Goal: Task Accomplishment & Management: Use online tool/utility

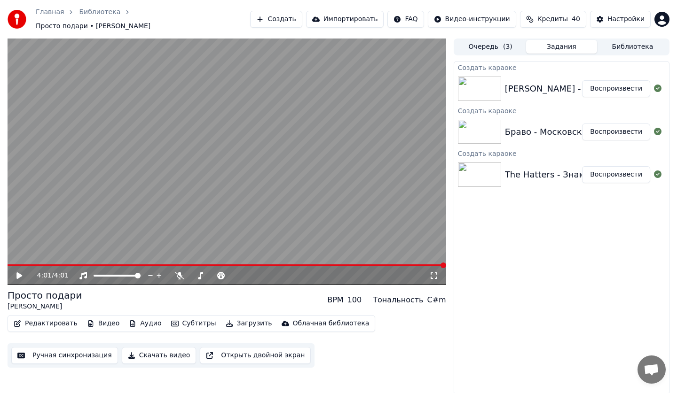
click at [615, 42] on button "Библиотека" at bounding box center [632, 47] width 71 height 14
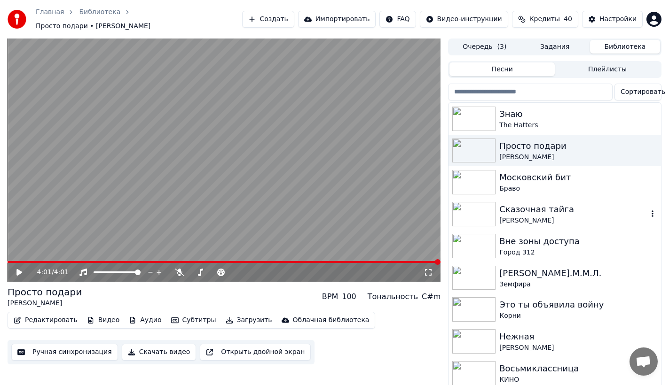
click at [517, 203] on div "Сказочная тайга" at bounding box center [573, 209] width 148 height 13
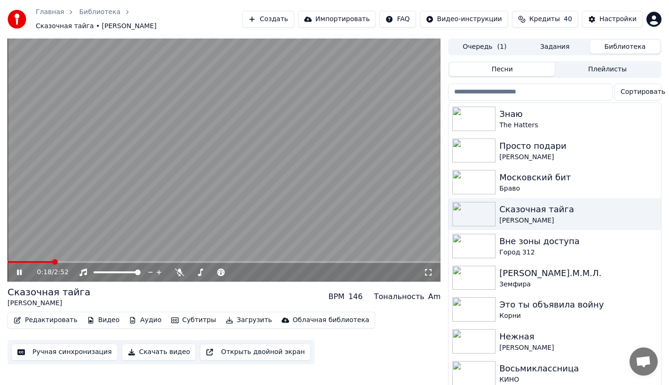
click at [75, 344] on button "Ручная синхронизация" at bounding box center [64, 352] width 107 height 17
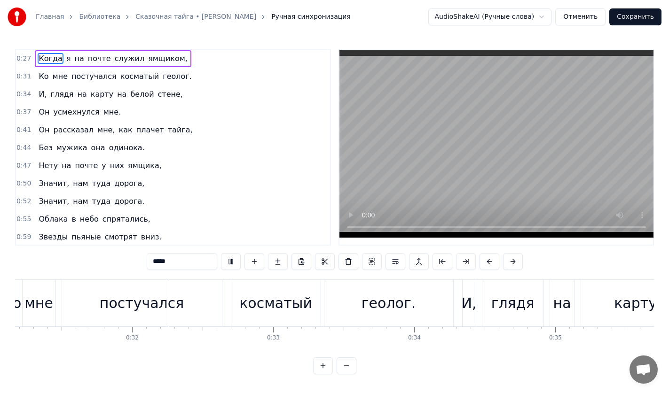
scroll to position [0, 4436]
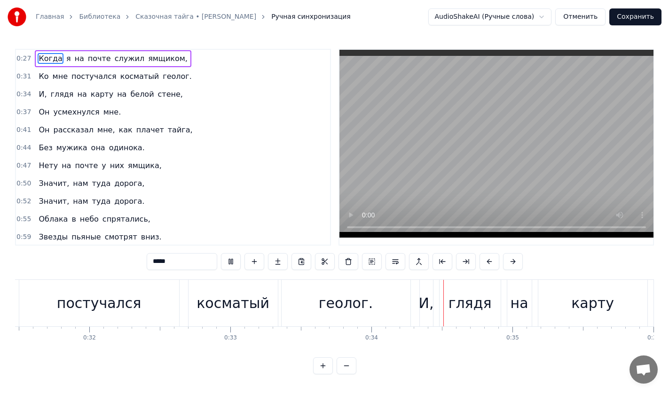
click at [162, 78] on span "геолог." at bounding box center [177, 76] width 31 height 11
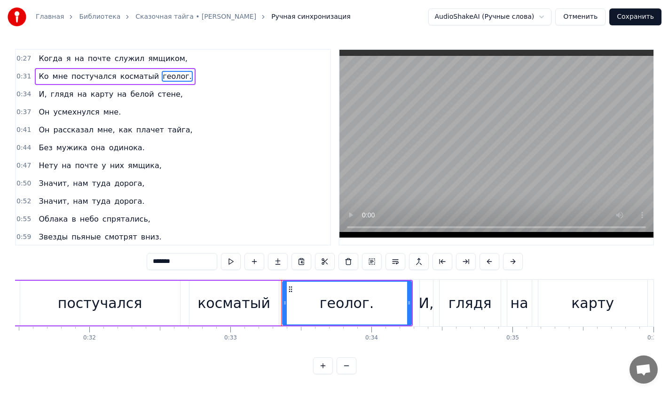
drag, startPoint x: 180, startPoint y: 257, endPoint x: 105, endPoint y: 260, distance: 74.8
click at [105, 260] on div "0:27 Когда я на почте служил ямщиком, 0:31 Ко мне постучался косматый геолог. 0…" at bounding box center [334, 212] width 639 height 326
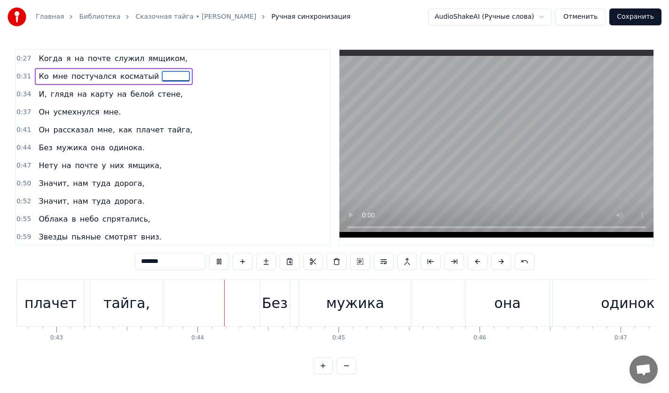
scroll to position [0, 6109]
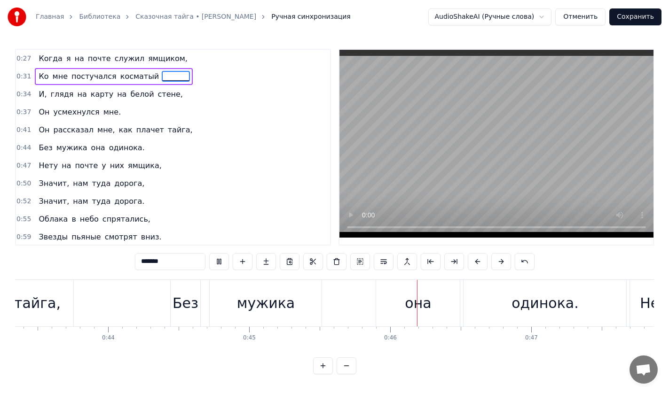
click at [59, 151] on span "мужика" at bounding box center [71, 147] width 33 height 11
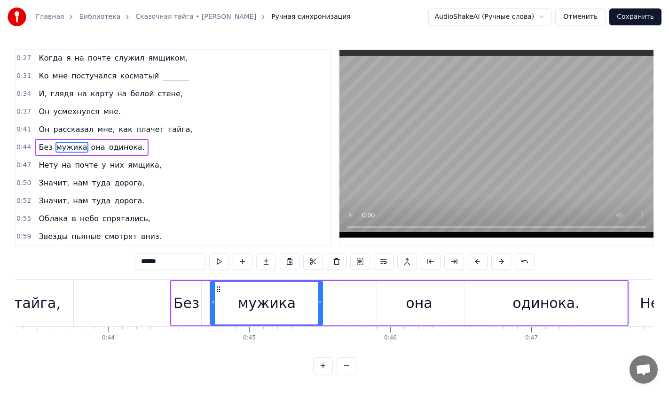
drag, startPoint x: 175, startPoint y: 259, endPoint x: 94, endPoint y: 260, distance: 81.3
click at [95, 259] on div "0:27 Когда я на почте служил ямщиком, 0:31 Ко мне постучался косматый _______ 0…" at bounding box center [334, 212] width 639 height 326
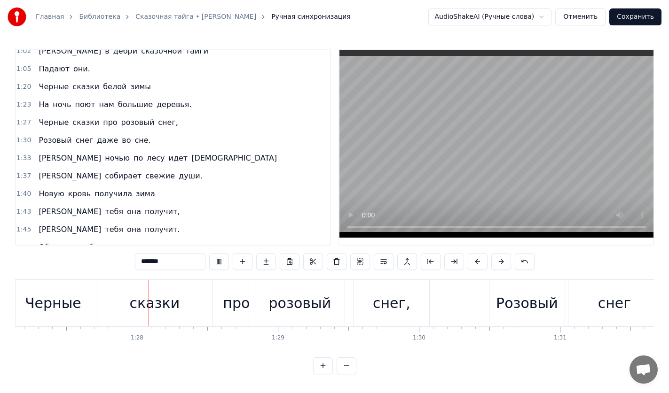
scroll to position [0, 12294]
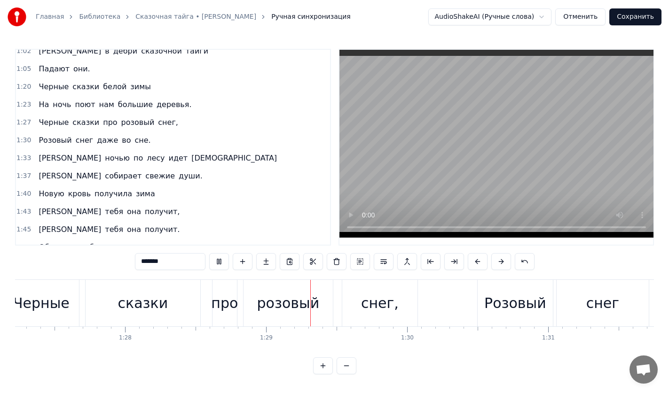
click at [126, 123] on span "розовый" at bounding box center [137, 122] width 35 height 11
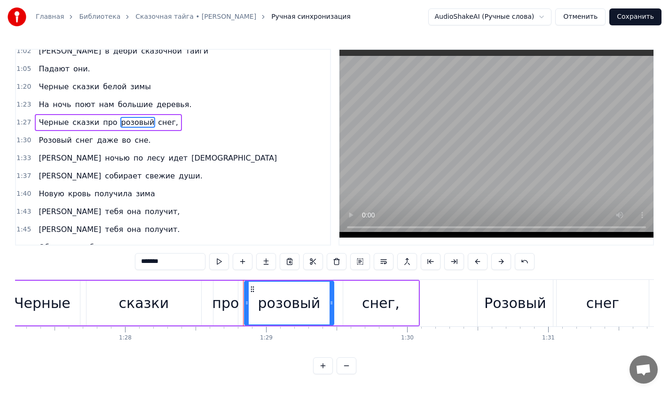
scroll to position [179, 0]
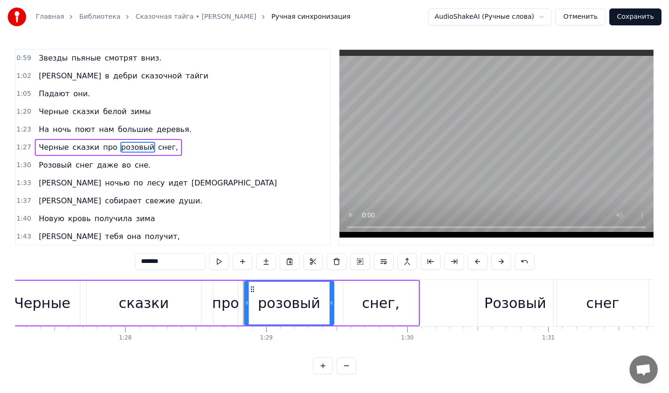
drag, startPoint x: 178, startPoint y: 262, endPoint x: 89, endPoint y: 258, distance: 88.9
click at [89, 258] on div "0:27 Когда я на почте служил ямщиком, 0:31 Ко мне постучался косматый _______ 0…" at bounding box center [334, 212] width 639 height 326
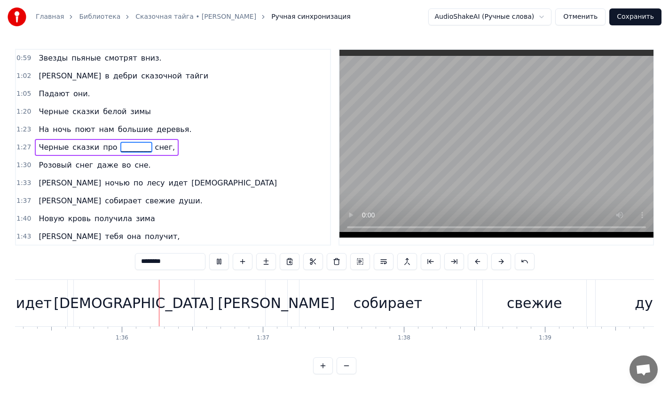
scroll to position [0, 13427]
click at [190, 185] on span "[DEMOGRAPHIC_DATA]" at bounding box center [233, 183] width 87 height 11
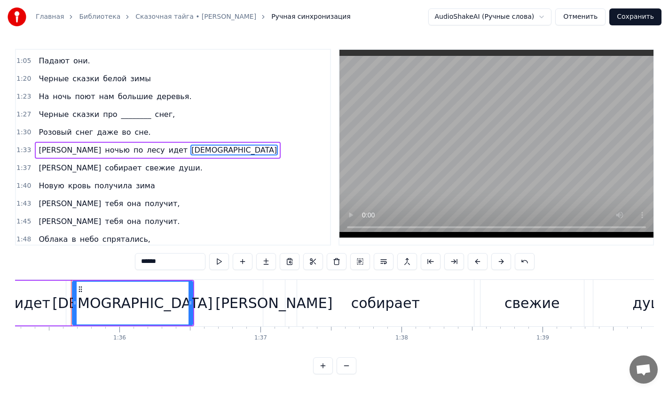
scroll to position [215, 0]
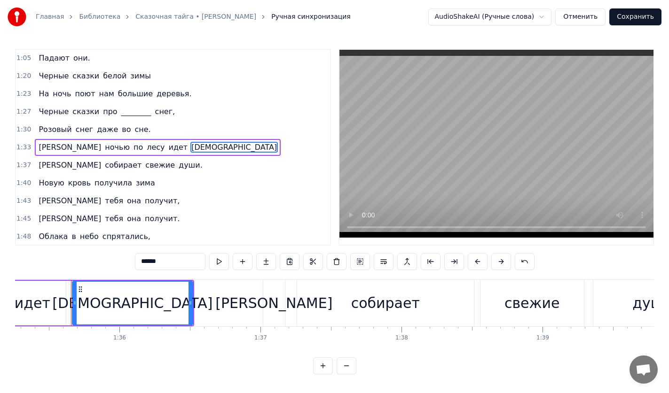
drag, startPoint x: 168, startPoint y: 260, endPoint x: 125, endPoint y: 259, distance: 43.7
click at [125, 259] on div "0:27 Когда я на почте служил ямщиком, 0:31 Ко мне постучался косматый _______ 0…" at bounding box center [334, 212] width 639 height 326
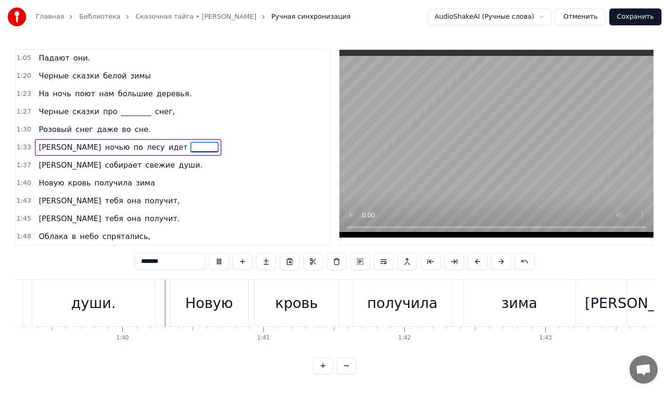
scroll to position [0, 13988]
click at [70, 186] on span "кровь" at bounding box center [79, 183] width 24 height 11
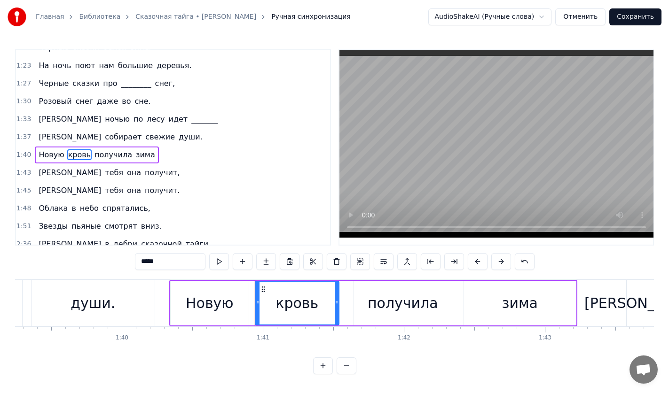
scroll to position [250, 0]
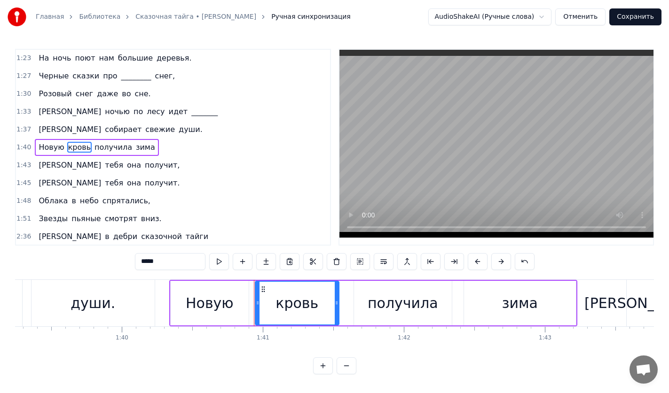
drag, startPoint x: 152, startPoint y: 261, endPoint x: 125, endPoint y: 258, distance: 27.4
click at [126, 258] on div "0:27 Когда я на почте служил ямщиком, 0:31 Ко мне постучался косматый _______ 0…" at bounding box center [334, 212] width 639 height 326
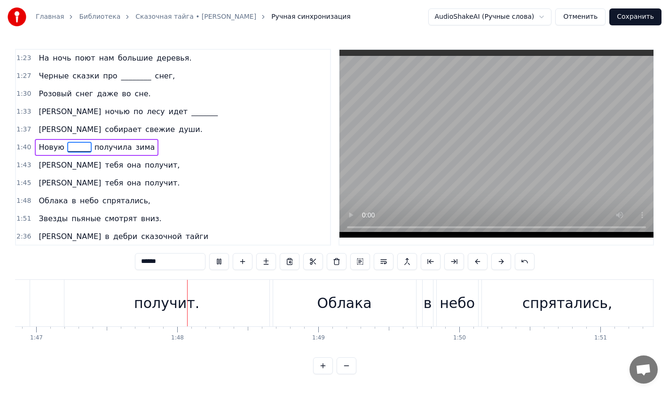
scroll to position [0, 15102]
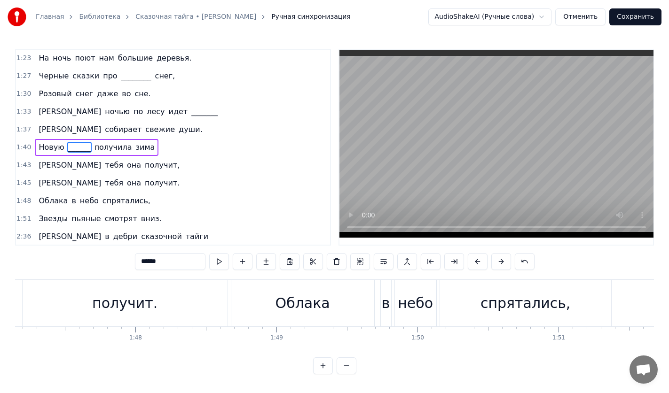
click at [216, 300] on div "получит." at bounding box center [125, 303] width 205 height 47
type input "********"
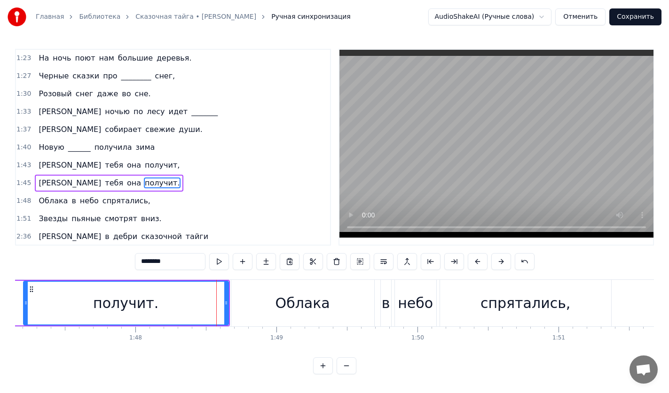
scroll to position [269, 0]
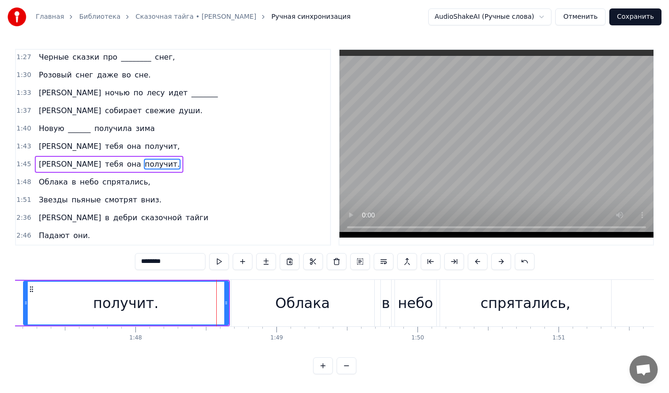
click at [637, 22] on button "Сохранить" at bounding box center [635, 16] width 52 height 17
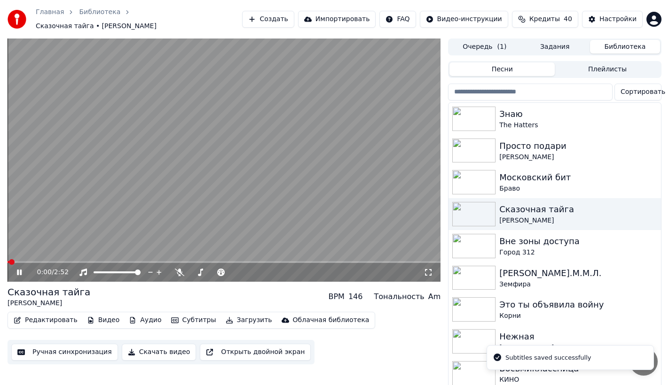
click at [56, 320] on button "Редактировать" at bounding box center [45, 320] width 71 height 13
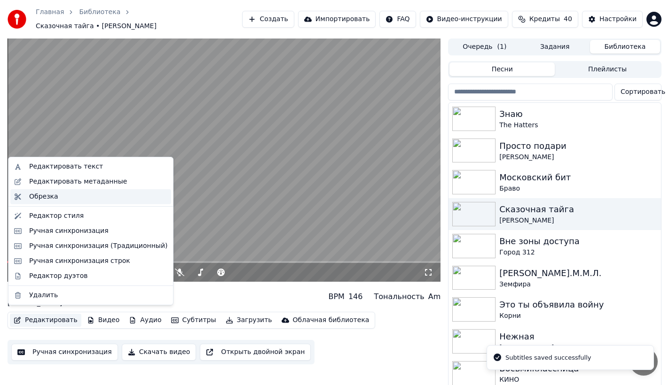
click at [59, 201] on div "Обрезка" at bounding box center [98, 196] width 138 height 9
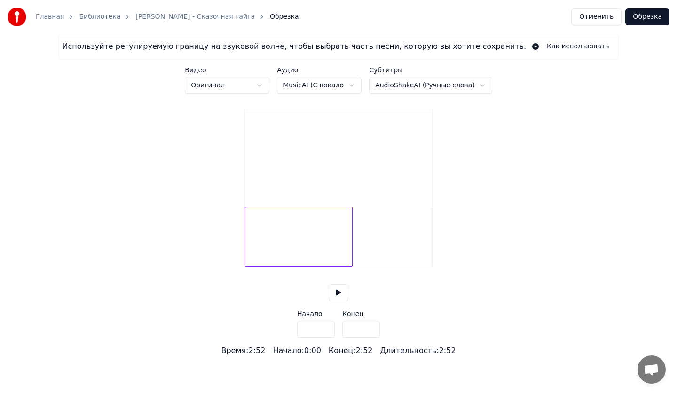
click at [350, 250] on div at bounding box center [350, 236] width 3 height 59
click at [356, 252] on div at bounding box center [355, 236] width 3 height 59
click at [361, 253] on div at bounding box center [359, 236] width 3 height 59
type input "*****"
click at [645, 11] on button "Обрезка" at bounding box center [647, 16] width 44 height 17
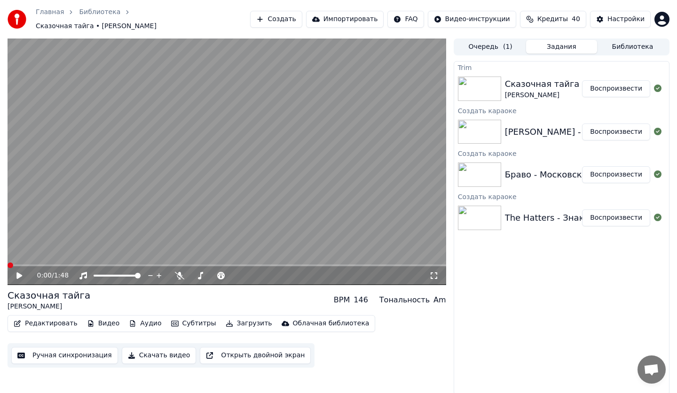
click at [58, 325] on button "Редактировать" at bounding box center [45, 323] width 71 height 13
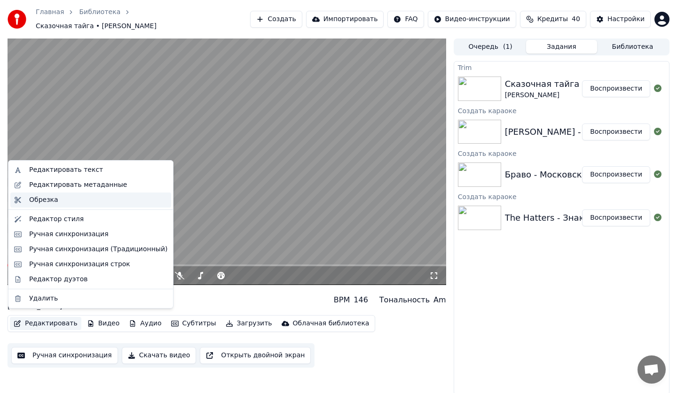
click at [67, 202] on div "Обрезка" at bounding box center [98, 199] width 138 height 9
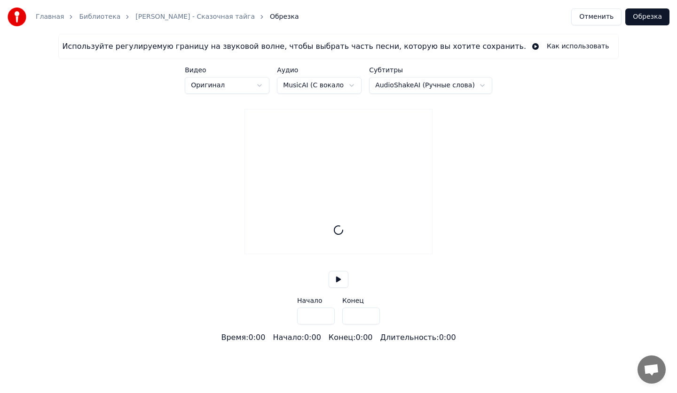
type input "*****"
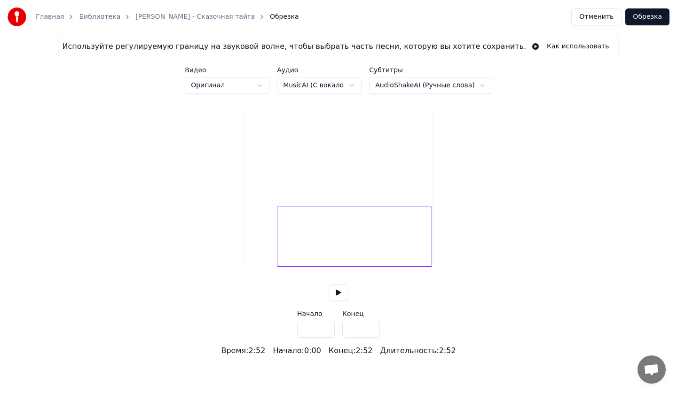
click at [278, 266] on div at bounding box center [278, 236] width 3 height 59
type input "****"
click at [649, 15] on button "Обрезка" at bounding box center [647, 16] width 44 height 17
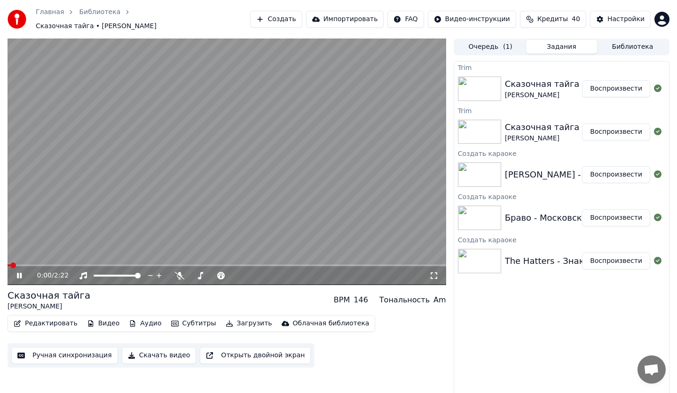
click at [433, 272] on icon at bounding box center [433, 276] width 9 height 8
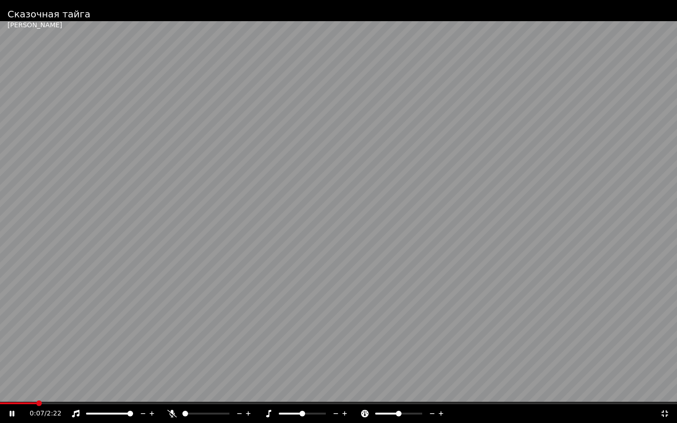
click at [4, 393] on div "0:07 / 2:22" at bounding box center [338, 413] width 669 height 9
click at [8, 393] on icon at bounding box center [19, 414] width 22 height 8
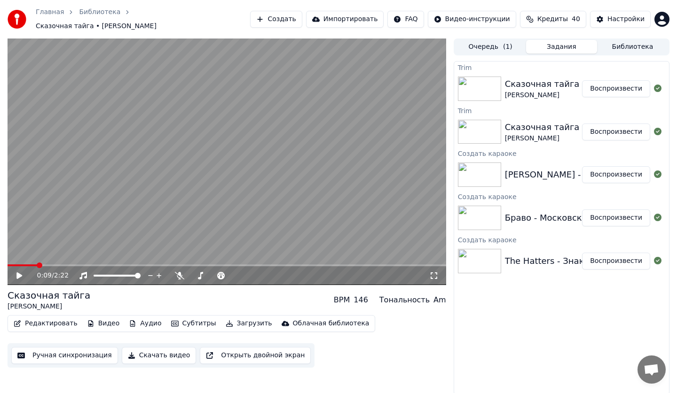
click at [557, 123] on div "Сказочная тайга" at bounding box center [542, 127] width 75 height 13
click at [599, 124] on button "Воспроизвести" at bounding box center [616, 132] width 68 height 17
click at [8, 263] on span at bounding box center [11, 266] width 6 height 6
click at [19, 272] on icon at bounding box center [26, 276] width 22 height 8
click at [610, 124] on button "Воспроизвести" at bounding box center [616, 132] width 68 height 17
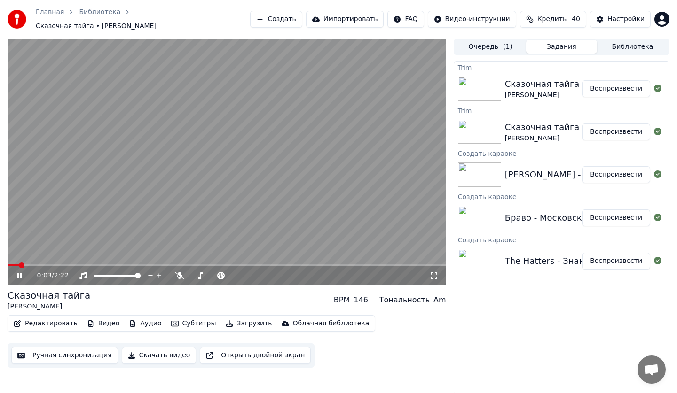
click at [43, 317] on button "Редактировать" at bounding box center [45, 323] width 71 height 13
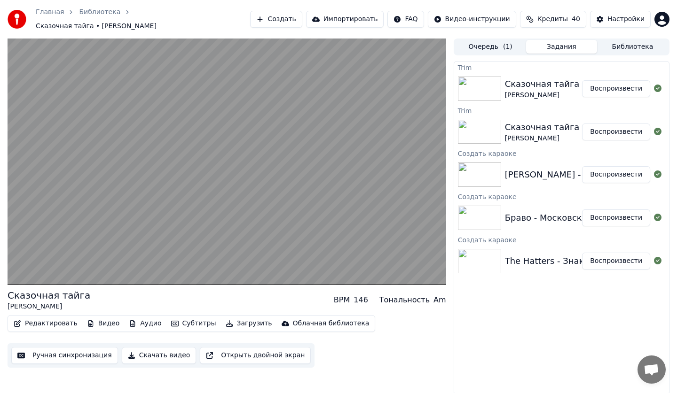
click at [74, 351] on button "Ручная синхронизация" at bounding box center [64, 355] width 107 height 17
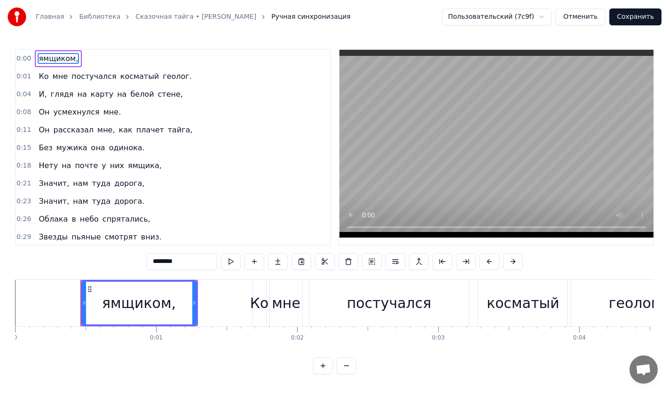
click at [598, 14] on button "Отменить" at bounding box center [580, 16] width 50 height 17
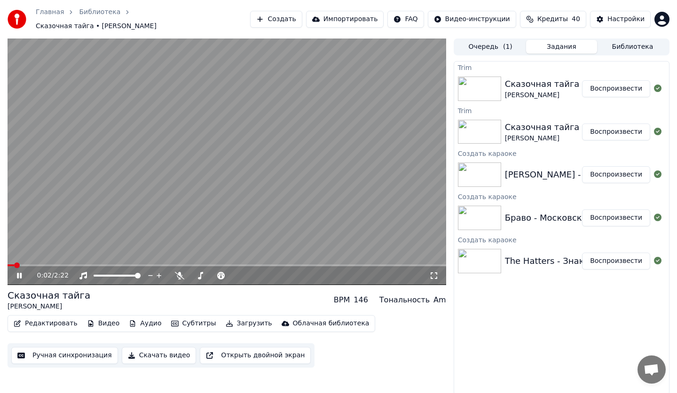
click at [187, 317] on button "Субтитры" at bounding box center [193, 323] width 53 height 13
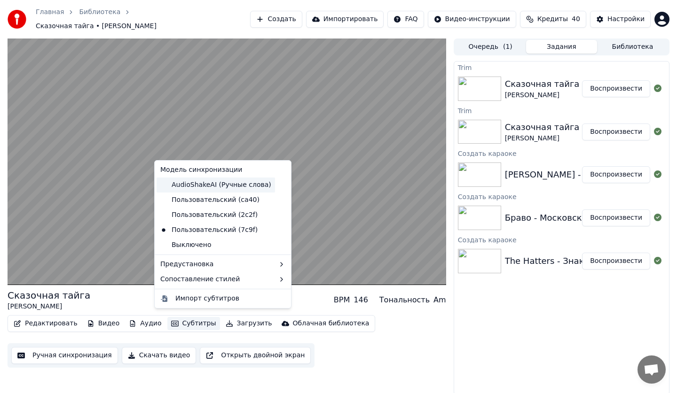
click at [202, 187] on div "AudioShakeAI (Ручные слова)" at bounding box center [215, 185] width 118 height 15
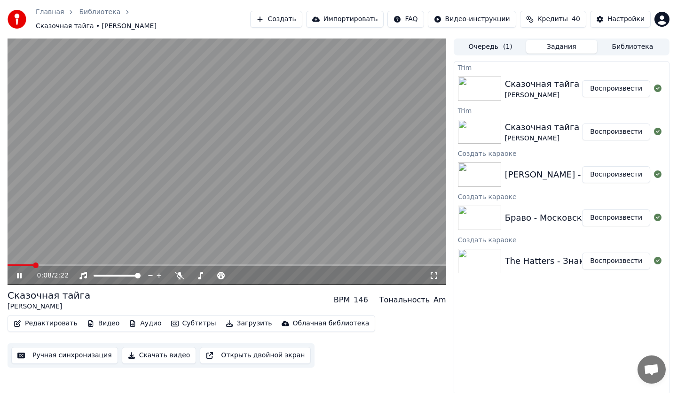
drag, startPoint x: 23, startPoint y: 259, endPoint x: 13, endPoint y: 260, distance: 10.4
click at [13, 260] on div "0:08 / 2:22" at bounding box center [227, 162] width 438 height 247
click at [13, 265] on span at bounding box center [21, 266] width 26 height 2
click at [202, 149] on video at bounding box center [227, 162] width 438 height 247
click at [201, 149] on video at bounding box center [227, 162] width 438 height 247
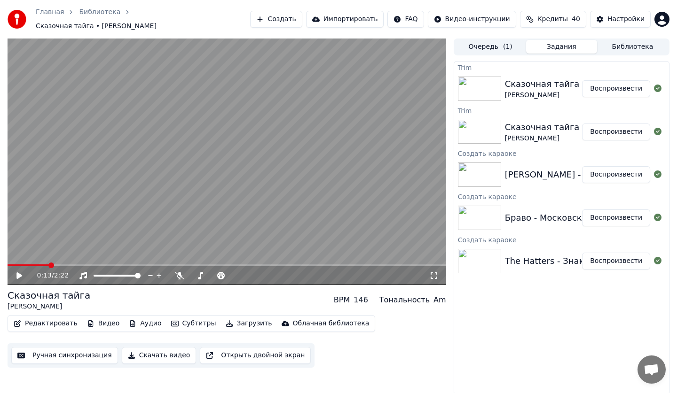
click at [532, 175] on div "[PERSON_NAME] - Просто подари" at bounding box center [578, 174] width 146 height 13
click at [599, 168] on button "Воспроизвести" at bounding box center [616, 174] width 68 height 17
click at [55, 347] on button "Ручная синхронизация" at bounding box center [64, 355] width 107 height 17
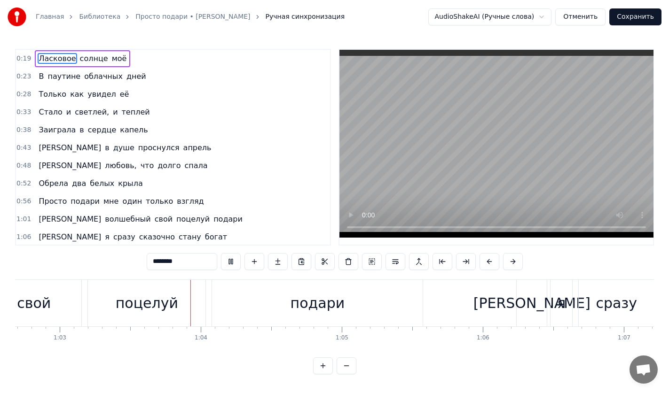
scroll to position [0, 8883]
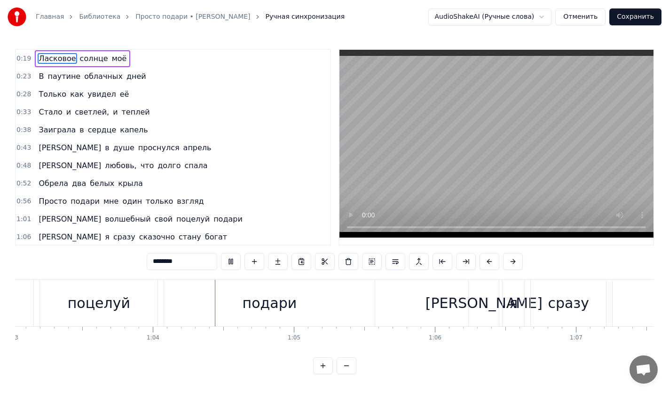
click at [633, 19] on button "Сохранить" at bounding box center [635, 16] width 52 height 17
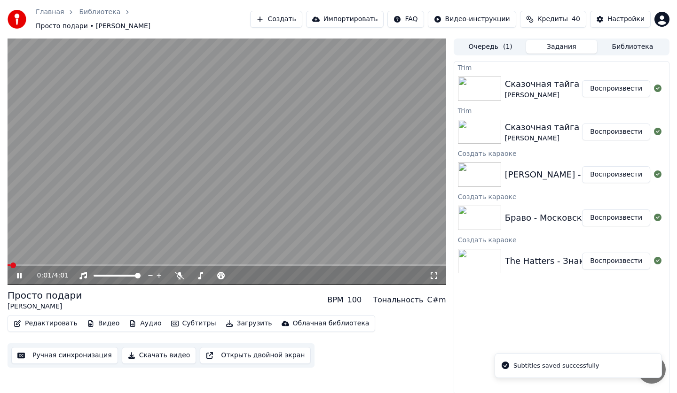
click at [431, 275] on div "0:01 / 4:01" at bounding box center [226, 275] width 431 height 9
drag, startPoint x: 434, startPoint y: 273, endPoint x: 435, endPoint y: 284, distance: 10.8
click at [435, 273] on icon at bounding box center [433, 276] width 9 height 8
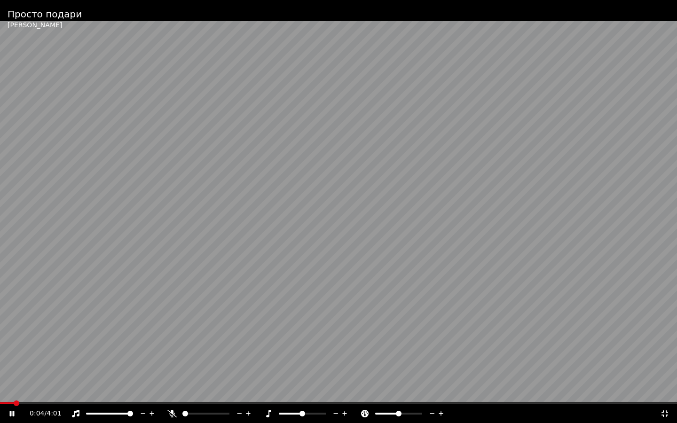
click at [668, 393] on icon at bounding box center [664, 414] width 9 height 8
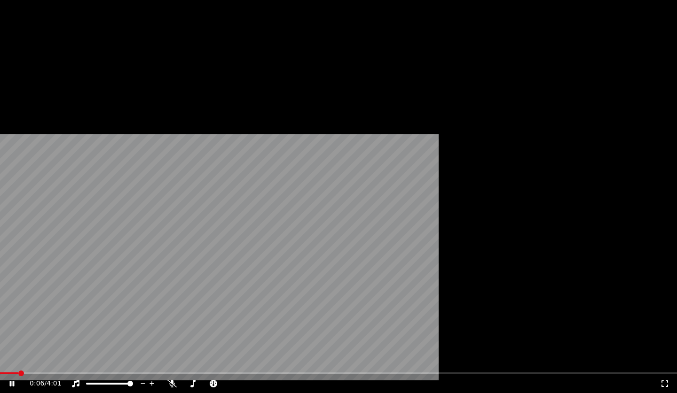
click at [54, 84] on button "Редактировать" at bounding box center [45, 76] width 71 height 13
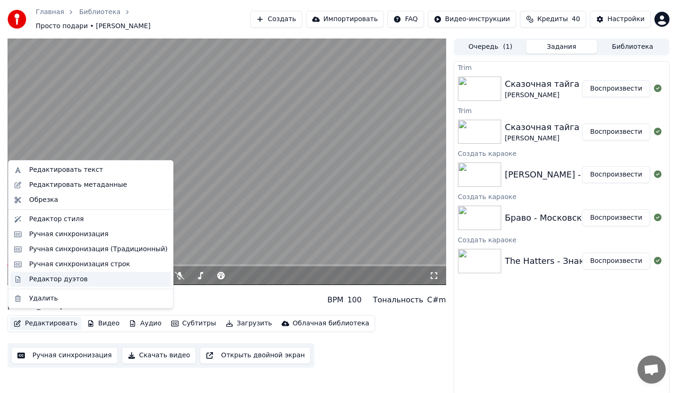
click at [57, 282] on div "Редактор дуэтов" at bounding box center [58, 279] width 58 height 9
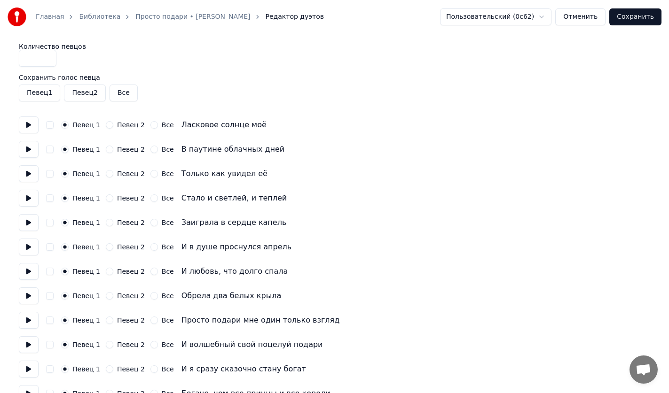
scroll to position [203, 0]
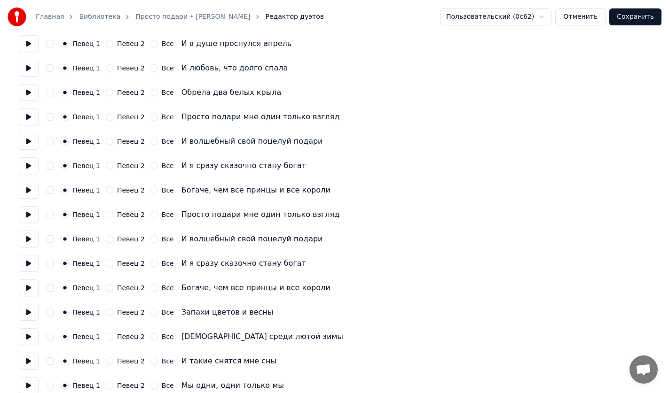
click at [124, 313] on label "Певец 2" at bounding box center [131, 312] width 28 height 7
click at [113, 313] on button "Певец 2" at bounding box center [110, 313] width 8 height 8
click at [122, 334] on label "Певец 2" at bounding box center [131, 337] width 28 height 7
click at [113, 333] on button "Певец 2" at bounding box center [110, 337] width 8 height 8
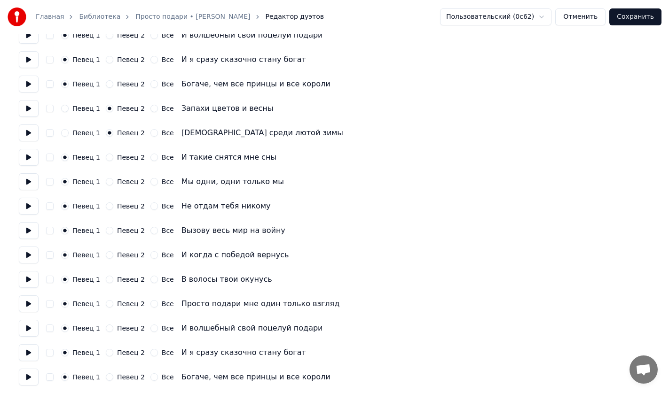
click at [125, 159] on label "Певец 2" at bounding box center [131, 157] width 28 height 7
click at [113, 159] on button "Певец 2" at bounding box center [110, 158] width 8 height 8
click at [125, 179] on label "Певец 2" at bounding box center [131, 182] width 28 height 7
click at [113, 178] on button "Певец 2" at bounding box center [110, 182] width 8 height 8
click at [123, 200] on div "Певец 1 Певец 2 Все Не отдам тебя никому" at bounding box center [334, 206] width 631 height 17
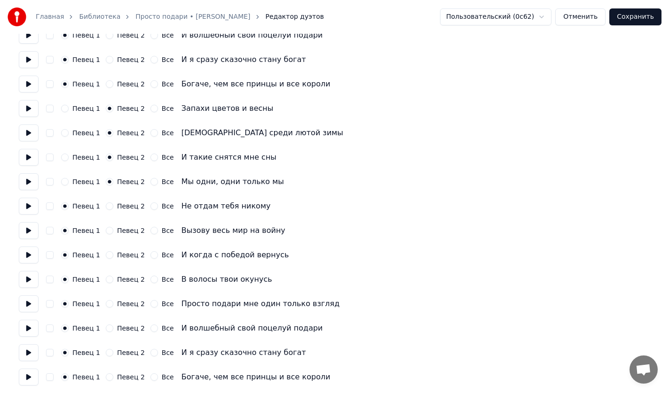
click at [123, 206] on label "Певец 2" at bounding box center [131, 206] width 28 height 7
click at [113, 206] on button "Певец 2" at bounding box center [110, 206] width 8 height 8
click at [123, 233] on label "Певец 2" at bounding box center [131, 230] width 28 height 7
click at [113, 233] on button "Певец 2" at bounding box center [110, 231] width 8 height 8
click at [124, 257] on label "Певец 2" at bounding box center [131, 255] width 28 height 7
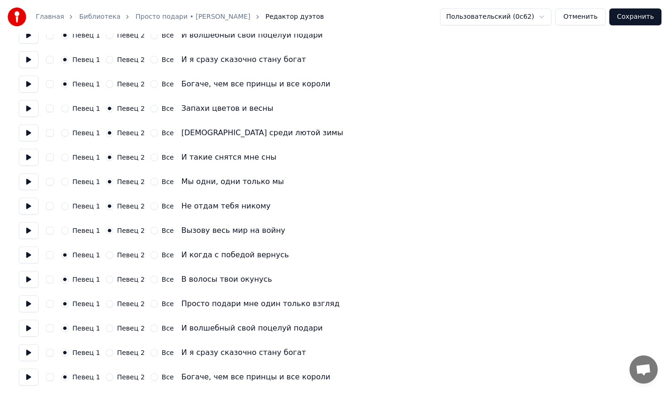
click at [113, 257] on button "Певец 2" at bounding box center [110, 255] width 8 height 8
click at [122, 274] on div "Певец 1 Певец 2 Все В волосы твои окунусь" at bounding box center [334, 279] width 631 height 17
click at [122, 281] on label "Певец 2" at bounding box center [131, 279] width 28 height 7
click at [113, 281] on button "Певец 2" at bounding box center [110, 280] width 8 height 8
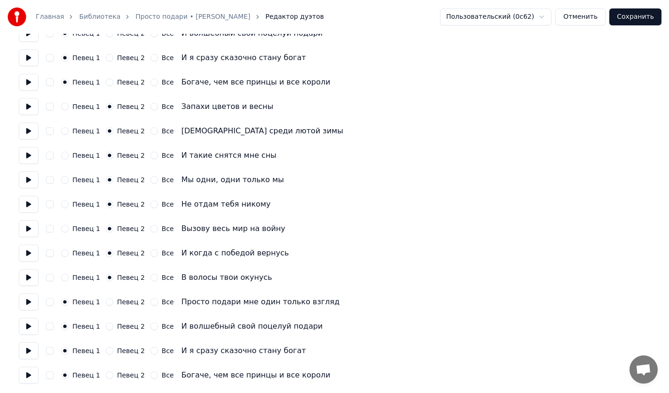
click at [118, 302] on label "Певец 2" at bounding box center [131, 302] width 28 height 7
click at [113, 302] on button "Певец 2" at bounding box center [110, 302] width 8 height 8
click at [121, 324] on label "Певец 2" at bounding box center [131, 326] width 28 height 7
click at [113, 324] on button "Певец 2" at bounding box center [110, 327] width 8 height 8
click at [124, 349] on label "Певец 2" at bounding box center [131, 351] width 28 height 7
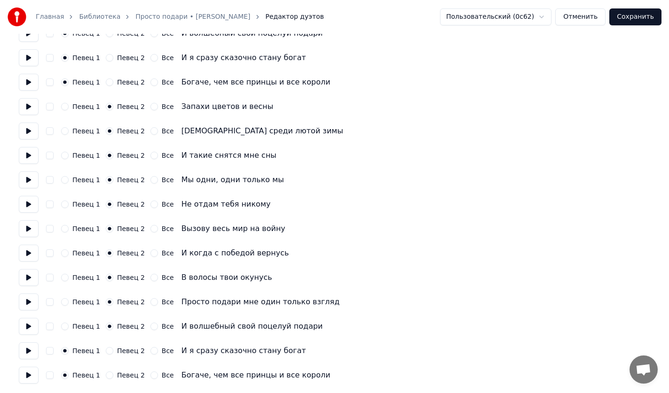
click at [113, 349] on button "Певец 2" at bounding box center [110, 351] width 8 height 8
click at [123, 369] on div "Певец 1 Певец 2 Все Богаче, чем все принцы и все короли" at bounding box center [334, 375] width 631 height 17
click at [119, 373] on label "Певец 2" at bounding box center [131, 375] width 28 height 7
click at [113, 373] on button "Певец 2" at bounding box center [110, 376] width 8 height 8
click at [630, 21] on button "Сохранить" at bounding box center [635, 16] width 52 height 17
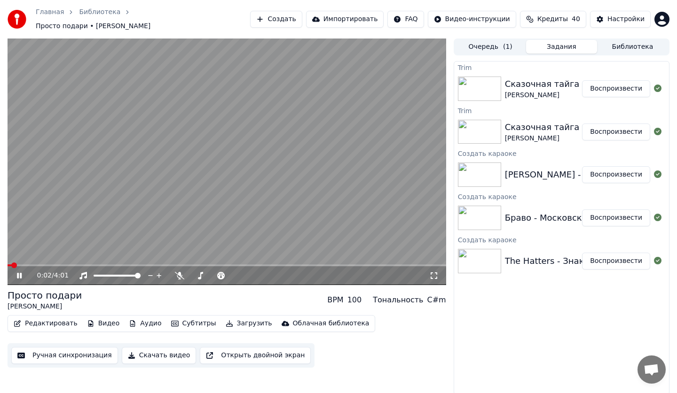
click at [431, 272] on icon at bounding box center [433, 276] width 9 height 8
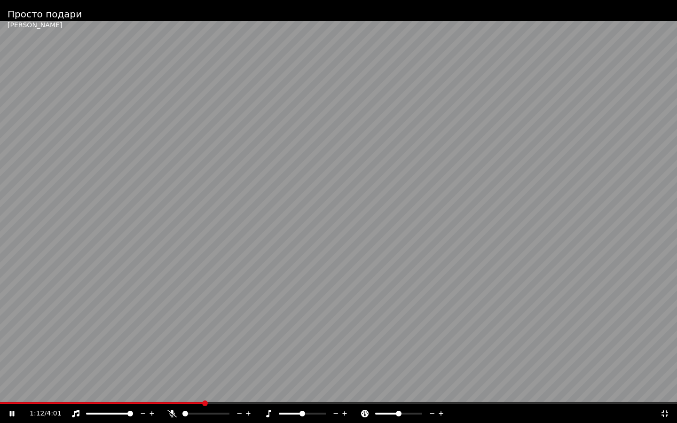
click at [666, 393] on icon at bounding box center [664, 413] width 7 height 7
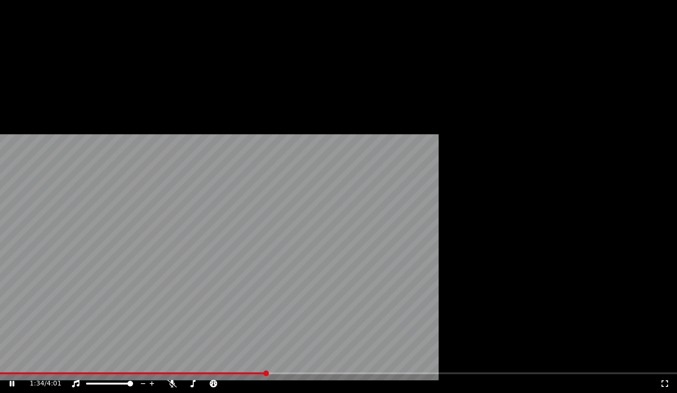
click at [47, 84] on button "Редактировать" at bounding box center [45, 76] width 71 height 13
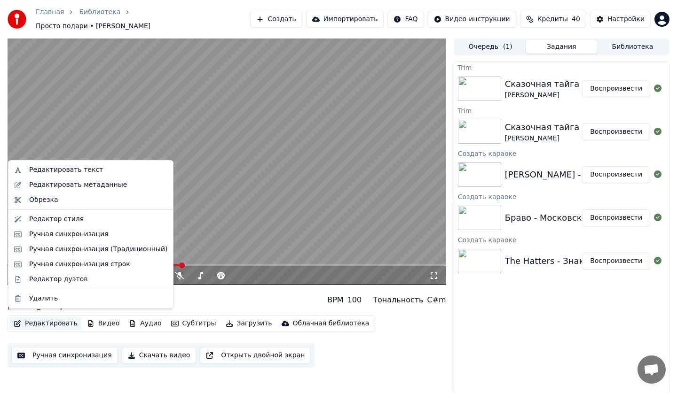
click at [70, 348] on button "Ручная синхронизация" at bounding box center [64, 355] width 107 height 17
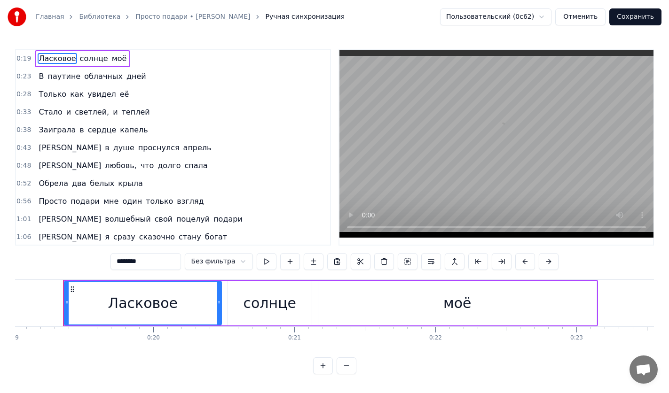
scroll to position [0, 2681]
click at [125, 130] on span "капель" at bounding box center [134, 130] width 30 height 11
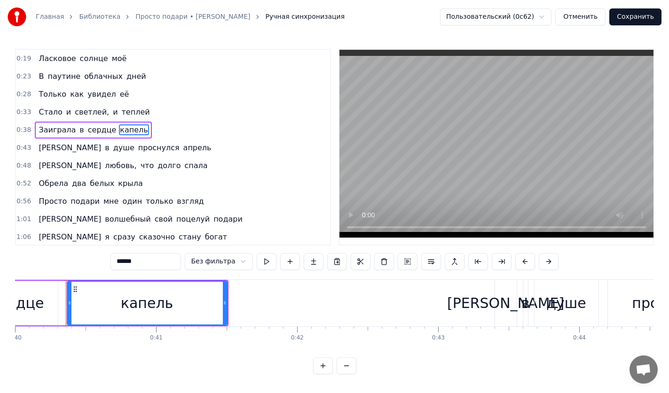
scroll to position [0, 5641]
drag, startPoint x: 153, startPoint y: 266, endPoint x: 36, endPoint y: 267, distance: 116.5
click at [37, 267] on div "0:19 Ласковое солнце моё 0:23 В паутине облачных дней 0:28 Только как увидел её…" at bounding box center [334, 212] width 639 height 326
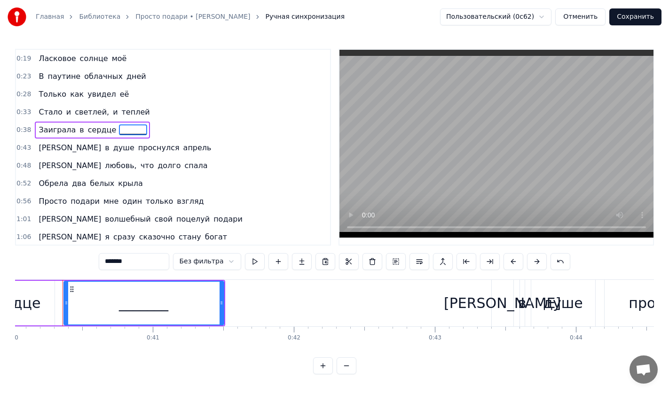
click at [182, 150] on span "апрель" at bounding box center [197, 147] width 30 height 11
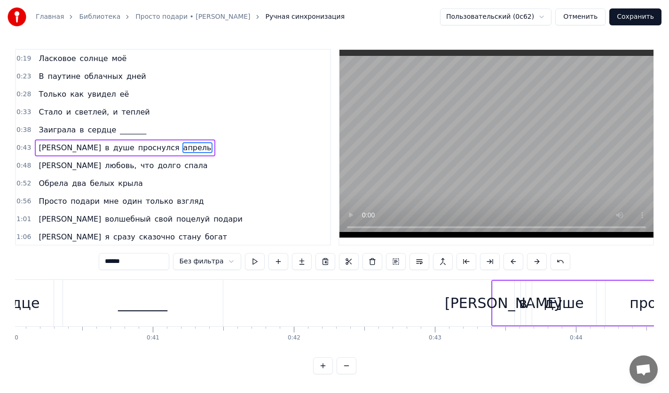
scroll to position [0, 0]
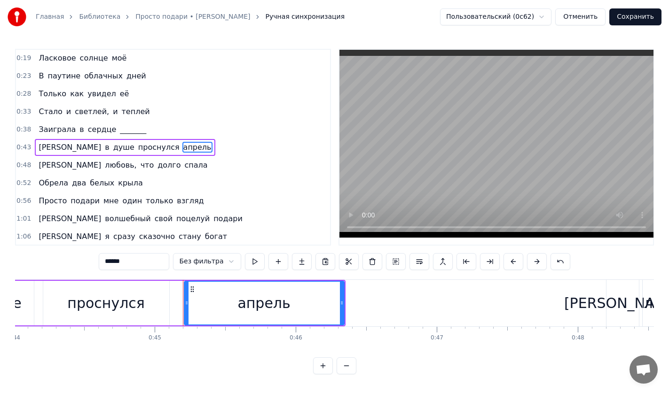
drag, startPoint x: 136, startPoint y: 263, endPoint x: 60, endPoint y: 264, distance: 76.1
click at [60, 264] on div "0:19 Ласковое солнце моё 0:23 В паутине облачных дней 0:28 Только как увидел её…" at bounding box center [334, 212] width 639 height 326
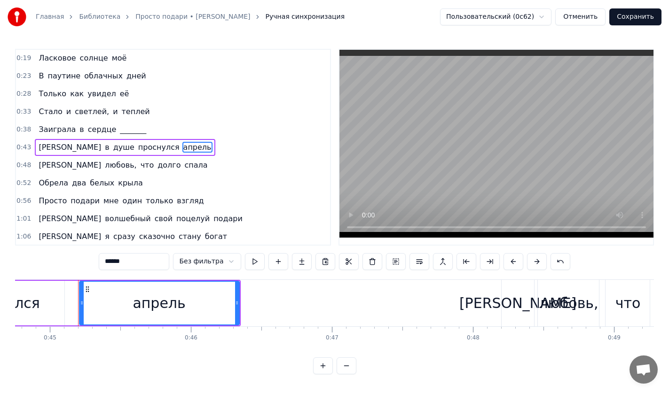
scroll to position [0, 6323]
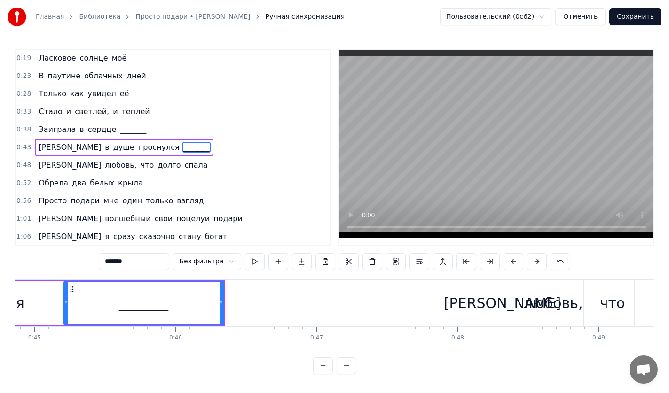
click at [92, 185] on span "белых" at bounding box center [102, 183] width 26 height 11
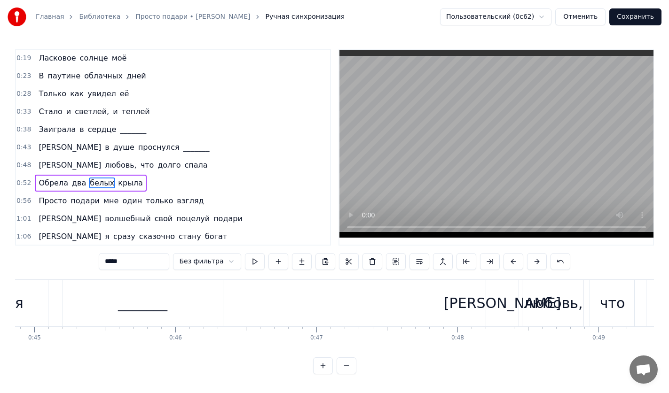
scroll to position [36, 0]
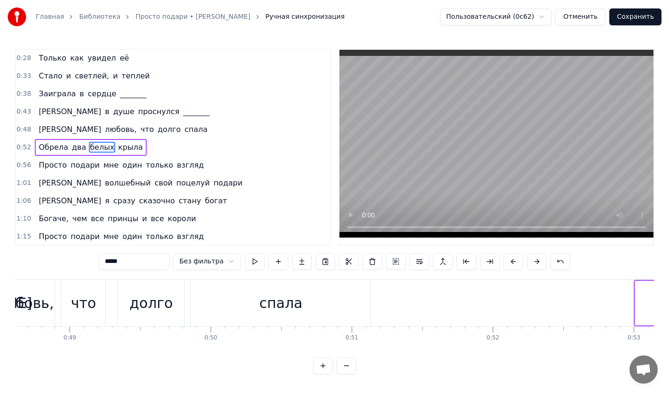
drag, startPoint x: 134, startPoint y: 261, endPoint x: 79, endPoint y: 261, distance: 55.0
click at [79, 261] on div "0:19 Ласковое солнце моё 0:23 В паутине облачных дней 0:28 Только как увидел её…" at bounding box center [334, 212] width 639 height 326
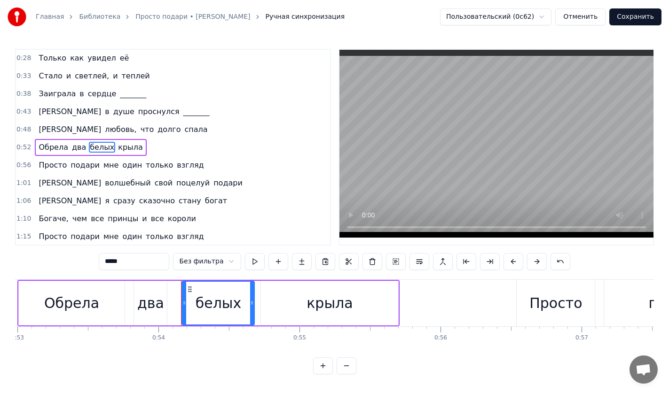
scroll to position [0, 7586]
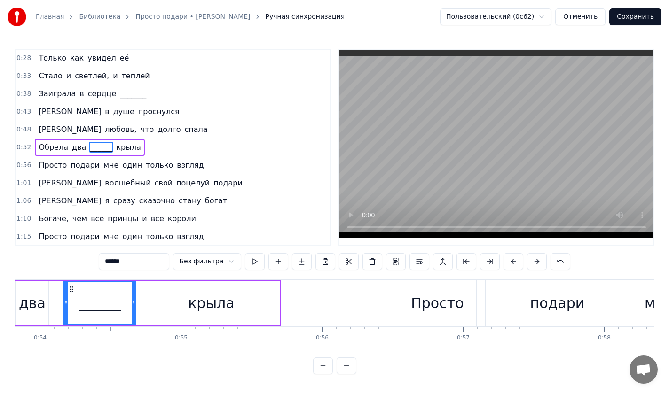
click at [176, 166] on span "взгляд" at bounding box center [190, 165] width 29 height 11
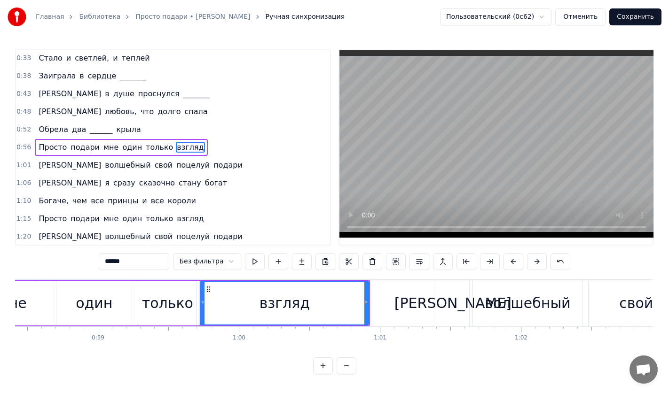
scroll to position [0, 8370]
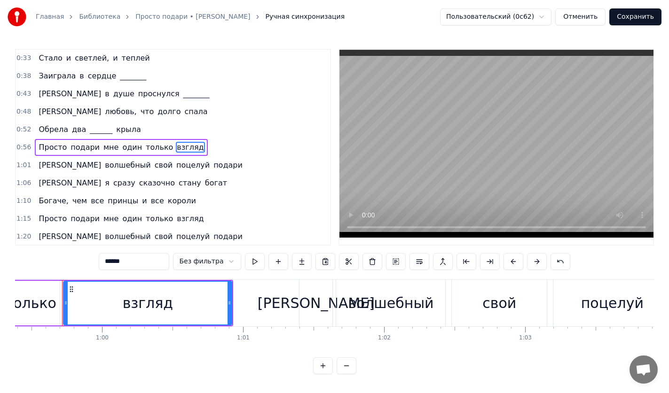
drag, startPoint x: 148, startPoint y: 262, endPoint x: 35, endPoint y: 265, distance: 113.7
click at [35, 265] on div "0:19 Ласковое солнце моё 0:23 В паутине облачных дней 0:28 Только как увидел её…" at bounding box center [334, 212] width 639 height 326
click at [175, 167] on span "поцелуй" at bounding box center [192, 165] width 35 height 11
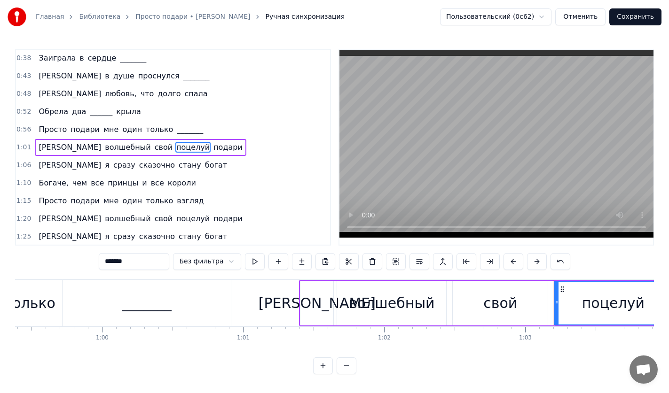
drag, startPoint x: 147, startPoint y: 265, endPoint x: 54, endPoint y: 265, distance: 93.0
click at [54, 265] on div "0:19 Ласковое солнце моё 0:23 В паутине облачных дней 0:28 Только как увидел её…" at bounding box center [334, 212] width 639 height 326
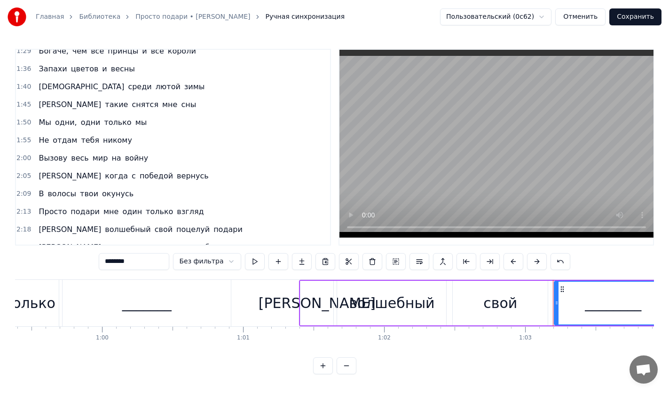
click at [70, 70] on span "цветов" at bounding box center [85, 68] width 30 height 11
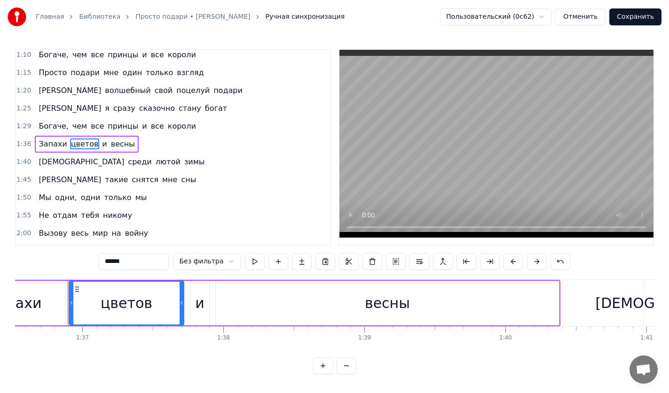
scroll to position [0, 13611]
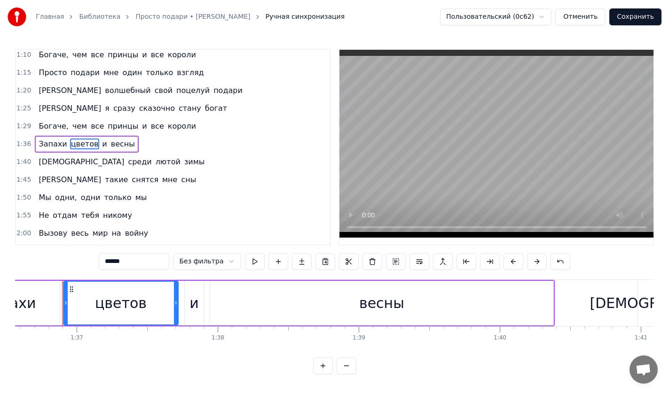
drag, startPoint x: 149, startPoint y: 261, endPoint x: 38, endPoint y: 261, distance: 111.4
click at [38, 261] on div "0:19 Ласковое солнце моё 0:23 В паутине облачных дней 0:28 Только как увидел её…" at bounding box center [334, 212] width 639 height 326
click at [155, 166] on span "лютой" at bounding box center [168, 161] width 27 height 11
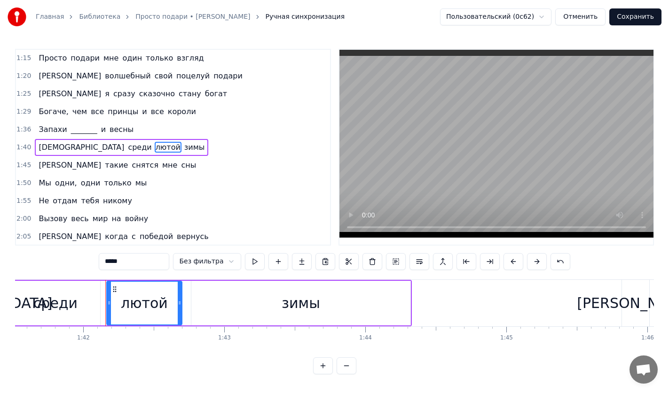
scroll to position [0, 14351]
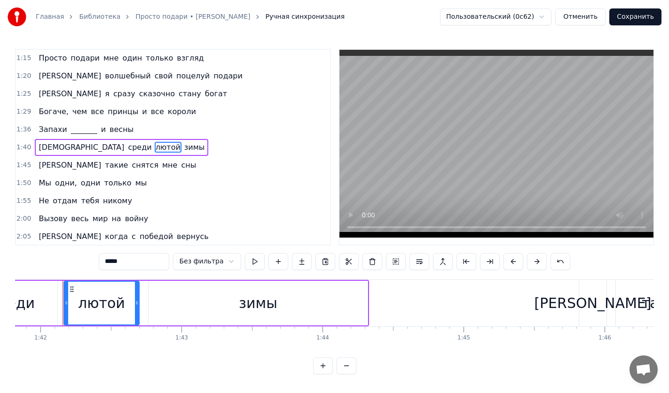
drag, startPoint x: 117, startPoint y: 262, endPoint x: 54, endPoint y: 263, distance: 63.0
click at [54, 263] on div "0:19 Ласковое солнце моё 0:23 В паутине облачных дней 0:28 Только как увидел её…" at bounding box center [334, 212] width 639 height 326
click at [69, 200] on span "отдам" at bounding box center [65, 200] width 26 height 11
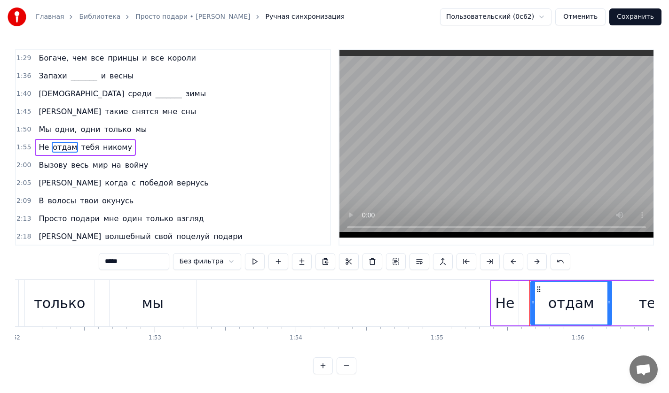
scroll to position [0, 16254]
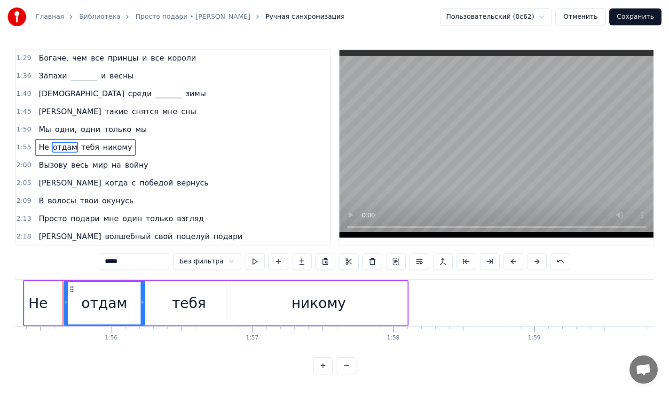
click at [44, 148] on span "Не" at bounding box center [44, 147] width 12 height 11
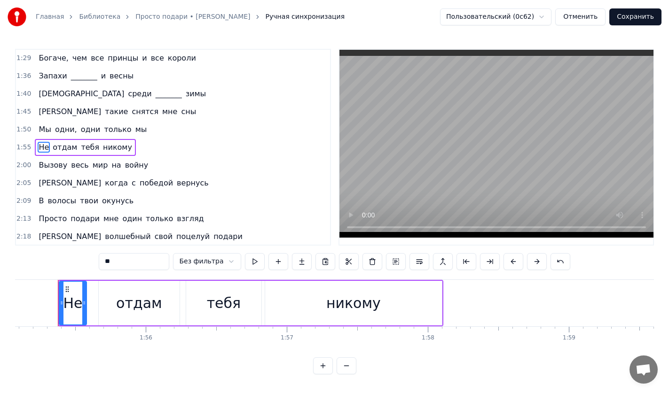
scroll to position [0, 16215]
drag, startPoint x: 123, startPoint y: 258, endPoint x: 35, endPoint y: 250, distance: 87.8
click at [35, 250] on div "0:19 Ласковое солнце моё 0:23 В паутине облачных дней 0:28 Только как увидел её…" at bounding box center [334, 212] width 639 height 326
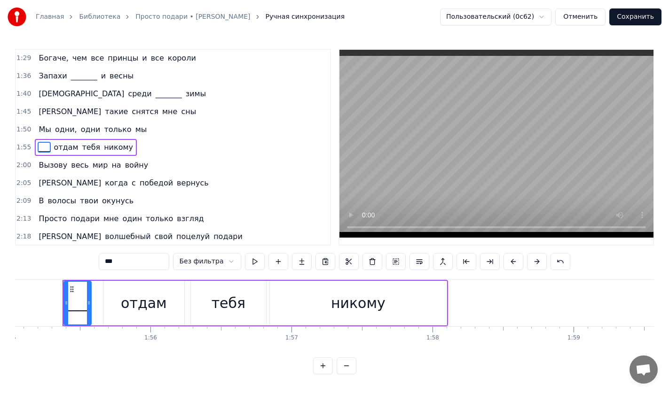
click at [57, 150] on span "отдам" at bounding box center [66, 147] width 26 height 11
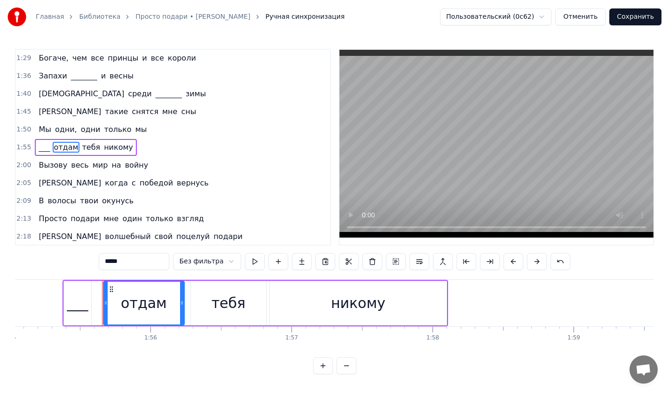
drag, startPoint x: 137, startPoint y: 261, endPoint x: 66, endPoint y: 265, distance: 71.5
click at [67, 265] on div "0:19 Ласковое солнце моё 0:23 В паутине облачных дней 0:28 Только как увидел её…" at bounding box center [334, 212] width 639 height 326
click at [124, 167] on span "войну" at bounding box center [136, 165] width 25 height 11
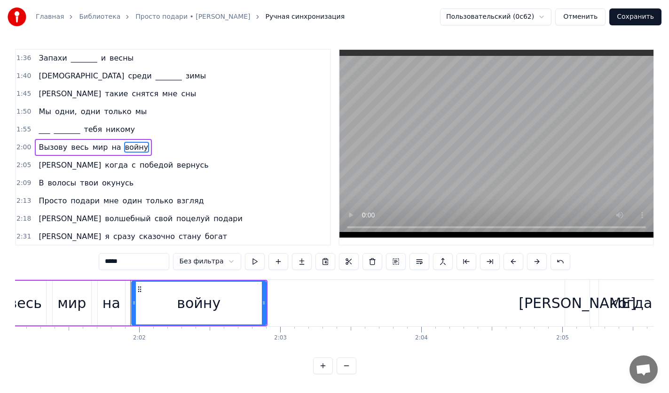
scroll to position [0, 17139]
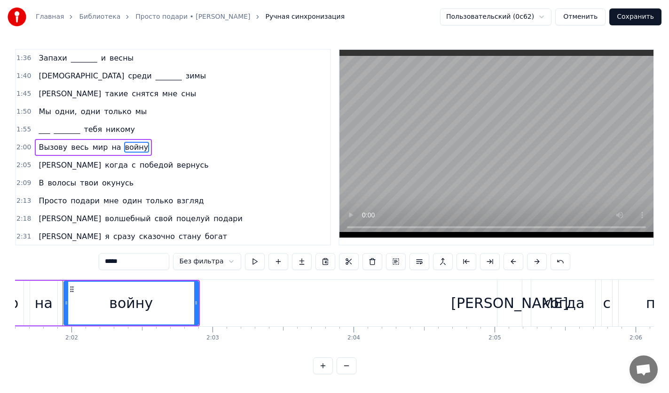
drag, startPoint x: 137, startPoint y: 264, endPoint x: 33, endPoint y: 264, distance: 103.4
click at [33, 264] on div "0:19 Ласковое солнце моё 0:23 В паутине облачных дней 0:28 Только как увидел её…" at bounding box center [334, 212] width 639 height 326
click at [55, 185] on span "волосы" at bounding box center [62, 183] width 31 height 11
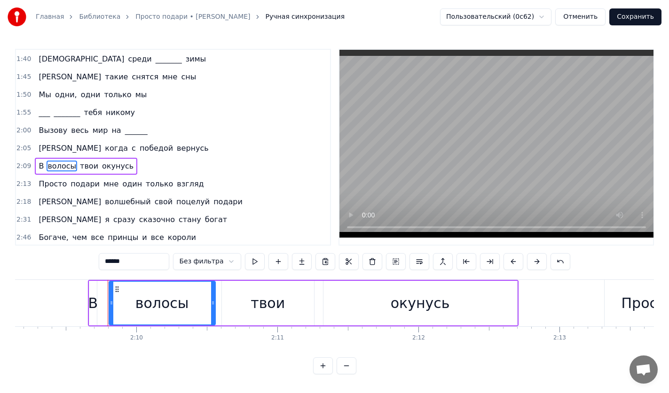
scroll to position [0, 18247]
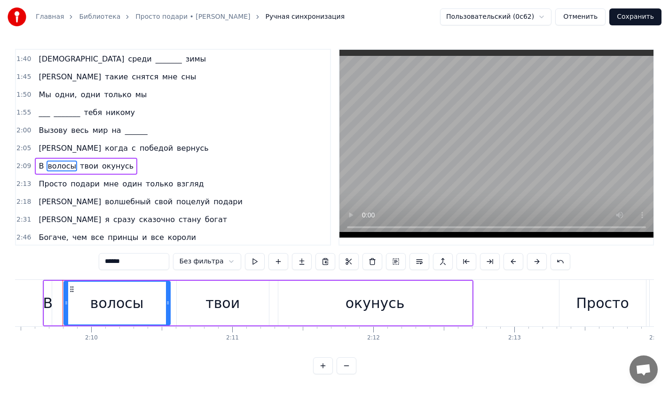
drag, startPoint x: 137, startPoint y: 261, endPoint x: 21, endPoint y: 254, distance: 116.3
click at [21, 254] on div "0:19 Ласковое солнце моё 0:23 В паутине облачных дней 0:28 Только как увидел её…" at bounding box center [334, 212] width 639 height 326
type input "******"
click at [627, 17] on button "Сохранить" at bounding box center [635, 16] width 52 height 17
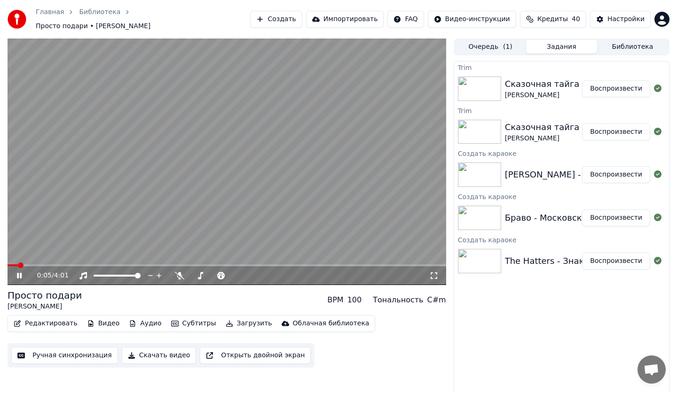
click at [343, 265] on span at bounding box center [227, 266] width 438 height 2
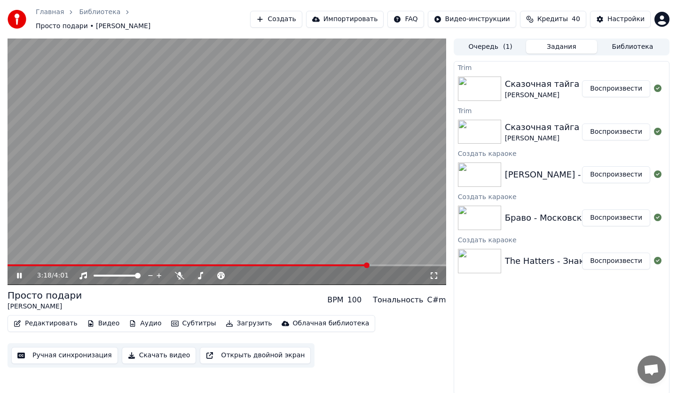
click at [149, 257] on video at bounding box center [227, 162] width 438 height 247
click at [16, 266] on div "3:18 / 4:01" at bounding box center [227, 275] width 438 height 19
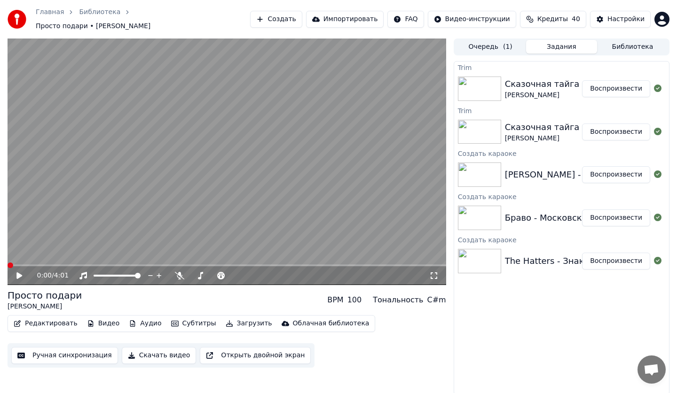
click at [8, 265] on span at bounding box center [8, 266] width 0 height 2
click at [16, 272] on icon at bounding box center [26, 276] width 22 height 8
click at [433, 272] on icon at bounding box center [433, 276] width 9 height 8
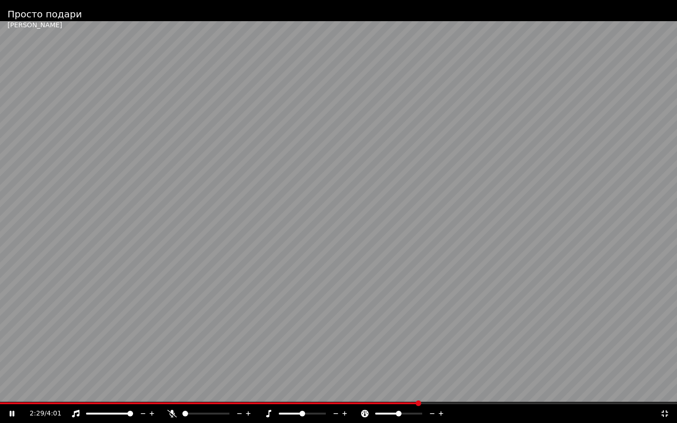
click at [662, 393] on div "2:29 / 4:01" at bounding box center [338, 413] width 669 height 9
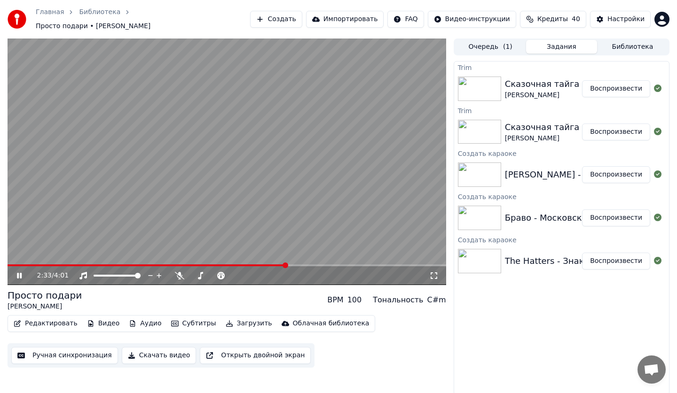
click at [47, 347] on button "Ручная синхронизация" at bounding box center [64, 355] width 107 height 17
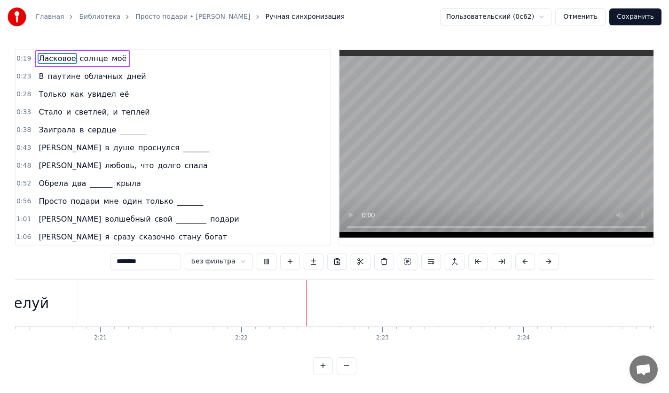
scroll to position [0, 19973]
click at [402, 163] on video at bounding box center [496, 144] width 314 height 188
click at [402, 302] on div "подари" at bounding box center [528, 303] width 1259 height 47
type input "******"
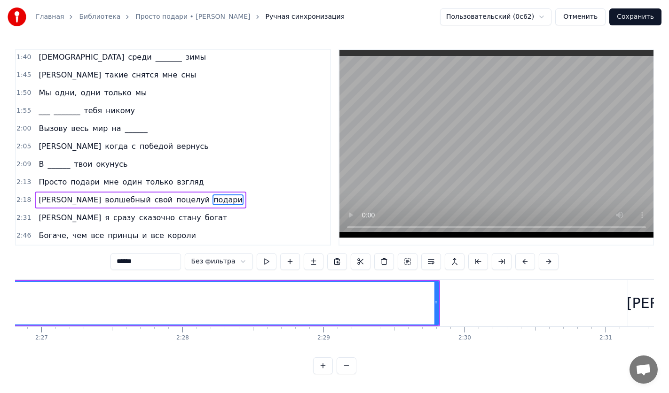
scroll to position [0, 20719]
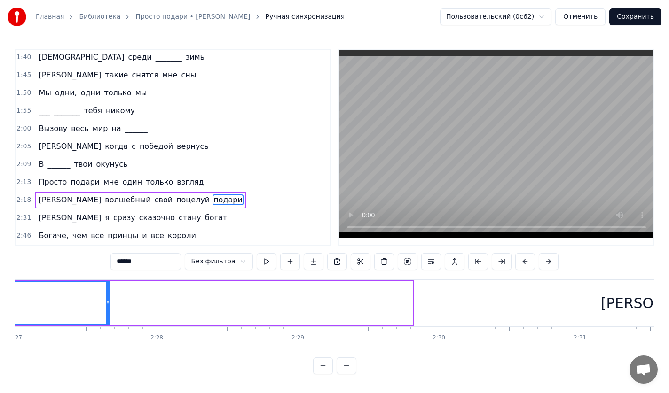
drag, startPoint x: 410, startPoint y: 304, endPoint x: 81, endPoint y: 308, distance: 328.9
click at [106, 308] on div at bounding box center [108, 303] width 4 height 43
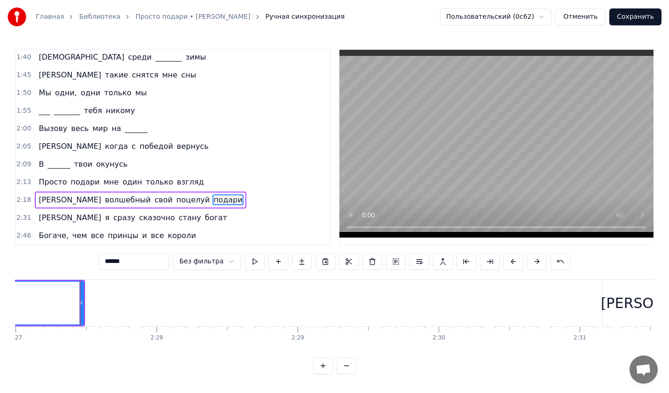
click at [80, 306] on div at bounding box center [80, 303] width 0 height 47
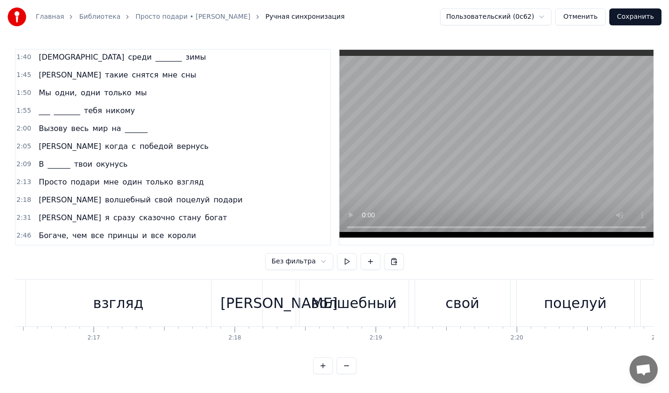
scroll to position [0, 19514]
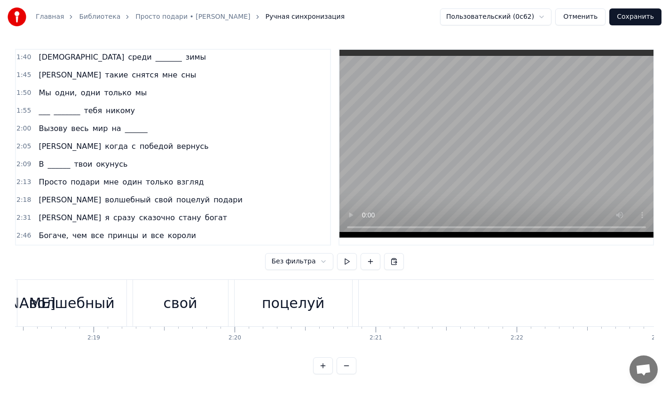
click at [353, 317] on div "И волшебный свой поцелуй подари" at bounding box center [635, 303] width 1311 height 47
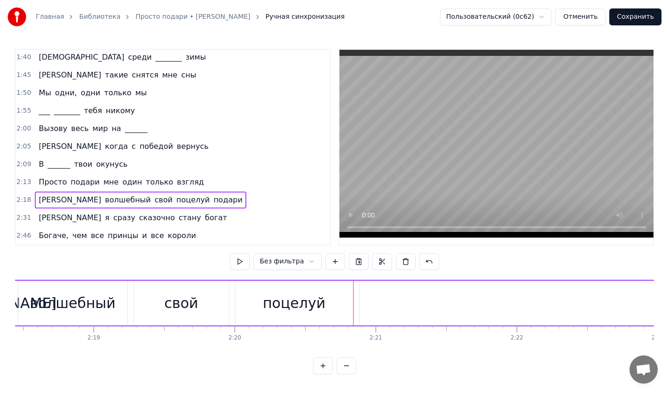
click at [340, 303] on div "поцелуй" at bounding box center [293, 303] width 117 height 45
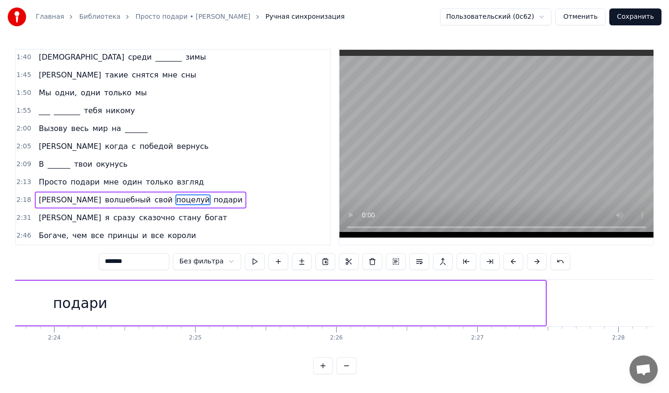
scroll to position [0, 20181]
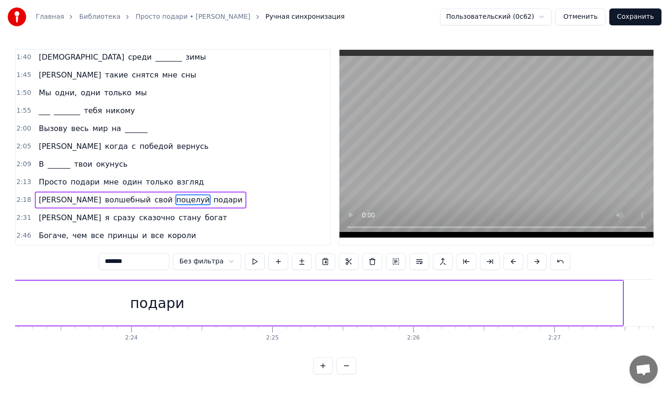
click at [436, 313] on div "подари" at bounding box center [157, 303] width 930 height 45
type input "******"
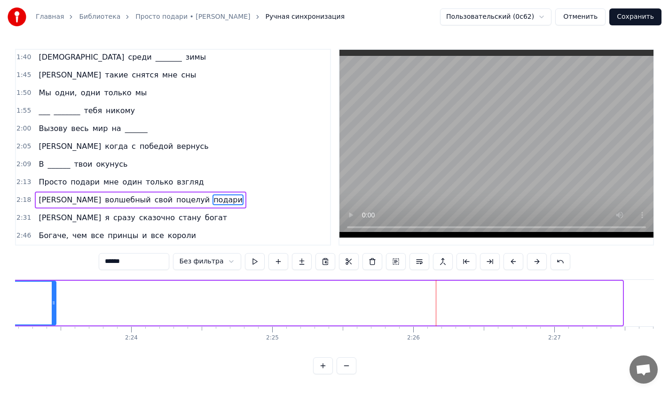
drag, startPoint x: 619, startPoint y: 303, endPoint x: 49, endPoint y: 309, distance: 570.4
click at [52, 309] on div at bounding box center [54, 303] width 4 height 43
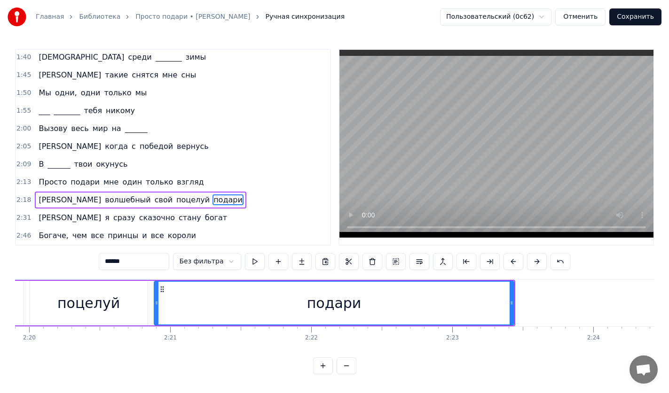
scroll to position [0, 19745]
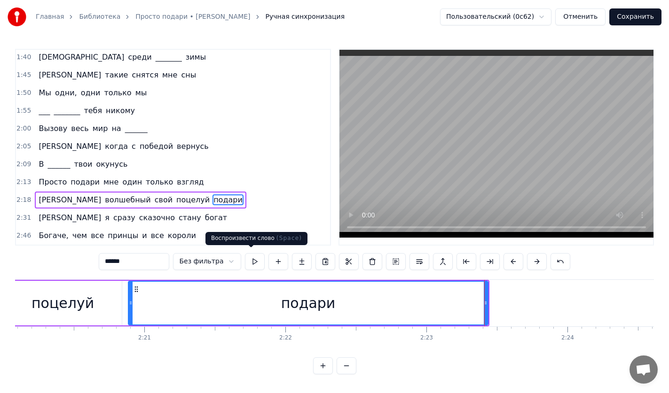
click at [257, 259] on button at bounding box center [255, 261] width 20 height 17
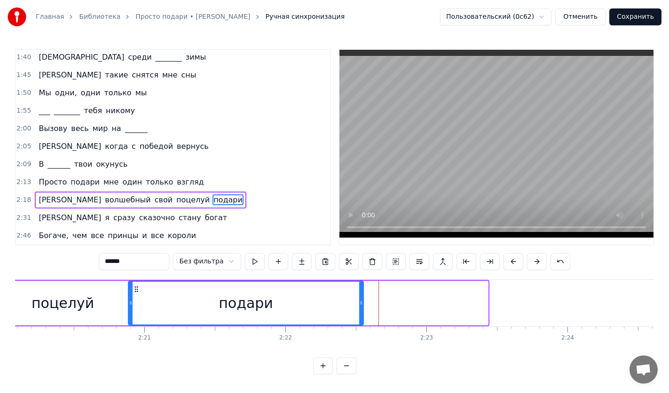
drag, startPoint x: 486, startPoint y: 302, endPoint x: 362, endPoint y: 305, distance: 124.6
click at [362, 305] on div at bounding box center [361, 303] width 4 height 43
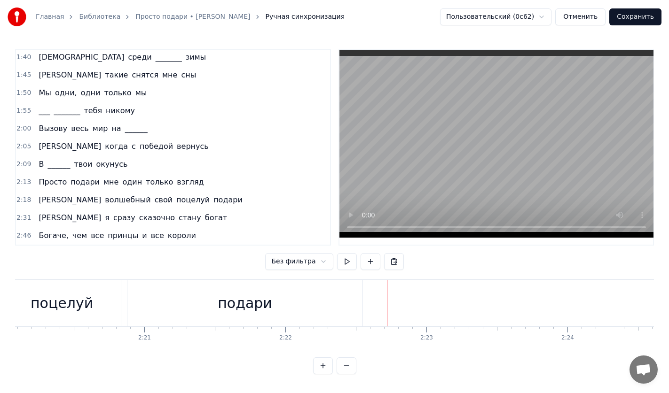
click at [358, 308] on div "подари" at bounding box center [244, 303] width 235 height 47
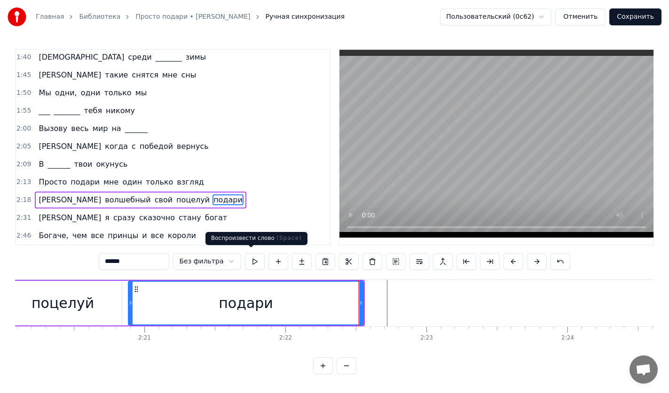
click at [255, 259] on button at bounding box center [255, 261] width 20 height 17
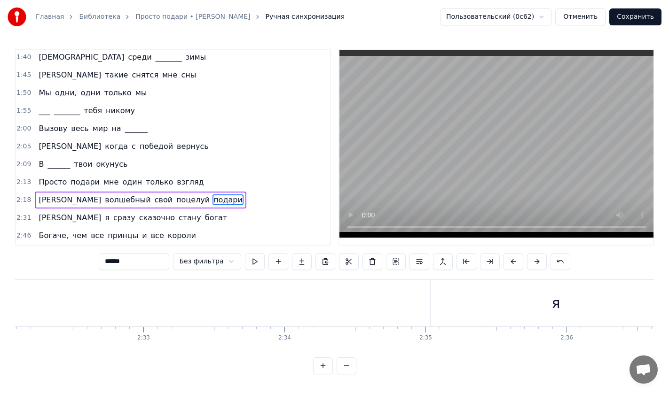
scroll to position [0, 20950]
click at [425, 305] on div "[PERSON_NAME]" at bounding box center [428, 303] width 117 height 21
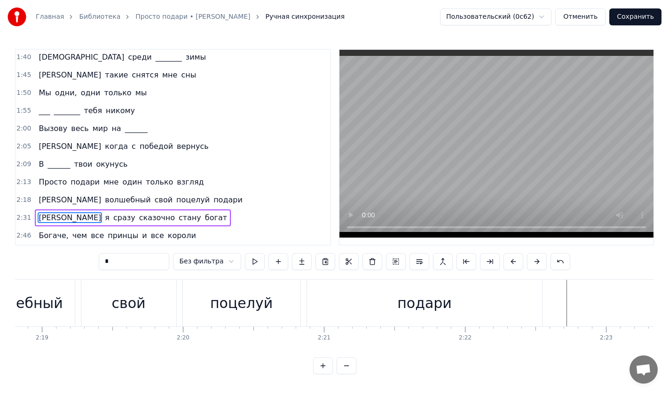
scroll to position [0, 19693]
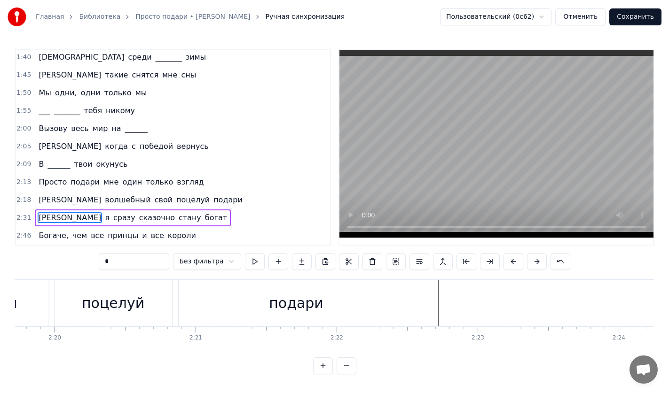
click at [347, 305] on div "подари" at bounding box center [296, 303] width 235 height 47
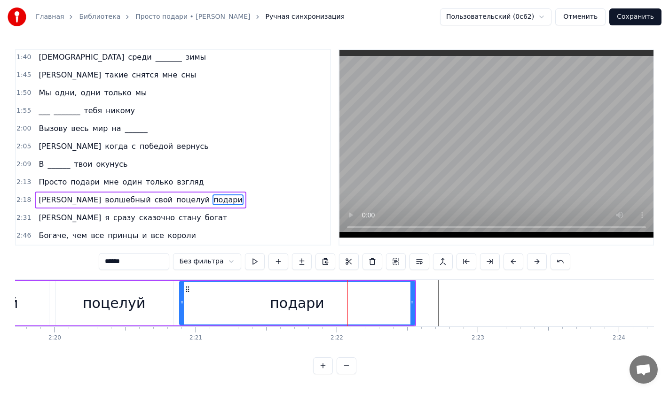
click at [38, 217] on span "[PERSON_NAME]" at bounding box center [70, 217] width 64 height 11
type input "*"
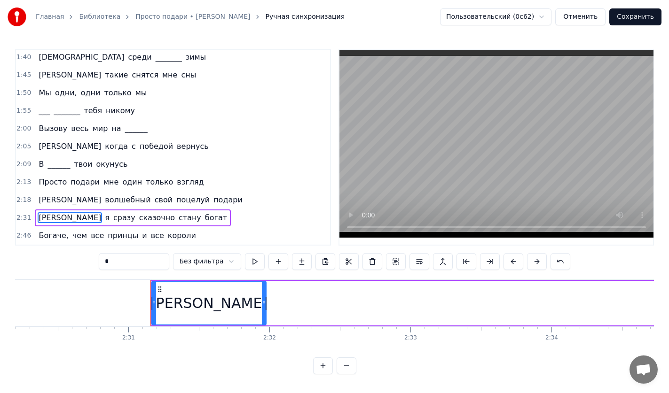
scroll to position [0, 21258]
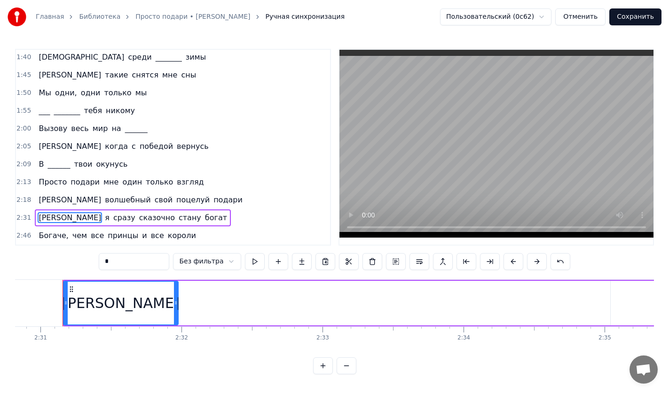
drag, startPoint x: 64, startPoint y: 295, endPoint x: 95, endPoint y: 295, distance: 30.5
click at [64, 297] on div at bounding box center [66, 303] width 4 height 43
drag, startPoint x: 96, startPoint y: 295, endPoint x: 91, endPoint y: 286, distance: 10.3
click at [68, 294] on div "[PERSON_NAME]" at bounding box center [121, 303] width 114 height 43
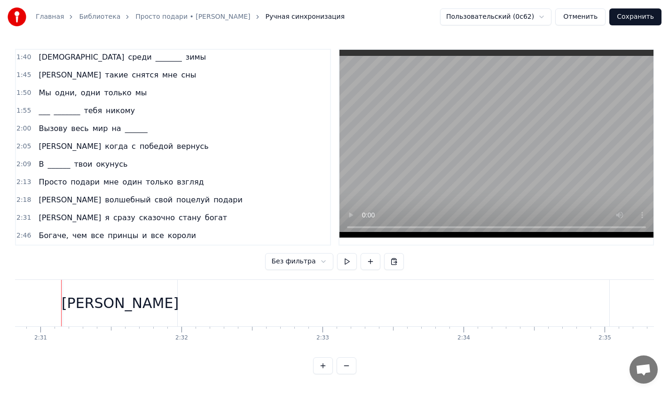
scroll to position [0, 21257]
click at [107, 281] on div "[PERSON_NAME]" at bounding box center [121, 303] width 115 height 47
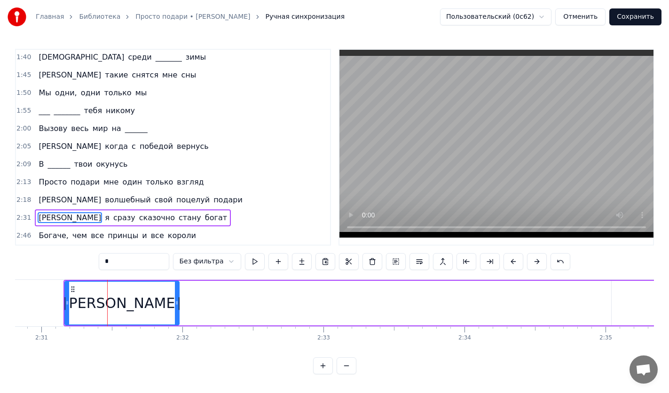
drag, startPoint x: 191, startPoint y: 275, endPoint x: 126, endPoint y: 275, distance: 64.8
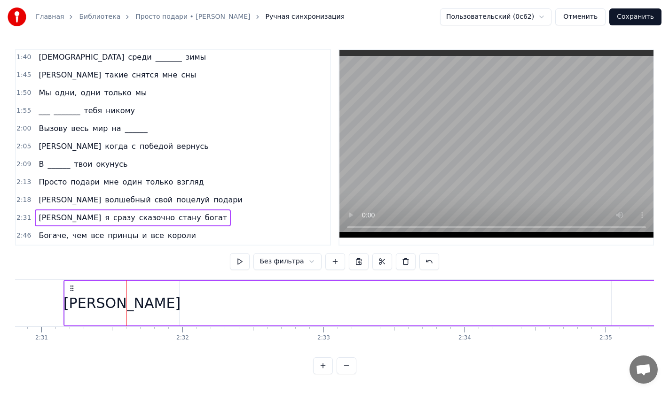
drag, startPoint x: 125, startPoint y: 276, endPoint x: 93, endPoint y: 275, distance: 31.0
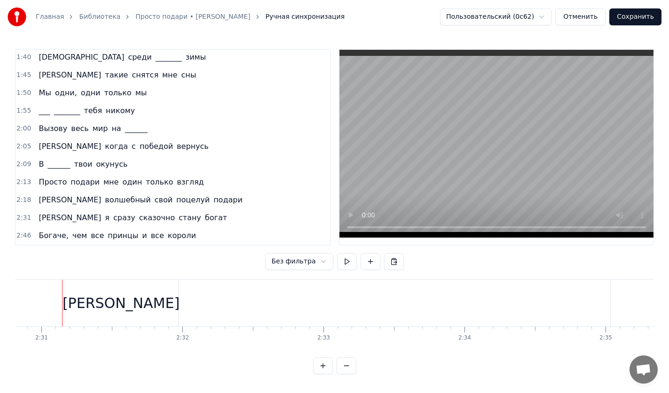
click at [78, 280] on div "[PERSON_NAME]" at bounding box center [121, 303] width 115 height 47
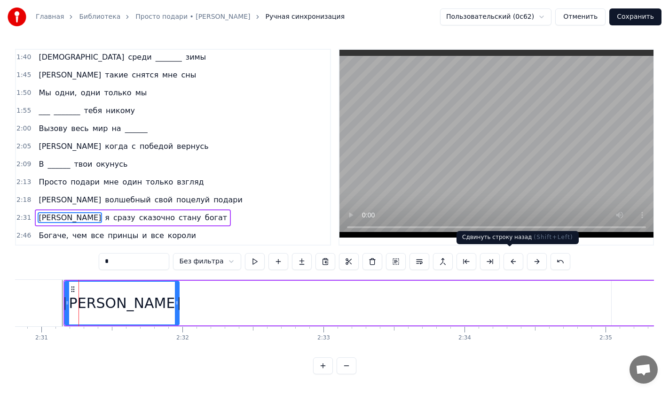
click at [508, 258] on button at bounding box center [513, 261] width 20 height 17
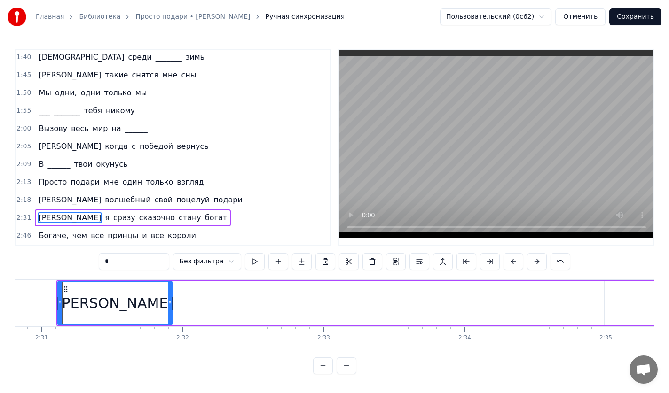
click at [508, 258] on button at bounding box center [513, 261] width 20 height 17
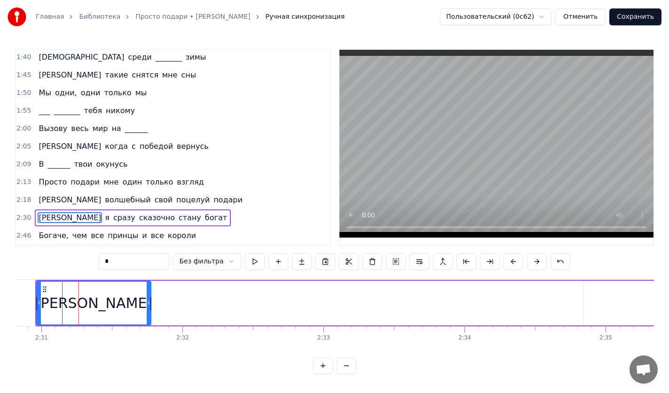
click at [508, 258] on button at bounding box center [513, 261] width 20 height 17
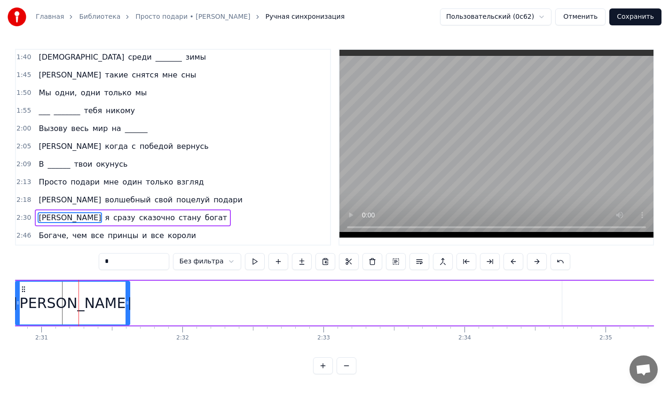
click at [508, 258] on button at bounding box center [513, 261] width 20 height 17
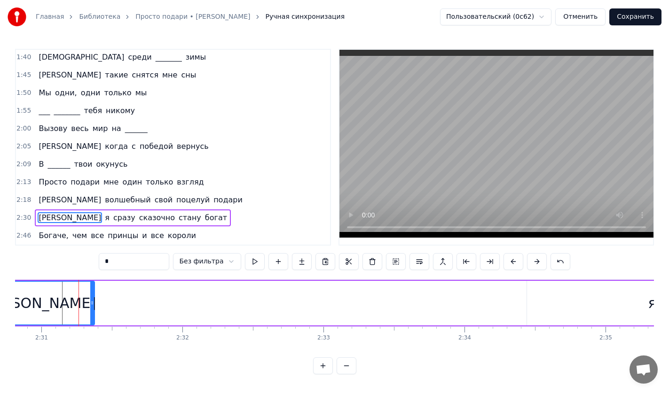
click at [508, 258] on button at bounding box center [513, 261] width 20 height 17
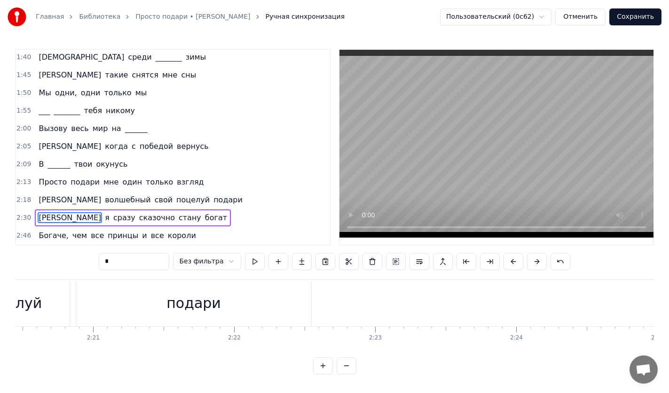
scroll to position [0, 19847]
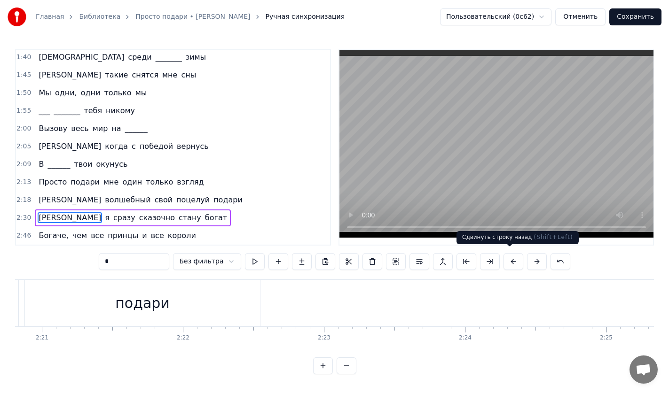
click at [508, 259] on button at bounding box center [513, 261] width 20 height 17
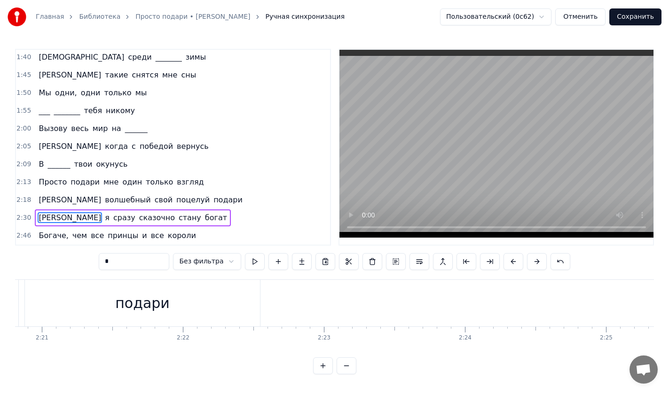
click at [508, 259] on button at bounding box center [513, 261] width 20 height 17
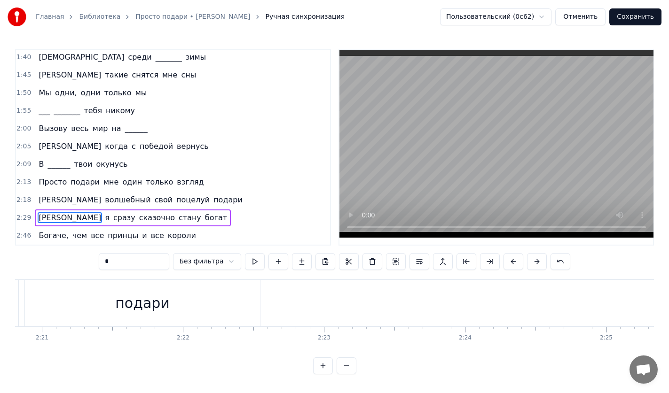
click at [508, 259] on button at bounding box center [513, 261] width 20 height 17
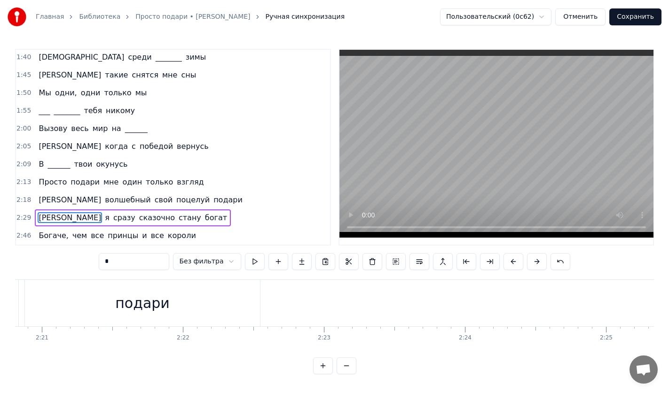
click at [508, 259] on button at bounding box center [513, 261] width 20 height 17
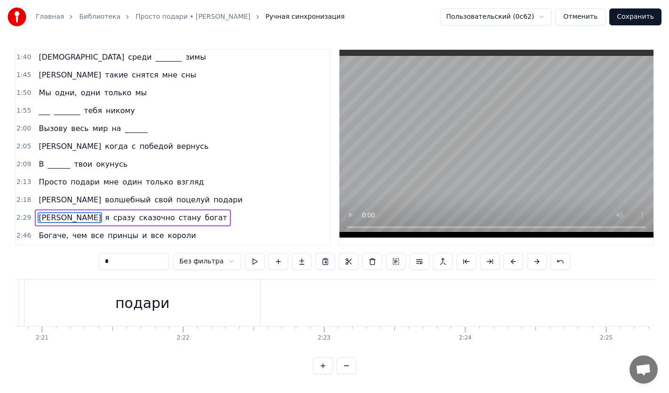
click at [508, 259] on button at bounding box center [513, 261] width 20 height 17
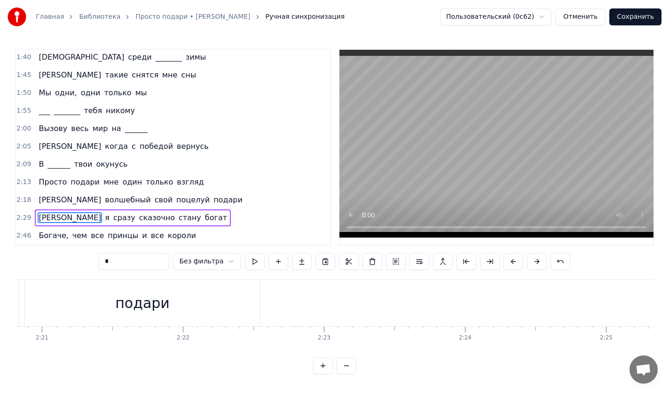
click at [508, 259] on button at bounding box center [513, 261] width 20 height 17
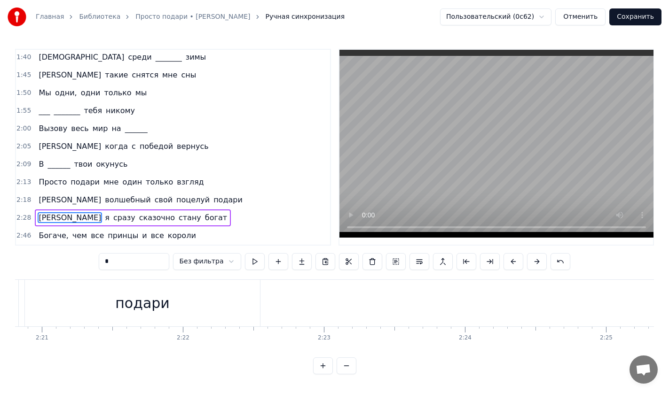
click at [508, 259] on button at bounding box center [513, 261] width 20 height 17
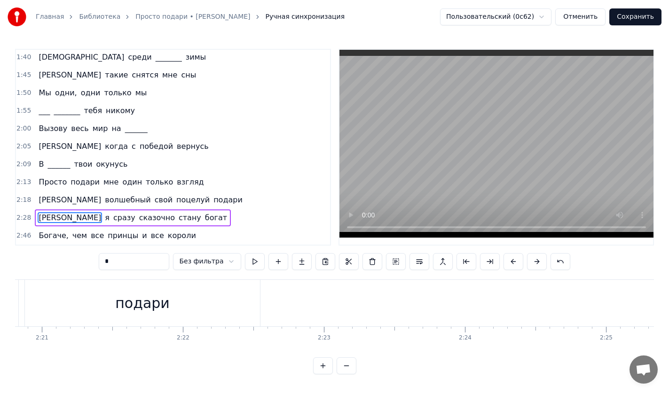
click at [508, 259] on button at bounding box center [513, 261] width 20 height 17
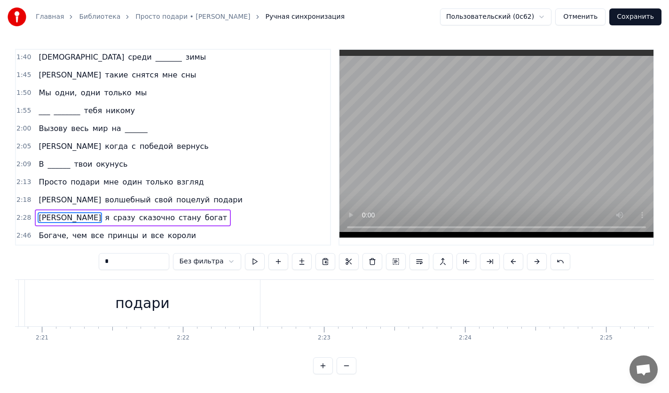
click at [508, 259] on button at bounding box center [513, 261] width 20 height 17
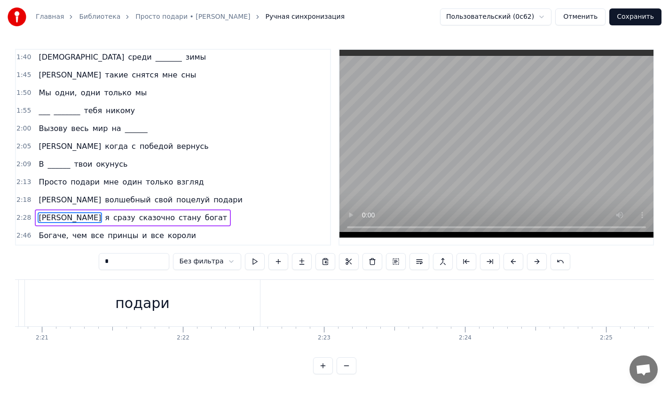
click at [508, 259] on button at bounding box center [513, 261] width 20 height 17
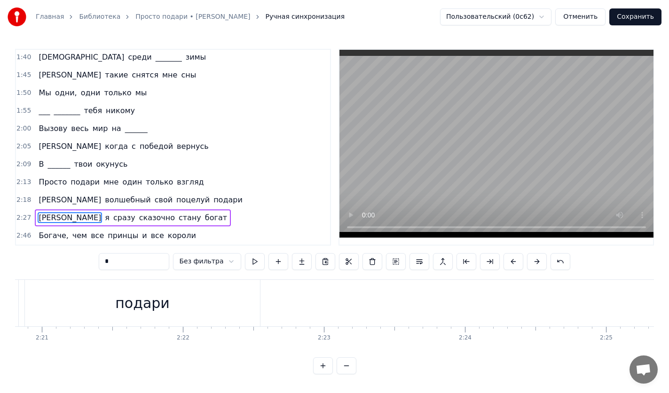
click at [508, 259] on button at bounding box center [513, 261] width 20 height 17
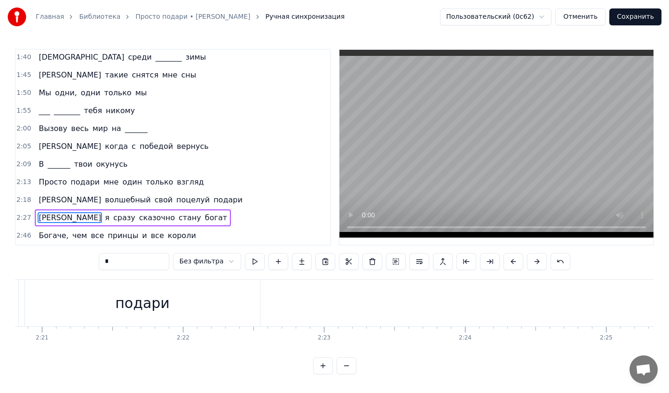
click at [508, 259] on button at bounding box center [513, 261] width 20 height 17
click at [508, 270] on div "0:19 Ласковое солнце моё 0:23 В паутине облачных дней 0:28 Только как увидел её…" at bounding box center [334, 212] width 639 height 326
click at [509, 263] on button at bounding box center [513, 261] width 20 height 17
click at [509, 262] on button at bounding box center [513, 261] width 20 height 17
click at [508, 260] on button at bounding box center [513, 261] width 20 height 17
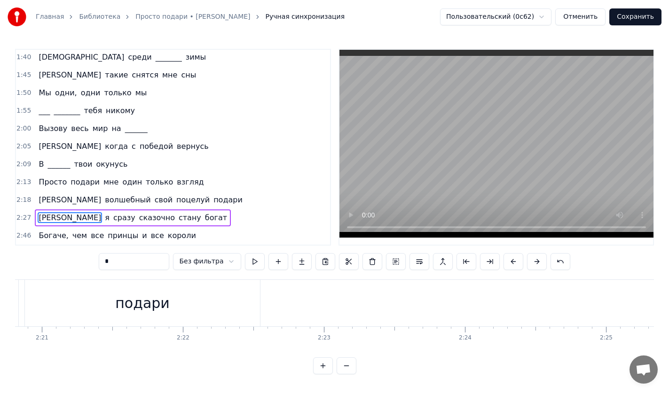
click at [508, 260] on button at bounding box center [513, 261] width 20 height 17
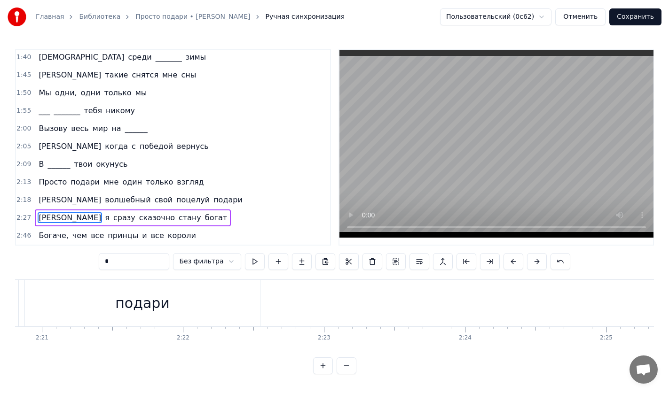
click at [508, 260] on button at bounding box center [513, 261] width 20 height 17
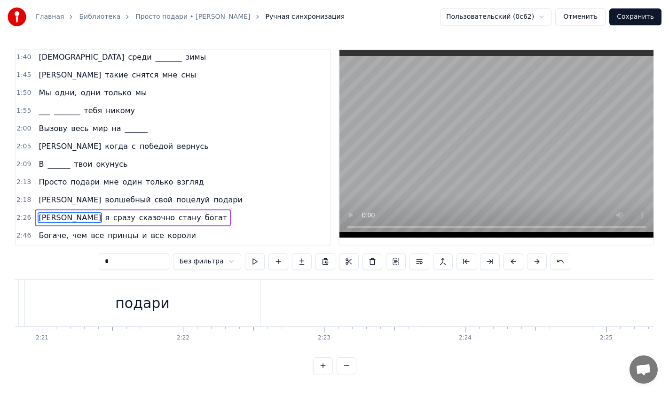
click at [508, 260] on button at bounding box center [513, 261] width 20 height 17
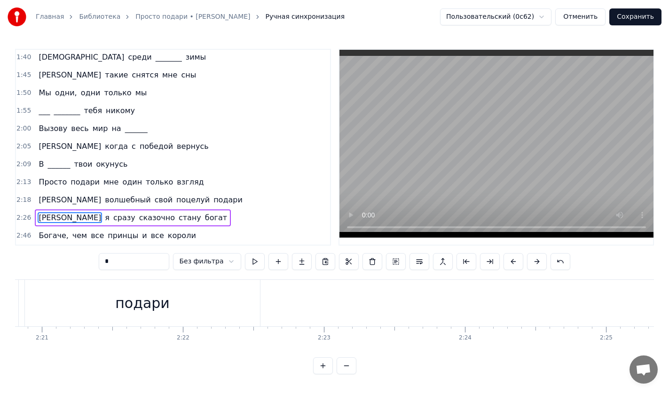
click at [509, 259] on button at bounding box center [513, 261] width 20 height 17
click at [510, 258] on button at bounding box center [513, 261] width 20 height 17
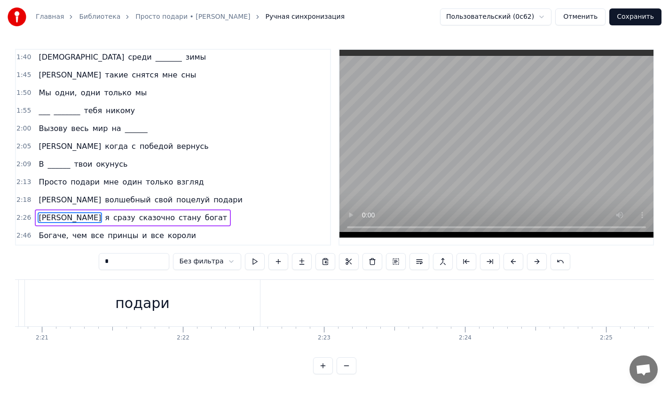
click at [510, 258] on button at bounding box center [513, 261] width 20 height 17
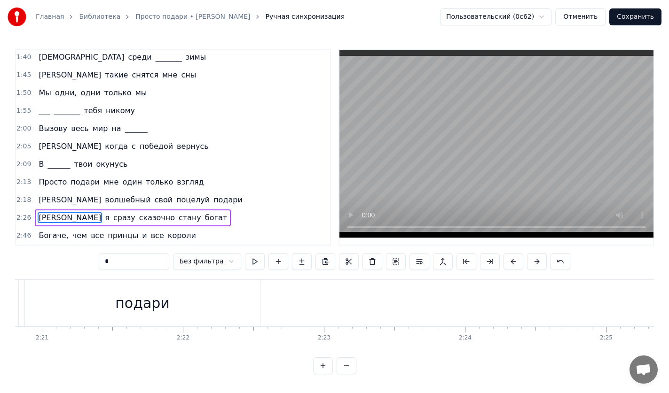
click at [510, 258] on button at bounding box center [513, 261] width 20 height 17
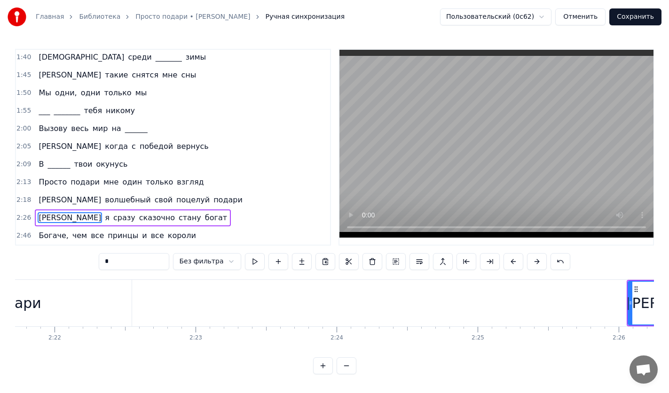
scroll to position [0, 20001]
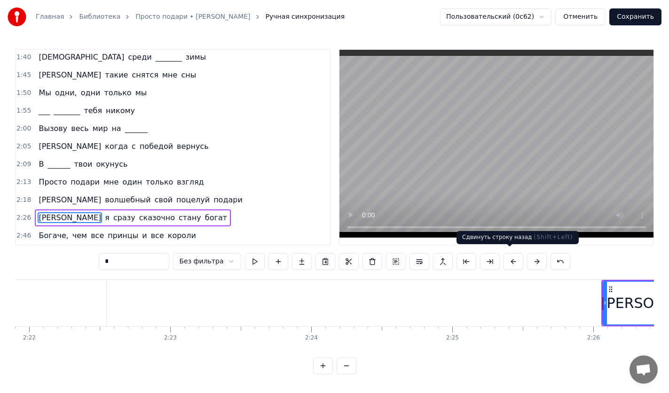
click at [505, 257] on button at bounding box center [513, 261] width 20 height 17
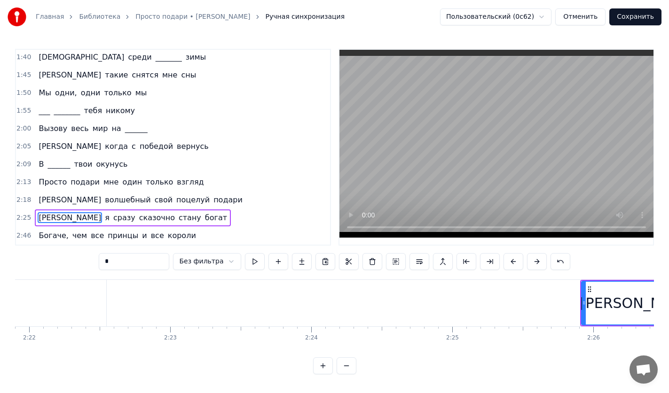
click at [505, 257] on button at bounding box center [513, 261] width 20 height 17
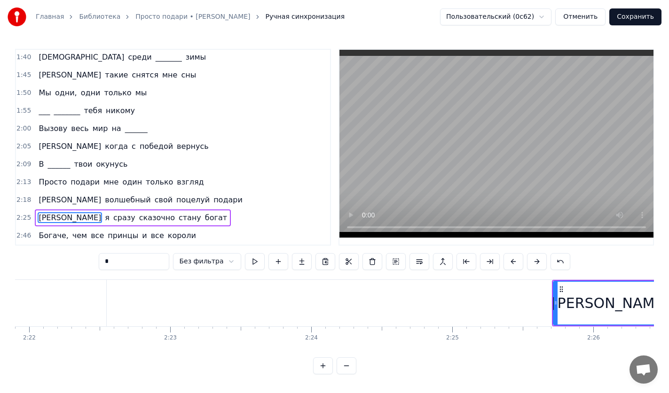
click at [505, 257] on button at bounding box center [513, 261] width 20 height 17
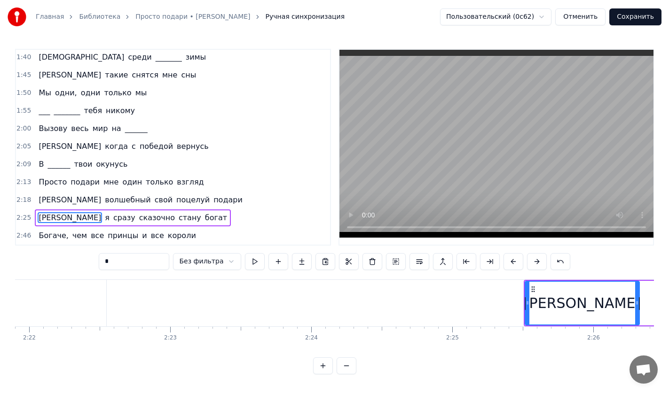
click at [505, 257] on button at bounding box center [513, 261] width 20 height 17
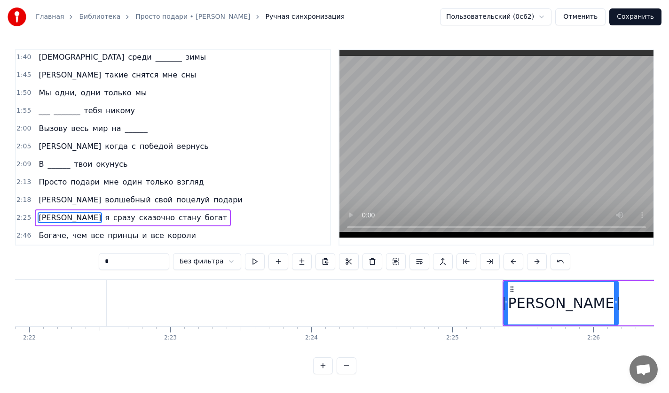
click at [505, 257] on button at bounding box center [513, 261] width 20 height 17
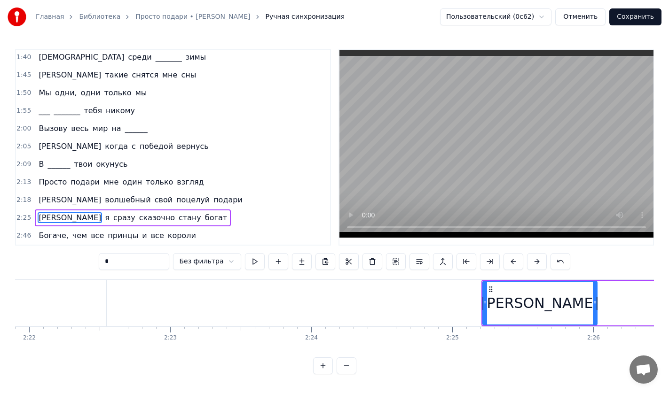
click at [505, 257] on button at bounding box center [513, 261] width 20 height 17
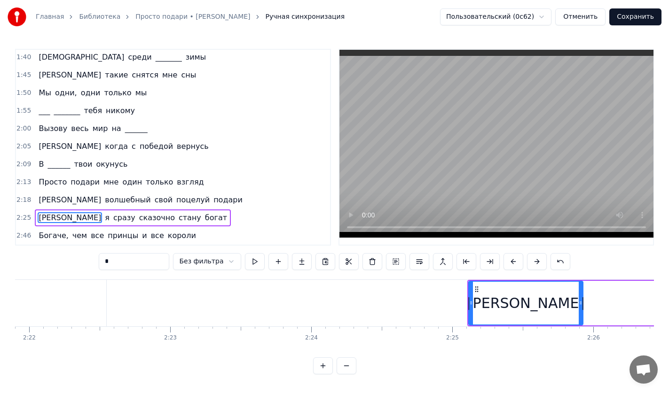
click at [505, 257] on button at bounding box center [513, 261] width 20 height 17
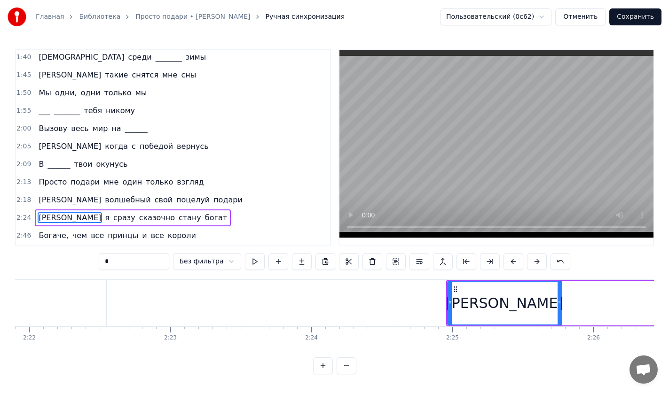
click at [505, 257] on button at bounding box center [513, 261] width 20 height 17
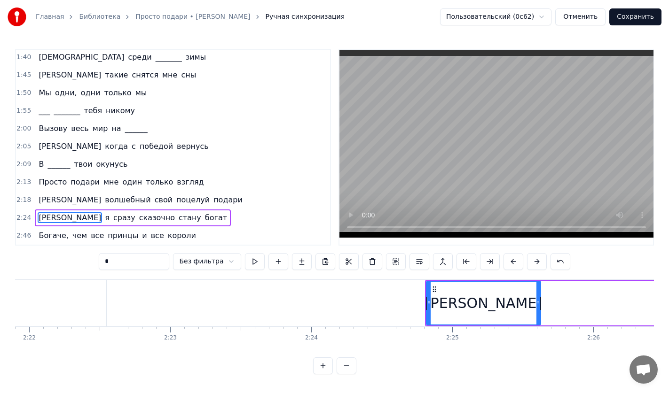
click at [505, 257] on button at bounding box center [513, 261] width 20 height 17
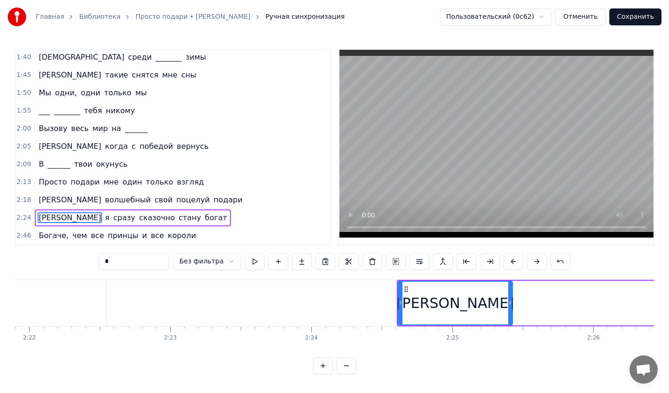
click at [505, 257] on button at bounding box center [513, 261] width 20 height 17
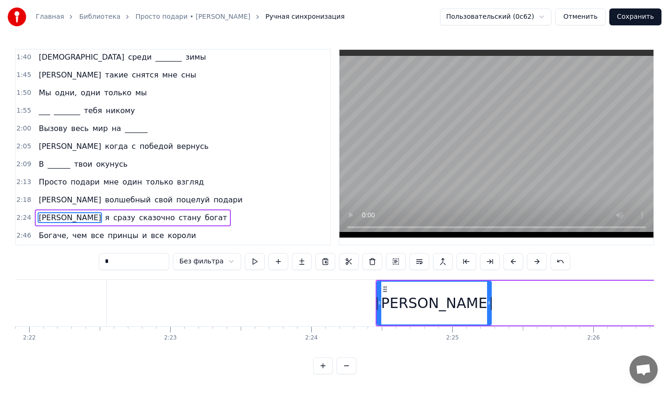
click at [505, 257] on button at bounding box center [513, 261] width 20 height 17
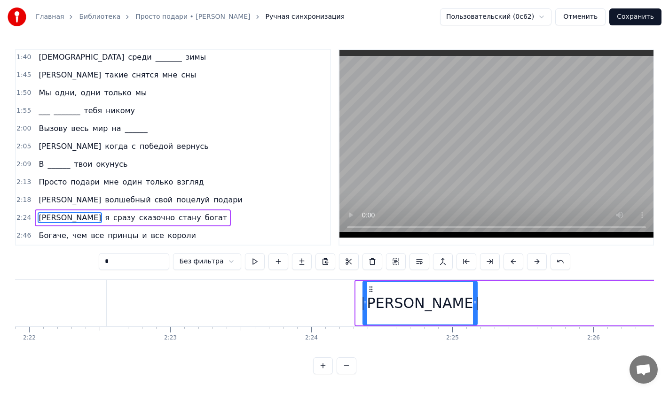
click at [505, 257] on button at bounding box center [513, 261] width 20 height 17
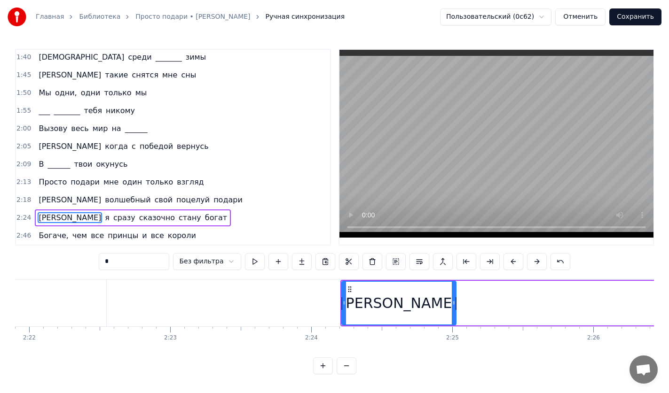
click at [505, 257] on button at bounding box center [513, 261] width 20 height 17
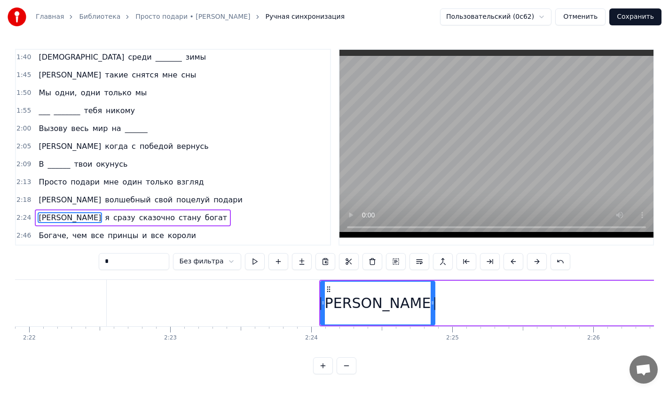
click at [505, 257] on button at bounding box center [513, 261] width 20 height 17
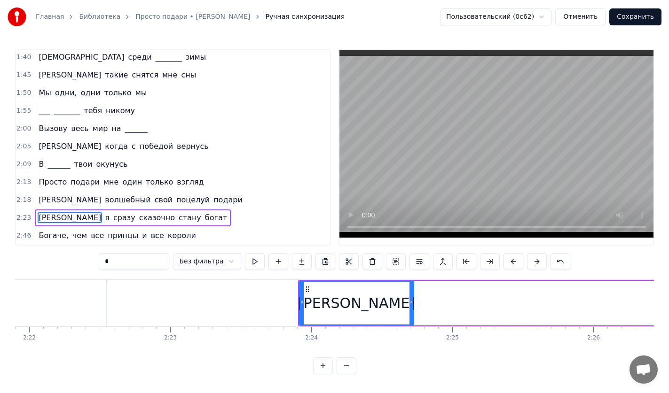
click at [505, 257] on button at bounding box center [513, 261] width 20 height 17
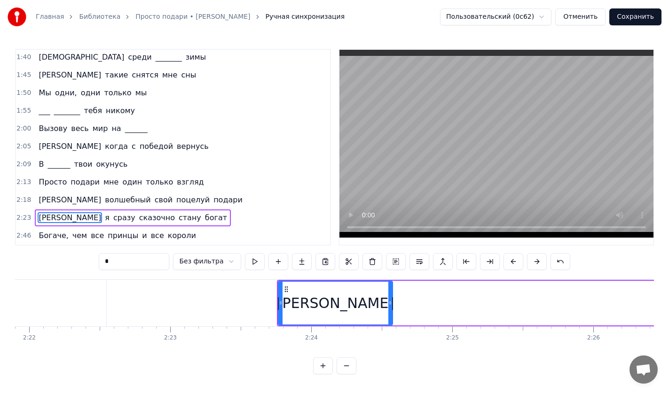
click at [505, 257] on button at bounding box center [513, 261] width 20 height 17
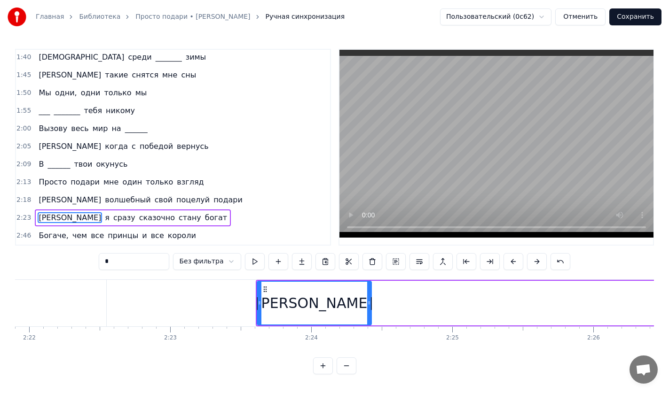
click at [505, 257] on button at bounding box center [513, 261] width 20 height 17
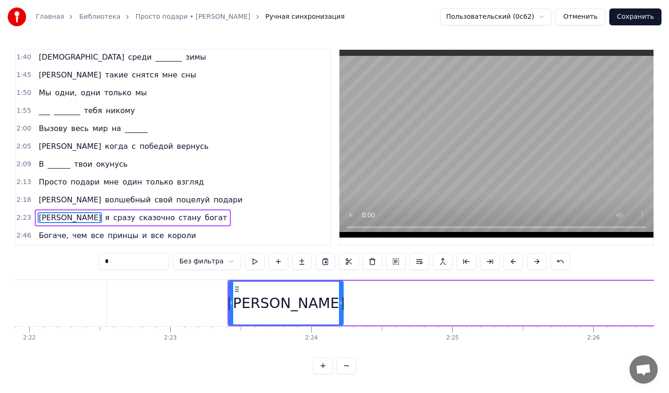
click at [505, 257] on button at bounding box center [513, 261] width 20 height 17
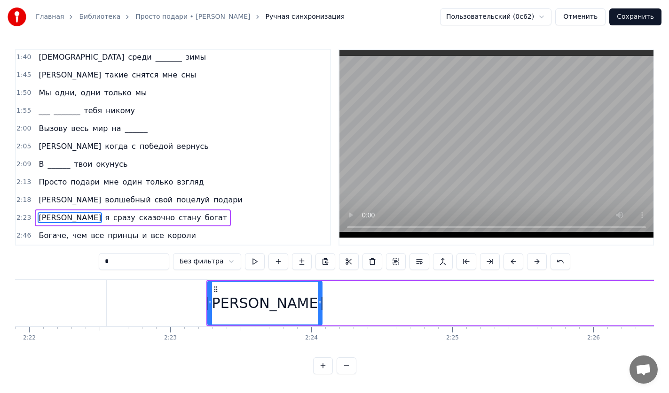
click at [505, 257] on button at bounding box center [513, 261] width 20 height 17
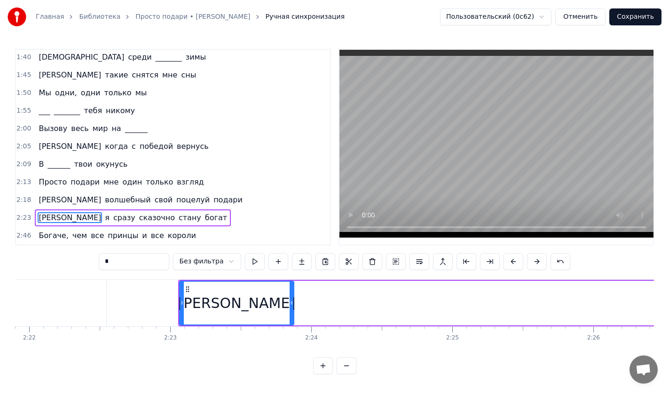
click at [505, 257] on button at bounding box center [513, 261] width 20 height 17
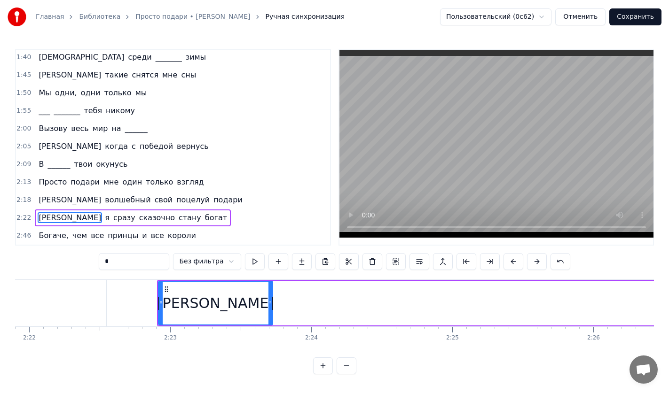
click at [505, 257] on button at bounding box center [513, 261] width 20 height 17
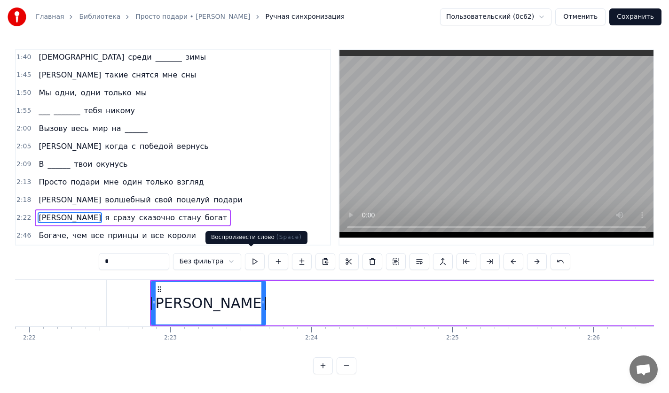
click at [250, 258] on button at bounding box center [255, 261] width 20 height 17
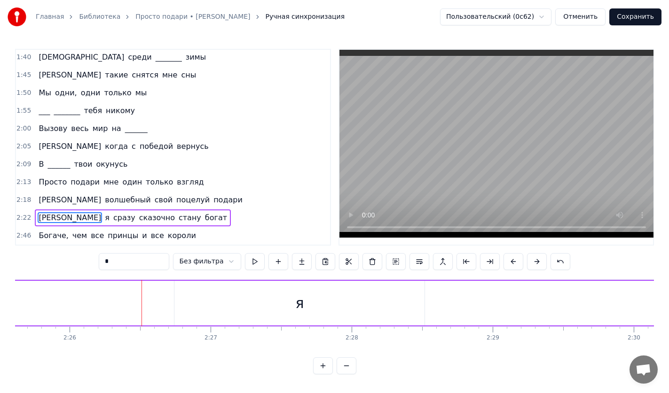
scroll to position [0, 20568]
click at [273, 289] on div "я" at bounding box center [256, 303] width 250 height 45
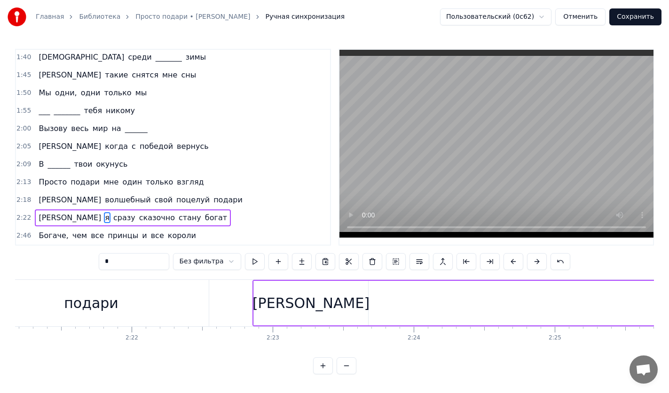
scroll to position [0, 20052]
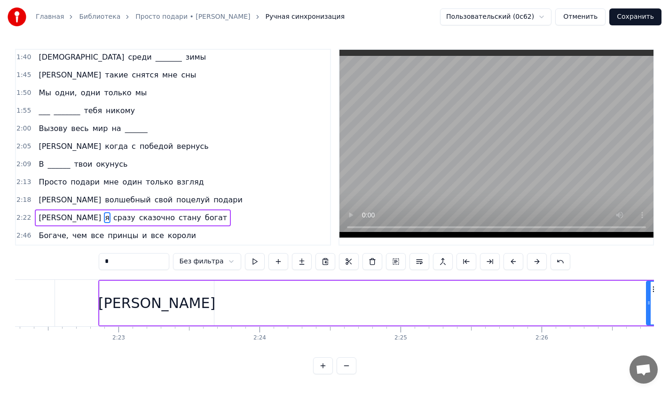
click at [186, 299] on div "[PERSON_NAME]" at bounding box center [157, 303] width 115 height 45
type input "*"
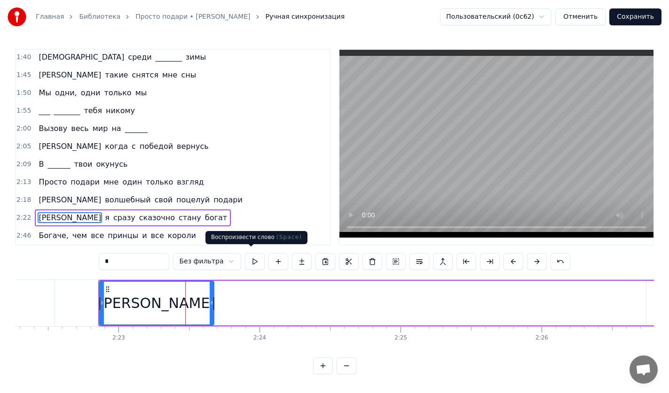
click at [251, 257] on button at bounding box center [255, 261] width 20 height 17
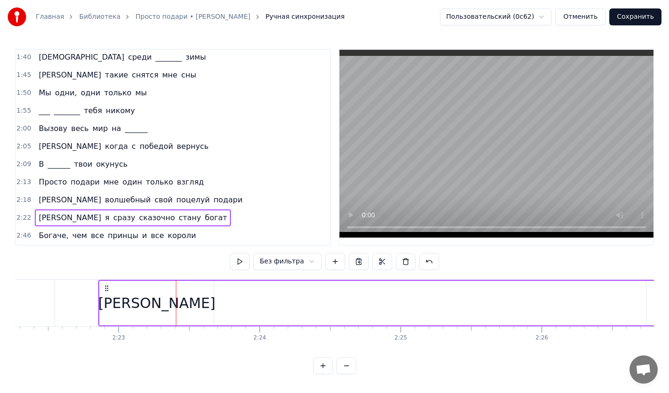
click at [189, 311] on div "[PERSON_NAME]" at bounding box center [157, 303] width 115 height 45
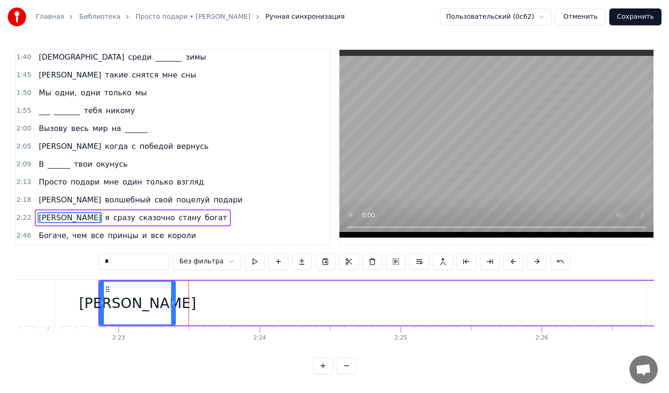
drag, startPoint x: 210, startPoint y: 301, endPoint x: 171, endPoint y: 301, distance: 38.5
click at [171, 301] on icon at bounding box center [173, 303] width 4 height 8
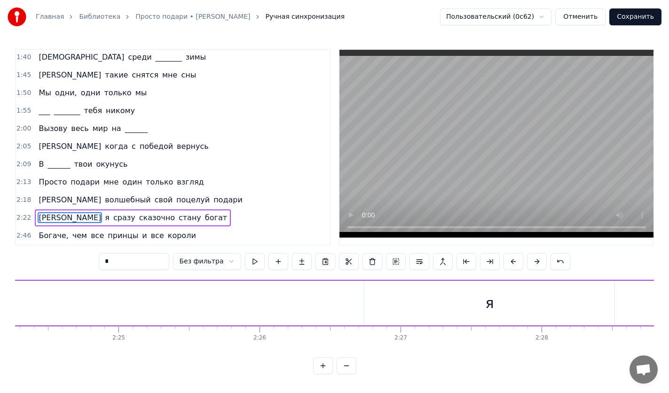
scroll to position [0, 20488]
click at [354, 312] on div "я" at bounding box center [335, 303] width 250 height 45
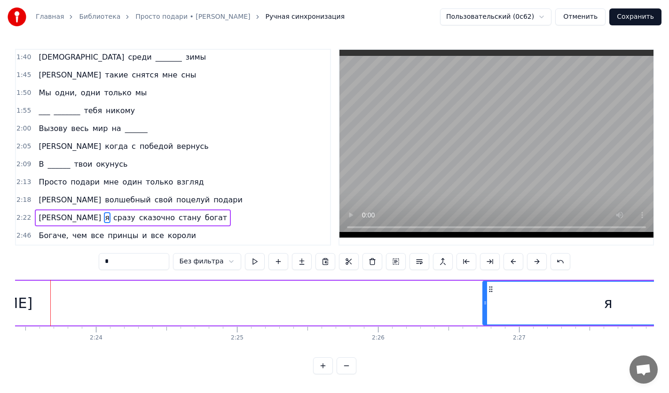
scroll to position [0, 20204]
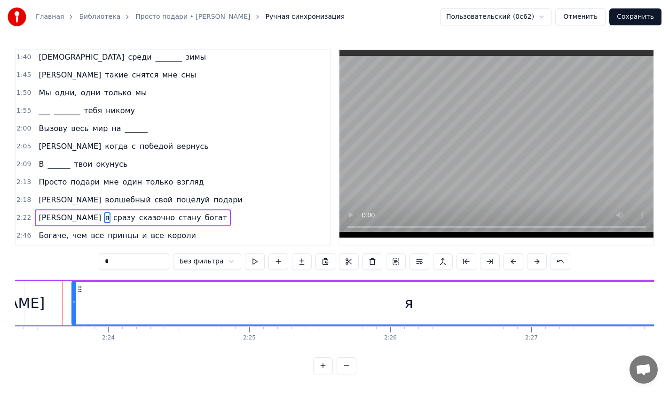
drag, startPoint x: 496, startPoint y: 298, endPoint x: 73, endPoint y: 301, distance: 422.9
click at [73, 301] on icon at bounding box center [74, 303] width 4 height 8
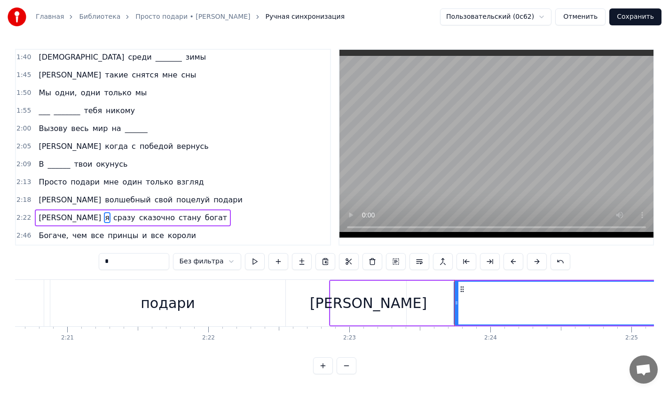
scroll to position [0, 19872]
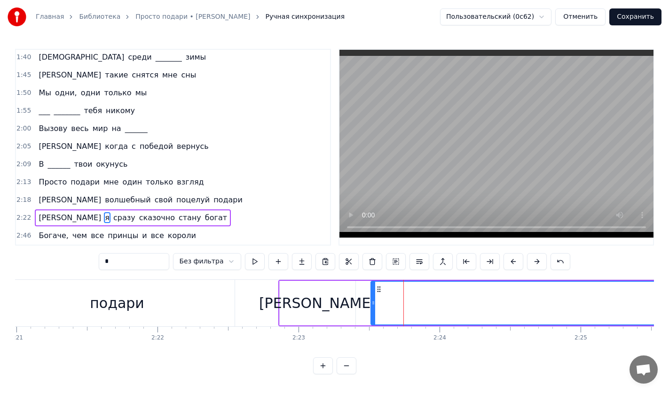
drag, startPoint x: 405, startPoint y: 304, endPoint x: 374, endPoint y: 304, distance: 31.0
click at [374, 304] on div at bounding box center [373, 303] width 4 height 43
click at [350, 302] on div "[PERSON_NAME]" at bounding box center [318, 303] width 76 height 45
type input "*"
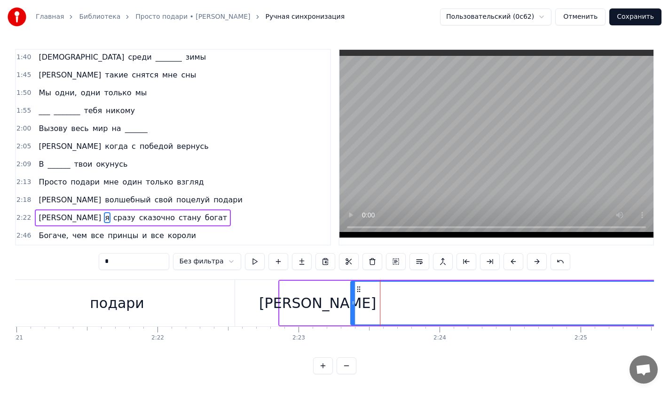
drag, startPoint x: 373, startPoint y: 300, endPoint x: 351, endPoint y: 300, distance: 21.6
click at [351, 300] on icon at bounding box center [353, 303] width 4 height 8
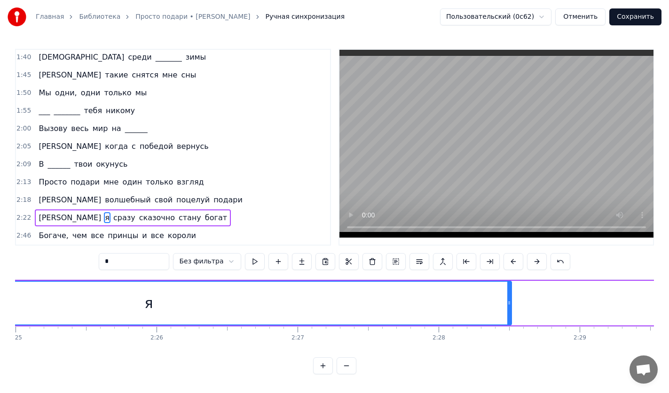
scroll to position [0, 20334]
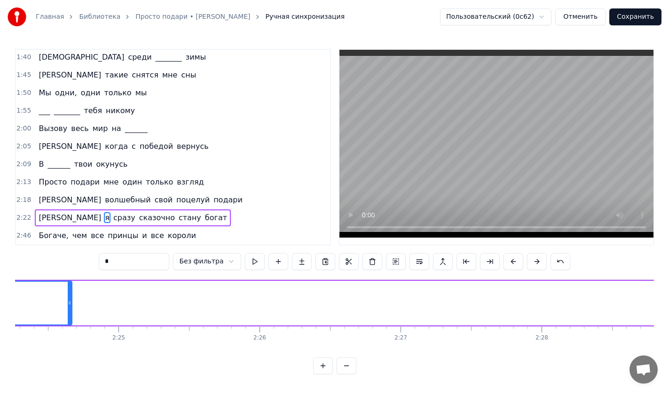
drag, startPoint x: 612, startPoint y: 301, endPoint x: 67, endPoint y: 309, distance: 544.6
click at [68, 309] on div at bounding box center [70, 303] width 4 height 43
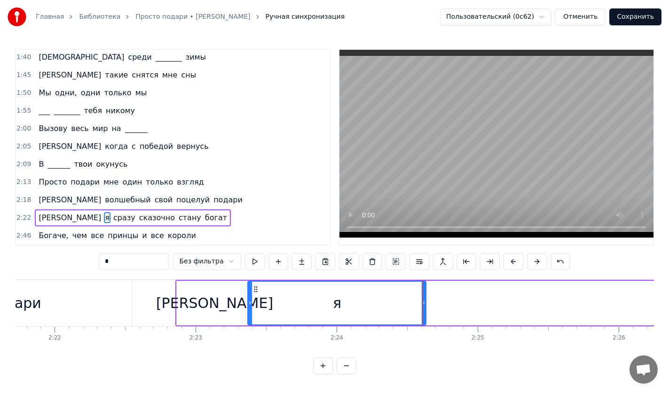
drag, startPoint x: 423, startPoint y: 304, endPoint x: 332, endPoint y: 305, distance: 91.2
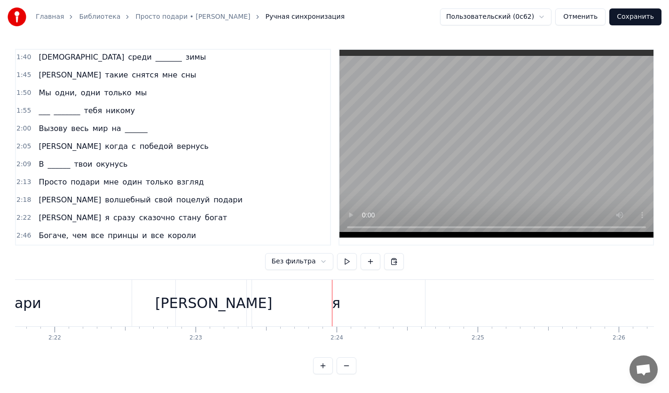
click at [416, 297] on div "я" at bounding box center [336, 303] width 178 height 47
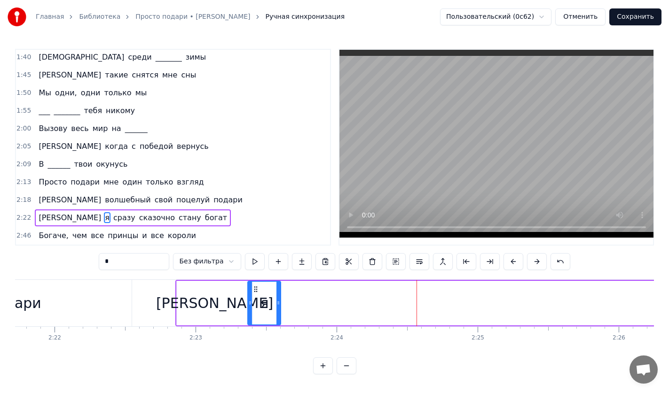
drag, startPoint x: 423, startPoint y: 298, endPoint x: 278, endPoint y: 300, distance: 145.2
click at [278, 300] on icon at bounding box center [278, 303] width 4 height 8
click at [185, 300] on div "[PERSON_NAME]" at bounding box center [215, 303] width 76 height 45
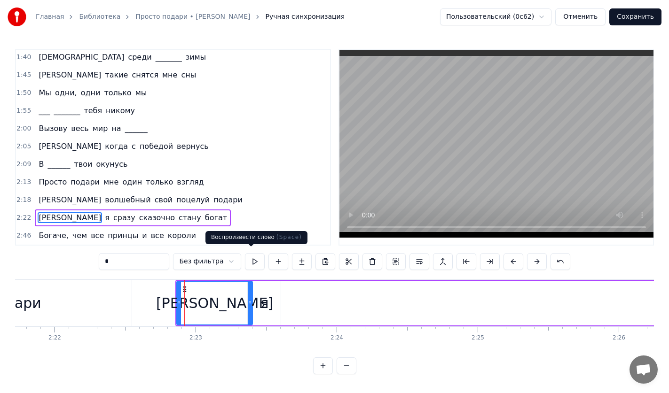
click at [249, 257] on button at bounding box center [255, 261] width 20 height 17
click at [272, 294] on div "я" at bounding box center [264, 303] width 33 height 45
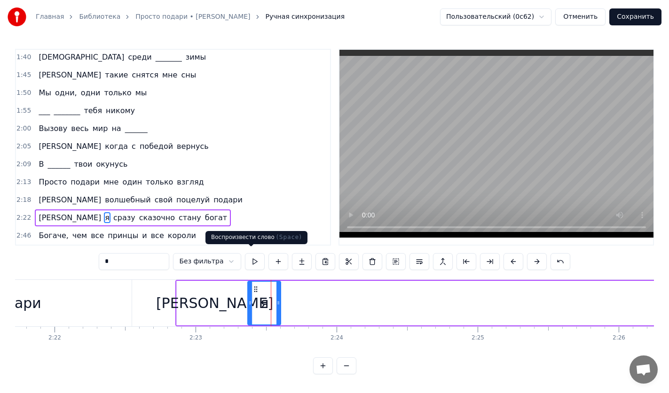
click at [251, 257] on button at bounding box center [255, 261] width 20 height 17
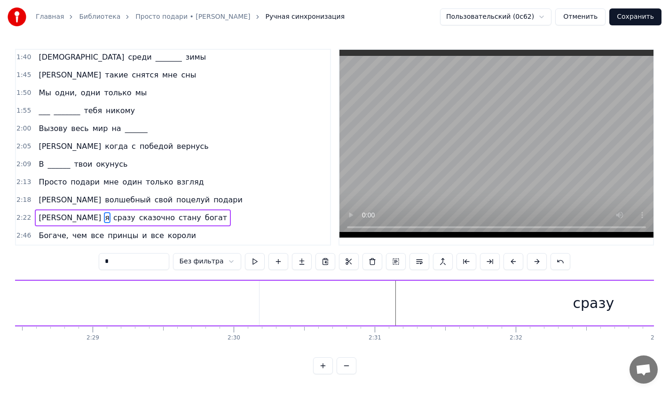
scroll to position [0, 21027]
click at [454, 310] on div "сразу" at bounding box center [489, 303] width 667 height 45
type input "*****"
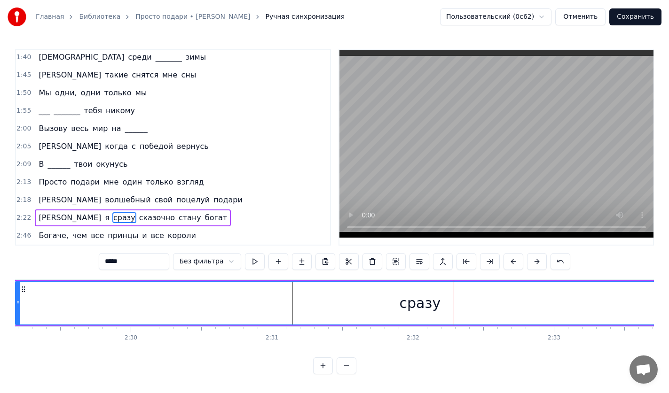
drag, startPoint x: 157, startPoint y: 301, endPoint x: 16, endPoint y: 302, distance: 141.0
click at [16, 302] on icon at bounding box center [18, 303] width 4 height 8
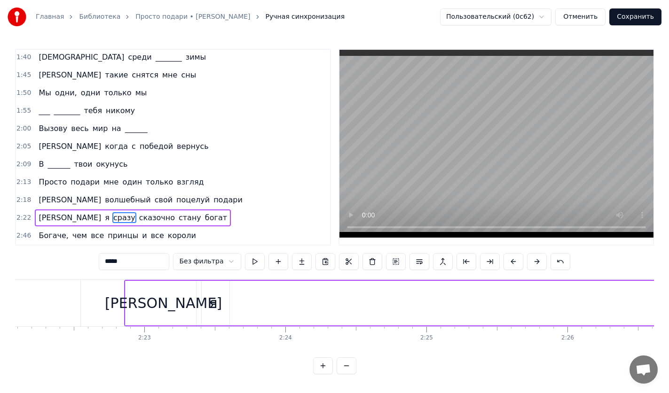
scroll to position [0, 20078]
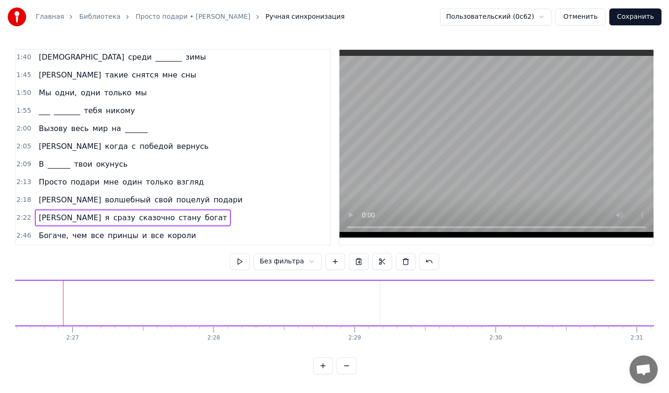
scroll to position [0, 20663]
click at [336, 304] on div "И я сразу сказочно стану богат" at bounding box center [550, 303] width 2127 height 47
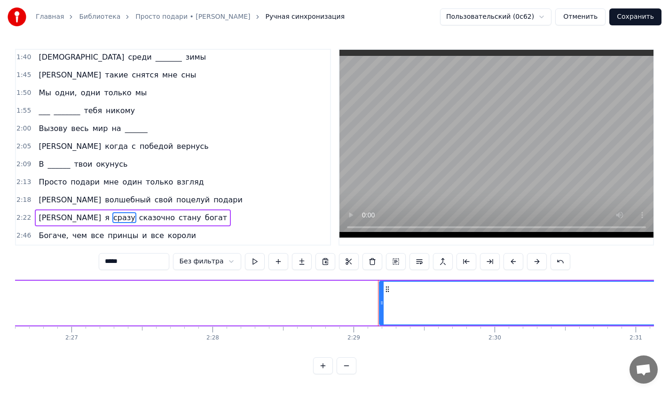
drag, startPoint x: 379, startPoint y: 299, endPoint x: 163, endPoint y: 303, distance: 216.1
click at [163, 303] on div "И я сразу сказочно стану богат" at bounding box center [550, 303] width 2127 height 47
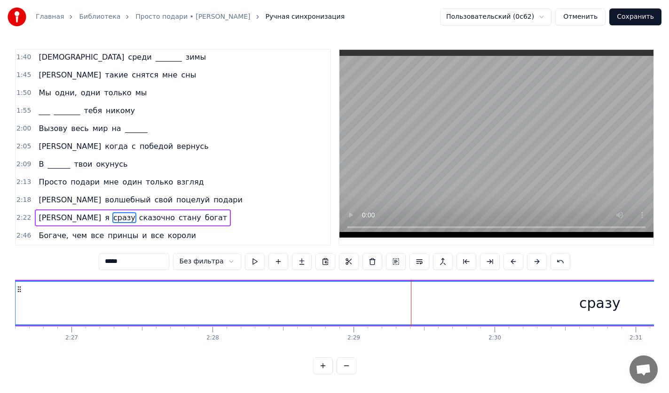
drag, startPoint x: 380, startPoint y: 300, endPoint x: 12, endPoint y: 306, distance: 367.9
click at [12, 306] on div "Главная Библиотека Просто подари • [PERSON_NAME] Ручная синхронизация Пользоват…" at bounding box center [334, 187] width 669 height 374
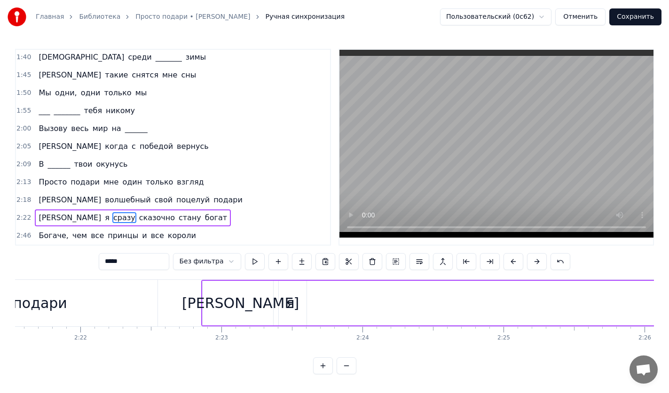
scroll to position [0, 19975]
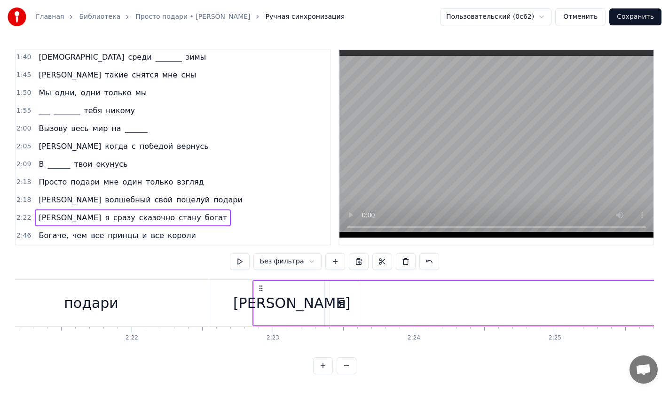
scroll to position [0, 19847]
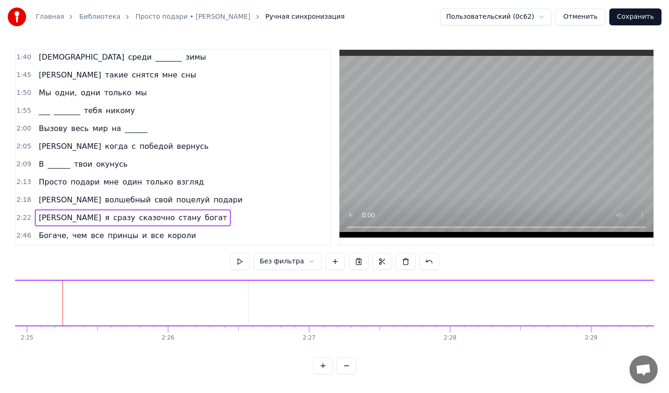
scroll to position [0, 20426]
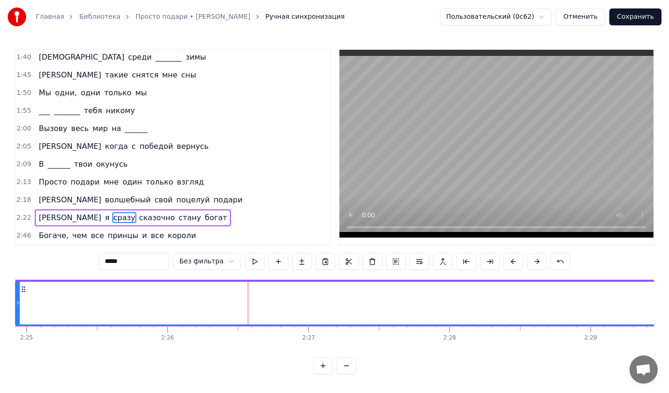
drag, startPoint x: 250, startPoint y: 302, endPoint x: 18, endPoint y: 303, distance: 232.6
click at [18, 303] on div at bounding box center [18, 303] width 4 height 43
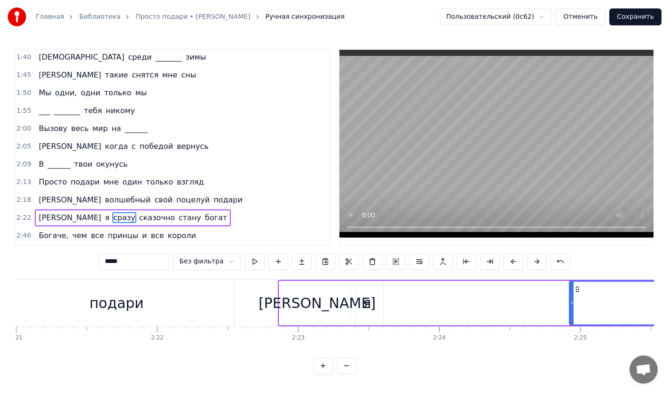
scroll to position [0, 20027]
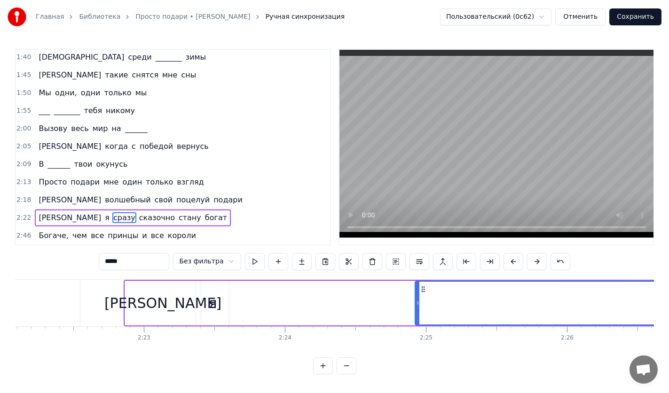
drag, startPoint x: 416, startPoint y: 301, endPoint x: 348, endPoint y: 300, distance: 68.1
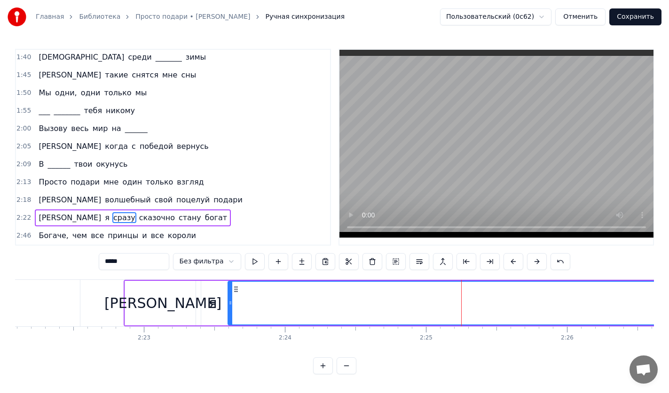
drag, startPoint x: 418, startPoint y: 299, endPoint x: 231, endPoint y: 301, distance: 187.0
click at [231, 301] on icon at bounding box center [230, 303] width 4 height 8
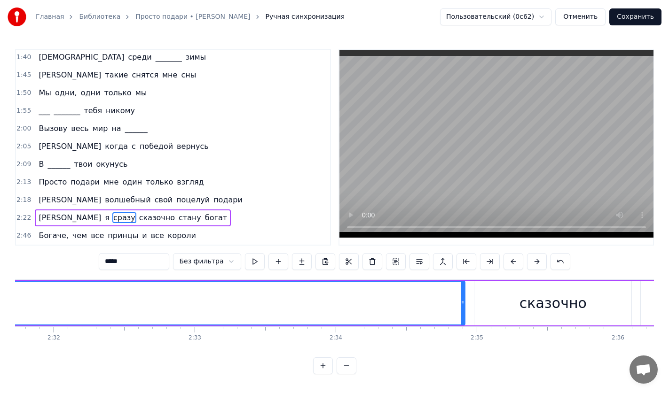
scroll to position [0, 21437]
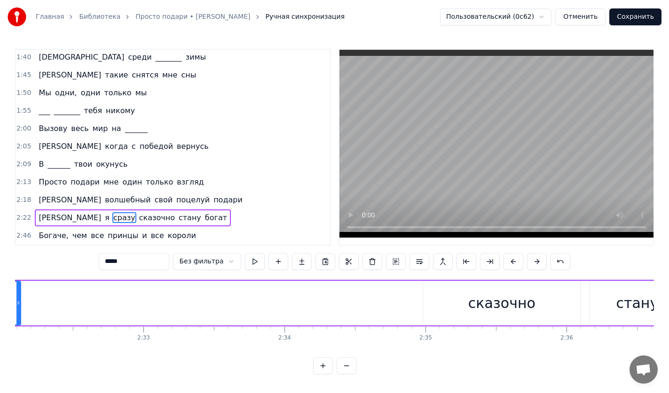
drag, startPoint x: 413, startPoint y: 302, endPoint x: 25, endPoint y: 305, distance: 387.6
click at [19, 303] on div at bounding box center [18, 303] width 4 height 43
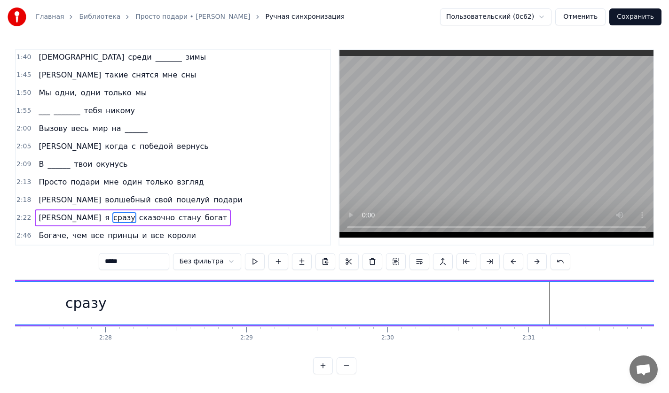
scroll to position [0, 20822]
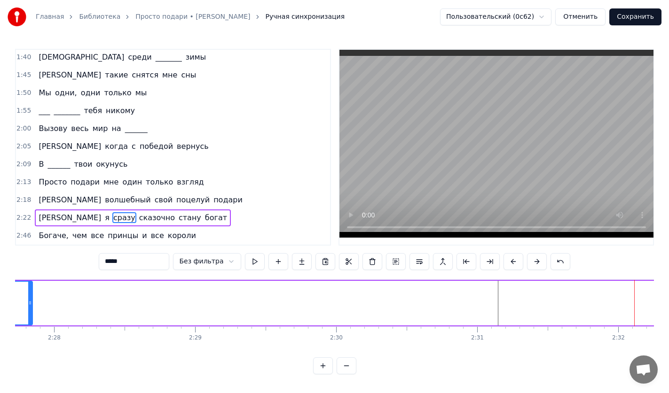
drag, startPoint x: 632, startPoint y: 296, endPoint x: 28, endPoint y: 302, distance: 604.2
click at [28, 302] on icon at bounding box center [30, 303] width 4 height 8
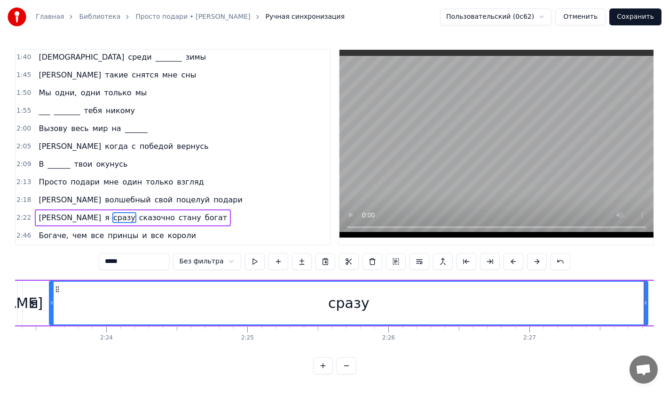
scroll to position [0, 20232]
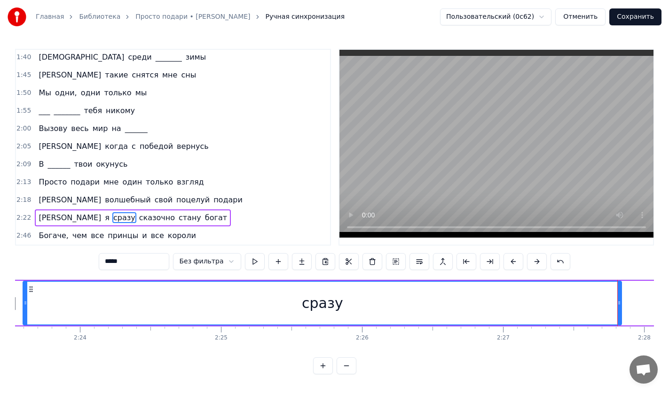
drag, startPoint x: 617, startPoint y: 297, endPoint x: 164, endPoint y: 301, distance: 453.4
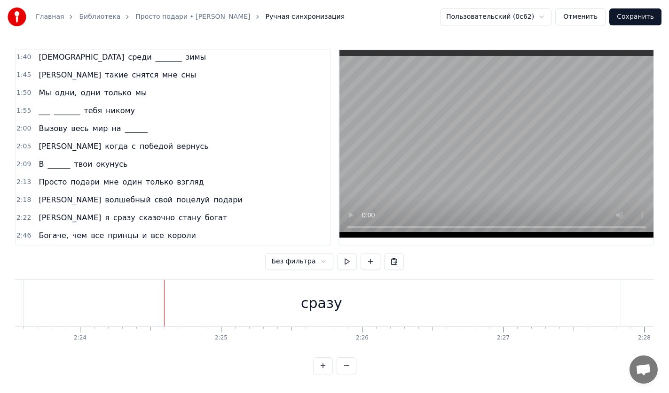
click at [607, 298] on div "сразу" at bounding box center [321, 303] width 598 height 47
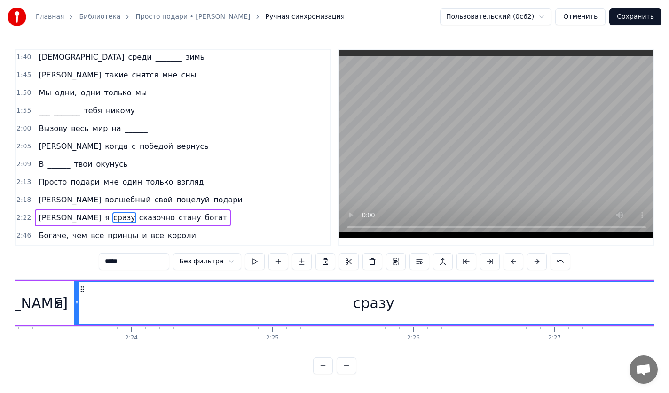
scroll to position [0, 20206]
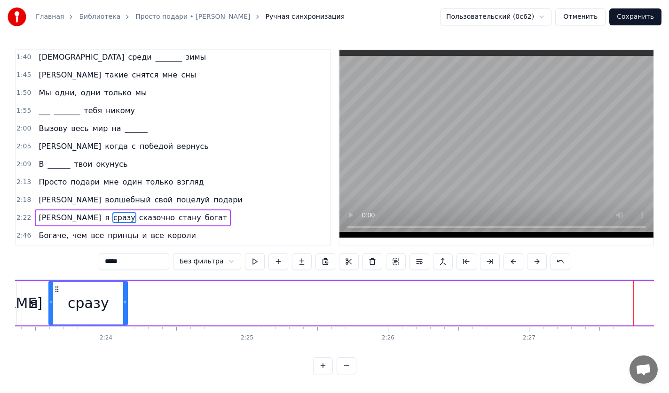
drag, startPoint x: 644, startPoint y: 299, endPoint x: 125, endPoint y: 298, distance: 519.6
click at [125, 299] on icon at bounding box center [125, 303] width 4 height 8
click at [249, 254] on button at bounding box center [255, 261] width 20 height 17
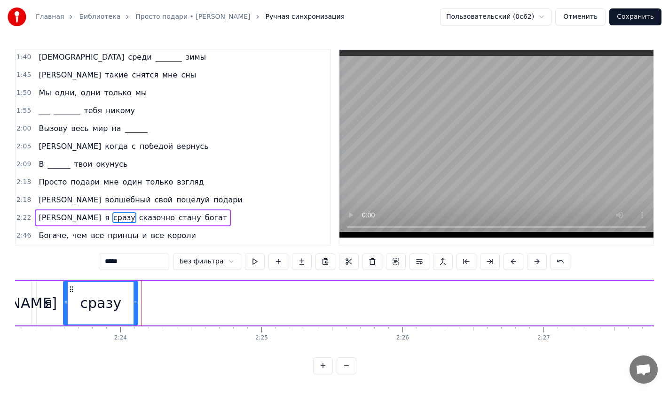
drag, startPoint x: 138, startPoint y: 305, endPoint x: 133, endPoint y: 305, distance: 5.2
click at [133, 305] on div at bounding box center [135, 303] width 4 height 43
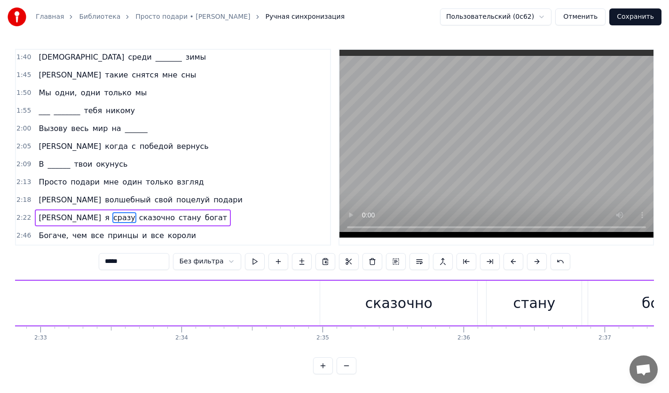
scroll to position [0, 21565]
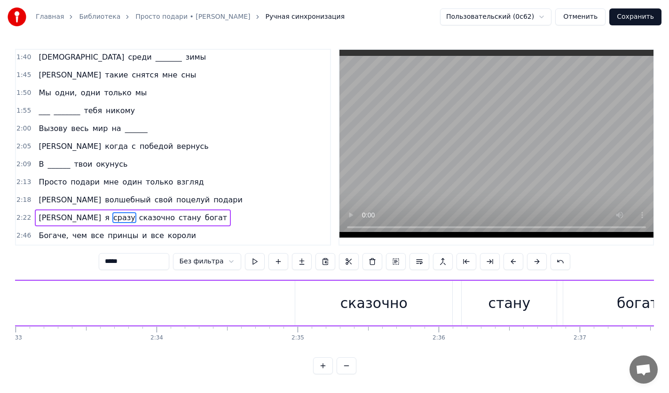
click at [384, 310] on div "сказочно" at bounding box center [373, 303] width 157 height 45
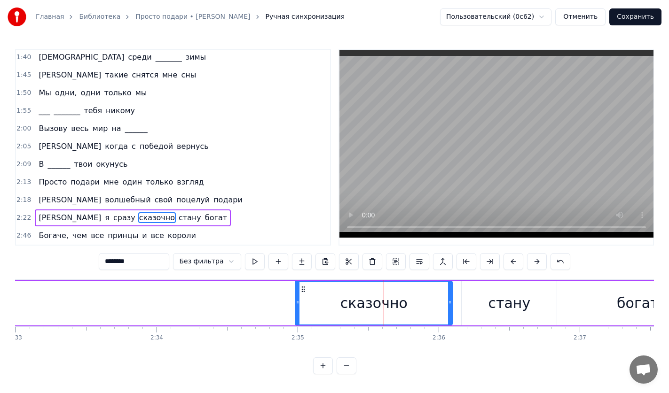
type input "********"
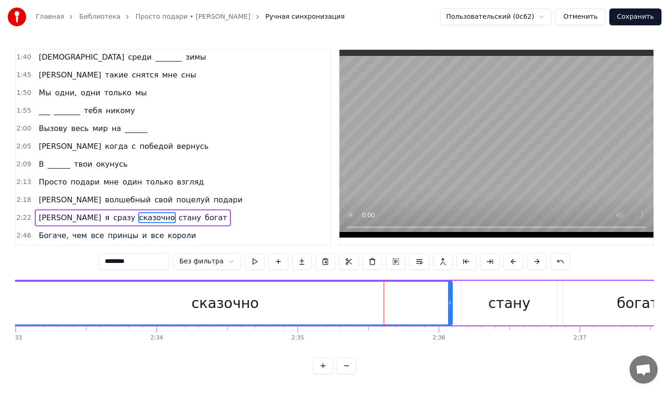
drag, startPoint x: 297, startPoint y: 305, endPoint x: 0, endPoint y: 302, distance: 297.4
click at [0, 302] on div "Главная Библиотека Просто подари • [PERSON_NAME] Ручная синхронизация Пользоват…" at bounding box center [334, 187] width 669 height 374
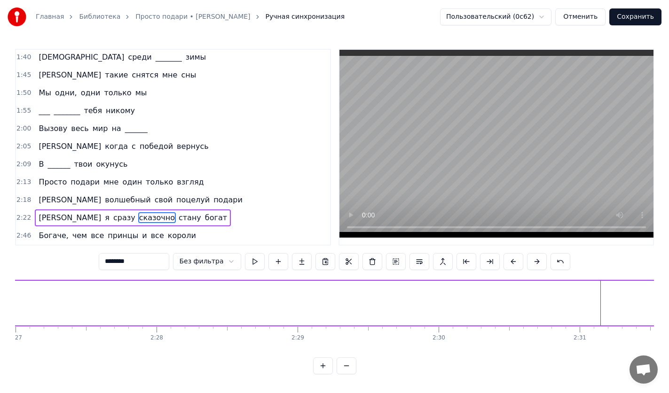
scroll to position [0, 20796]
click at [621, 290] on div "И я сразу сказочно стану богат" at bounding box center [417, 303] width 2127 height 47
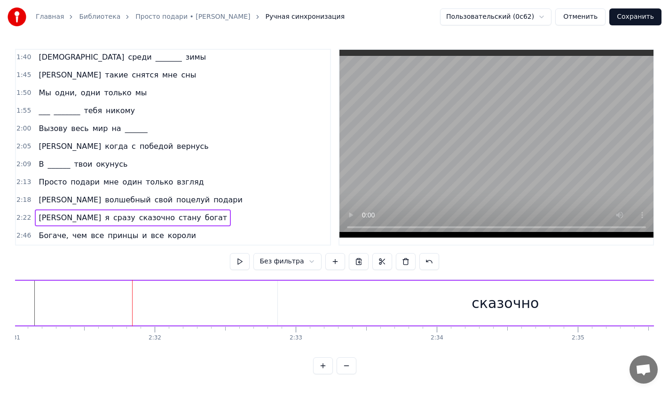
scroll to position [0, 21355]
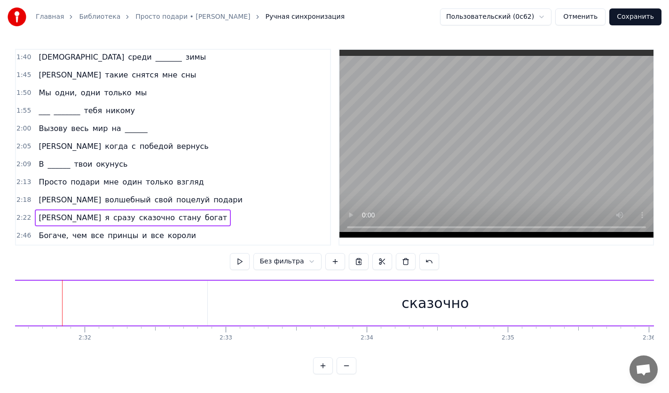
click at [304, 294] on div "сказочно" at bounding box center [435, 303] width 454 height 45
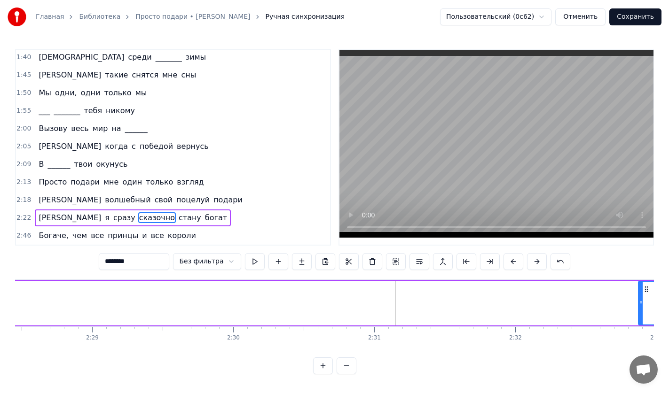
scroll to position [0, 20950]
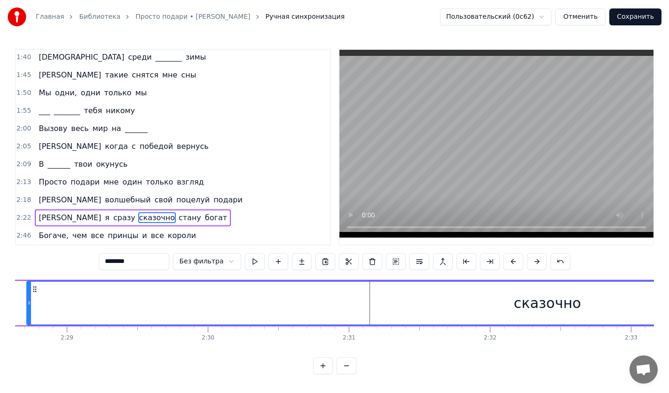
drag, startPoint x: 615, startPoint y: 303, endPoint x: 29, endPoint y: 301, distance: 585.9
click at [29, 301] on div at bounding box center [29, 303] width 4 height 43
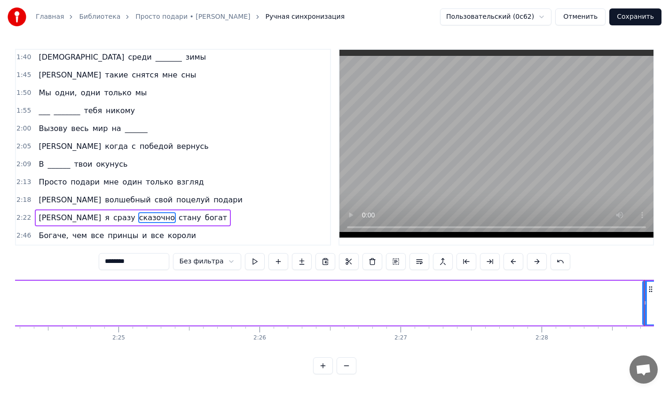
scroll to position [0, 20360]
click at [618, 302] on div at bounding box center [618, 303] width 0 height 47
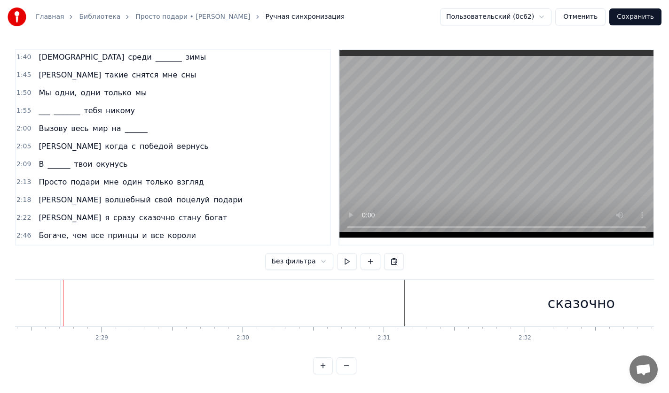
scroll to position [0, 20916]
click at [390, 309] on div "сказочно" at bounding box center [580, 303] width 1040 height 47
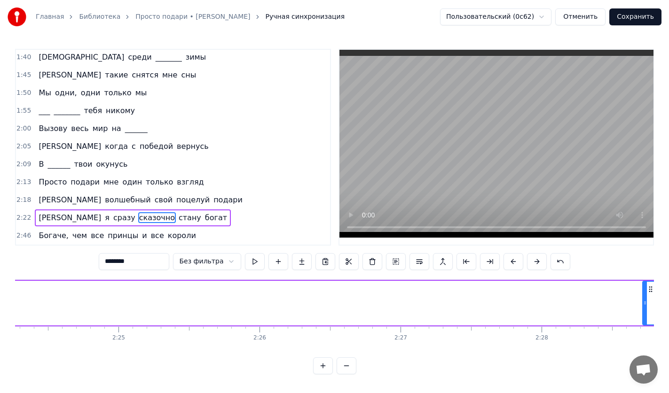
scroll to position [0, 20386]
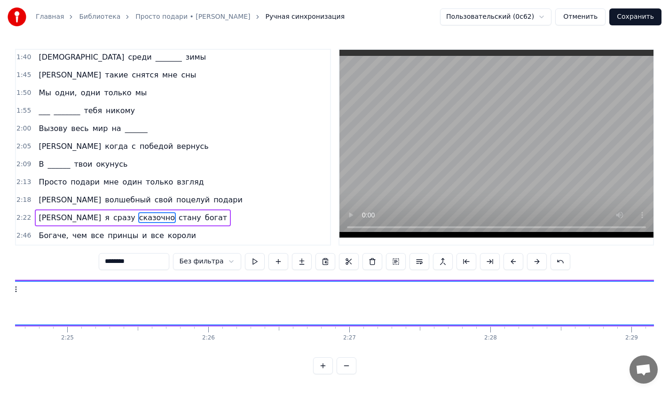
drag, startPoint x: 592, startPoint y: 299, endPoint x: 9, endPoint y: 301, distance: 583.5
click at [9, 301] on div "Главная Библиотека Просто подари • [PERSON_NAME] Ручная синхронизация Пользоват…" at bounding box center [334, 187] width 669 height 374
drag, startPoint x: 9, startPoint y: 301, endPoint x: 28, endPoint y: 301, distance: 19.3
click at [28, 301] on div "Главная Библиотека Просто подари • [PERSON_NAME] Ручная синхронизация Пользоват…" at bounding box center [334, 187] width 669 height 374
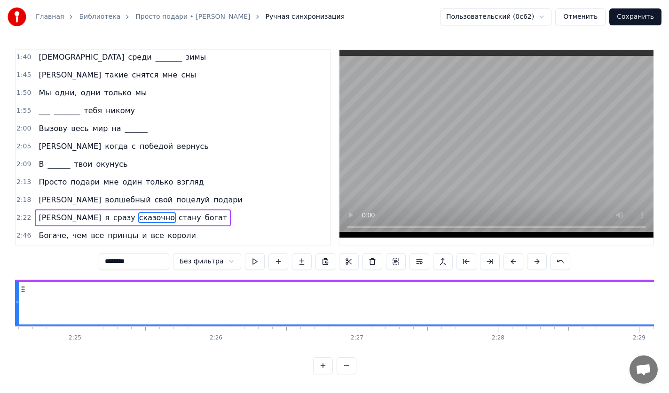
scroll to position [0, 19898]
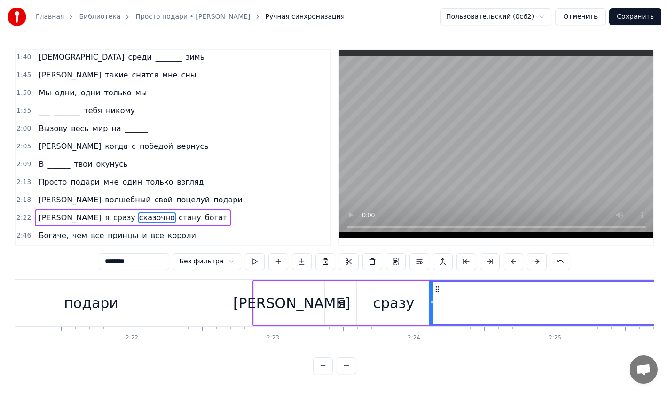
drag, startPoint x: 497, startPoint y: 302, endPoint x: 430, endPoint y: 303, distance: 66.7
click at [430, 303] on div at bounding box center [431, 303] width 4 height 43
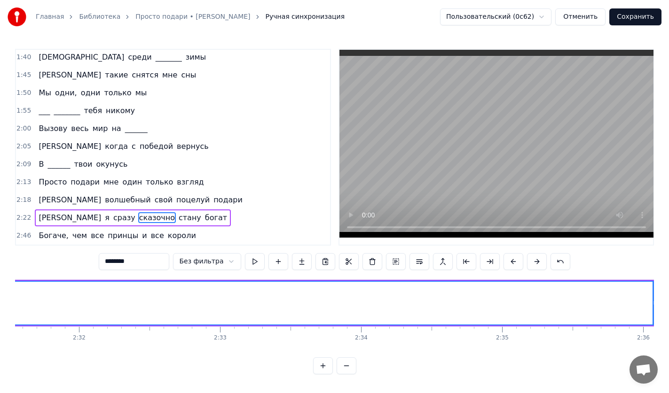
scroll to position [0, 21412]
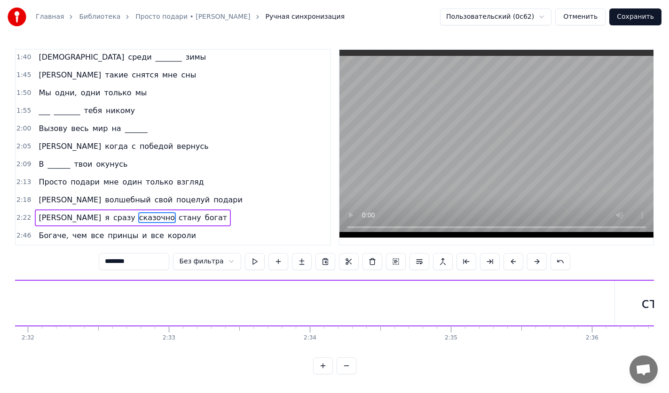
drag, startPoint x: 602, startPoint y: 304, endPoint x: 11, endPoint y: 297, distance: 591.1
click at [11, 297] on div "Главная Библиотека Просто подари • [PERSON_NAME] Ручная синхронизация Пользоват…" at bounding box center [334, 187] width 669 height 374
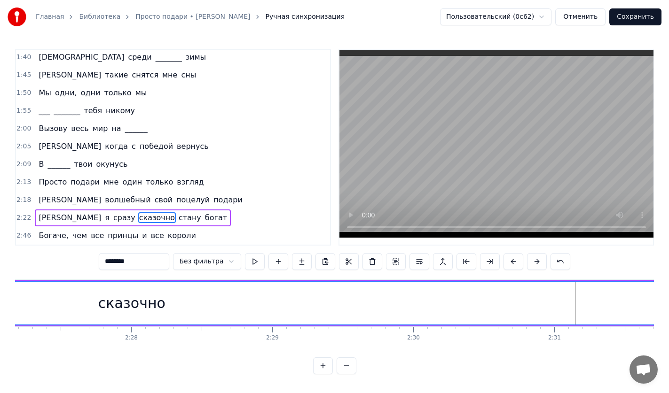
scroll to position [0, 20770]
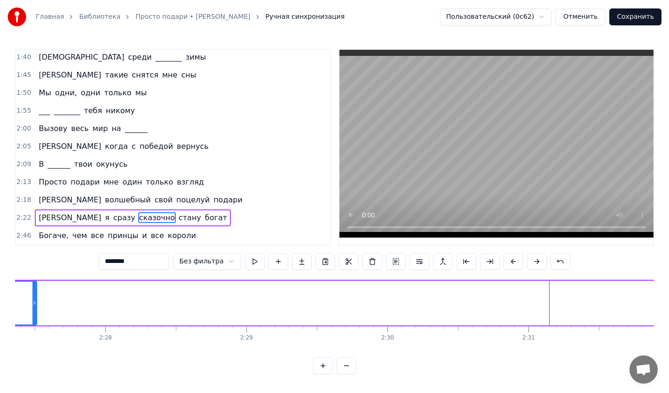
drag, startPoint x: 651, startPoint y: 302, endPoint x: 32, endPoint y: 298, distance: 618.8
click at [32, 299] on icon at bounding box center [34, 303] width 4 height 8
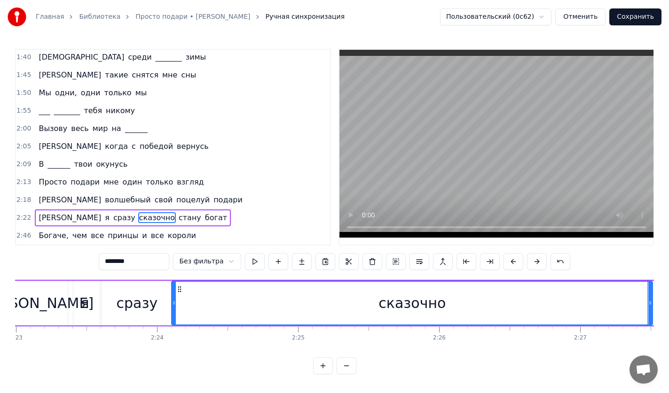
scroll to position [0, 20206]
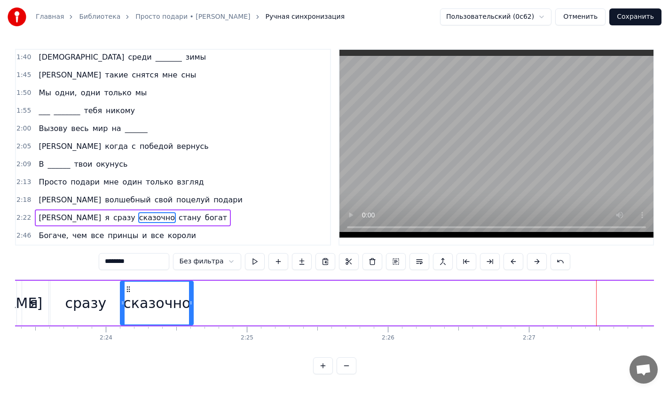
drag, startPoint x: 599, startPoint y: 304, endPoint x: 191, endPoint y: 312, distance: 407.4
click at [191, 312] on div at bounding box center [191, 303] width 4 height 43
click at [249, 260] on button at bounding box center [255, 261] width 20 height 17
drag, startPoint x: 191, startPoint y: 305, endPoint x: 228, endPoint y: 301, distance: 37.3
click at [228, 301] on div at bounding box center [228, 303] width 4 height 43
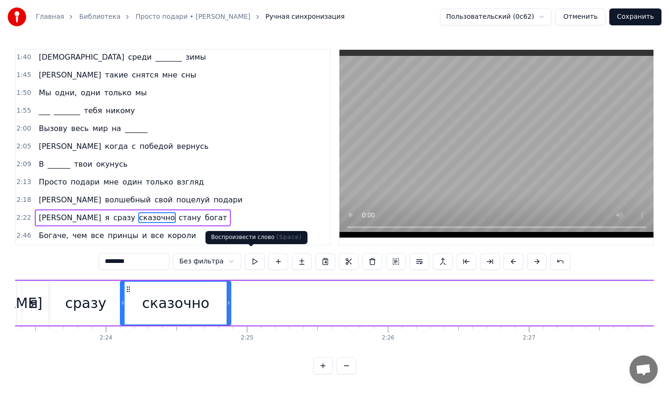
click at [253, 255] on button at bounding box center [255, 261] width 20 height 17
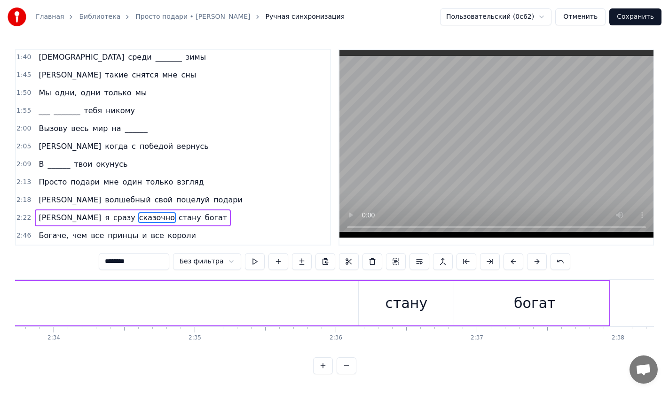
scroll to position [0, 21591]
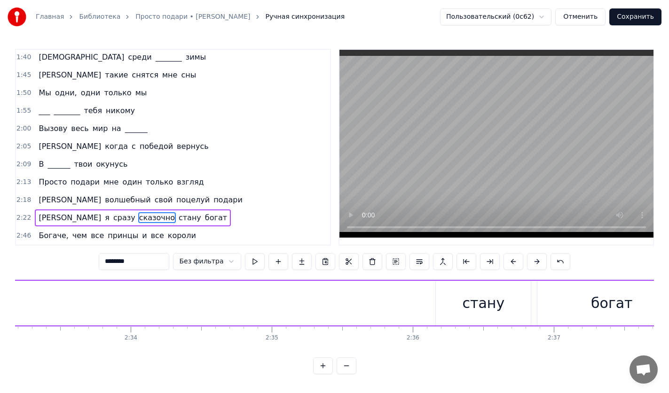
click at [468, 303] on div "стану" at bounding box center [483, 303] width 42 height 21
type input "*****"
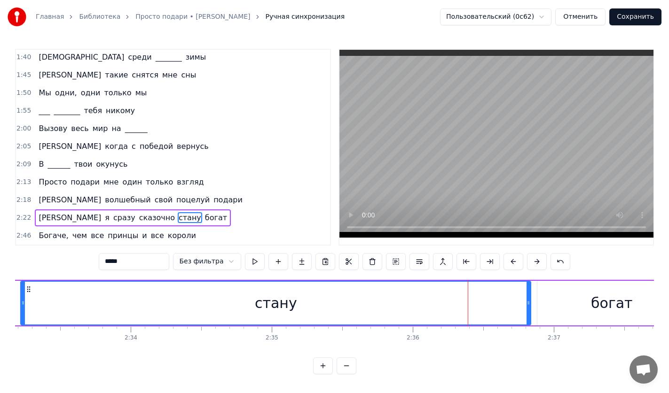
drag, startPoint x: 439, startPoint y: 299, endPoint x: 73, endPoint y: 304, distance: 365.6
click at [23, 302] on icon at bounding box center [23, 303] width 4 height 8
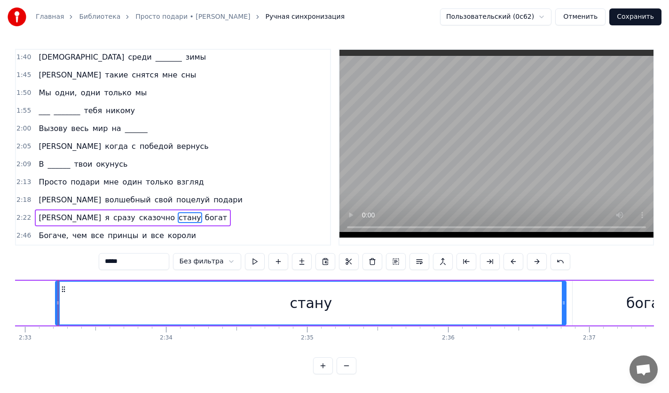
scroll to position [0, 21551]
click at [62, 304] on div at bounding box center [62, 303] width 0 height 47
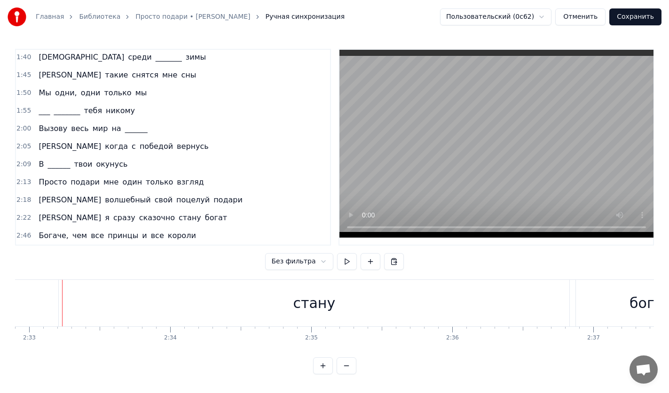
click at [64, 287] on div "стану" at bounding box center [314, 303] width 510 height 47
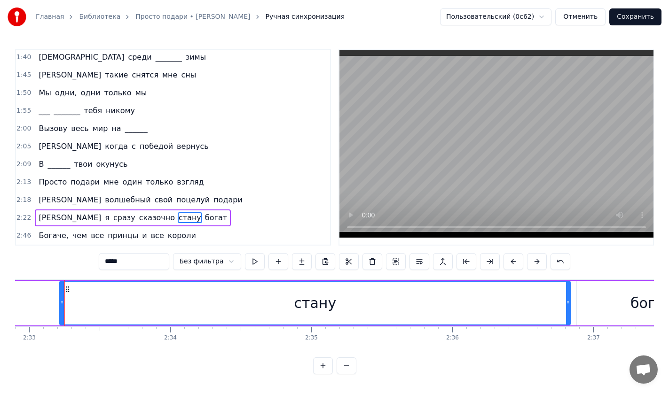
click at [67, 289] on circle at bounding box center [67, 289] width 0 height 0
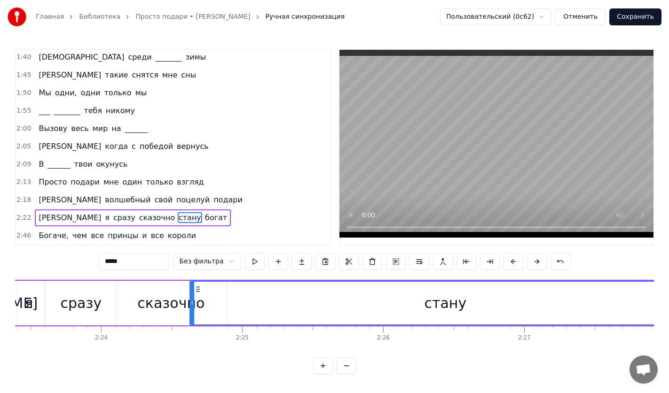
scroll to position [0, 20210]
drag, startPoint x: 67, startPoint y: 286, endPoint x: 229, endPoint y: 285, distance: 162.1
click at [229, 286] on icon at bounding box center [230, 290] width 8 height 8
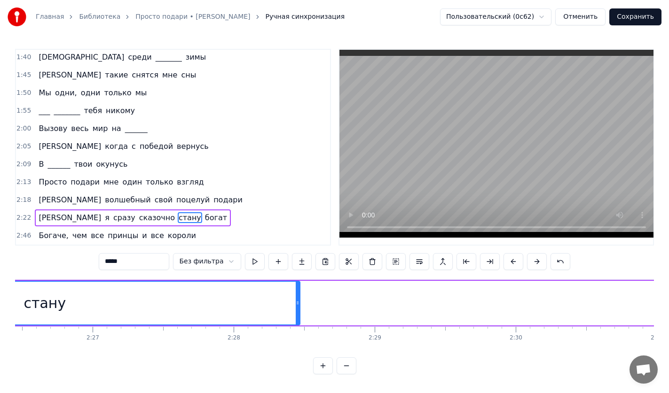
scroll to position [0, 20565]
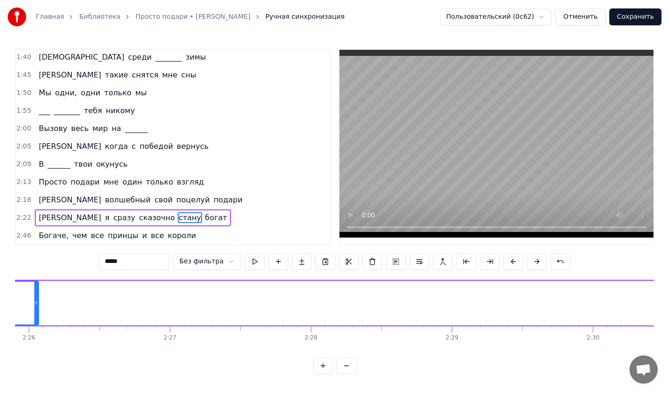
drag, startPoint x: 376, startPoint y: 304, endPoint x: 36, endPoint y: 304, distance: 340.6
click at [36, 304] on div at bounding box center [36, 303] width 4 height 43
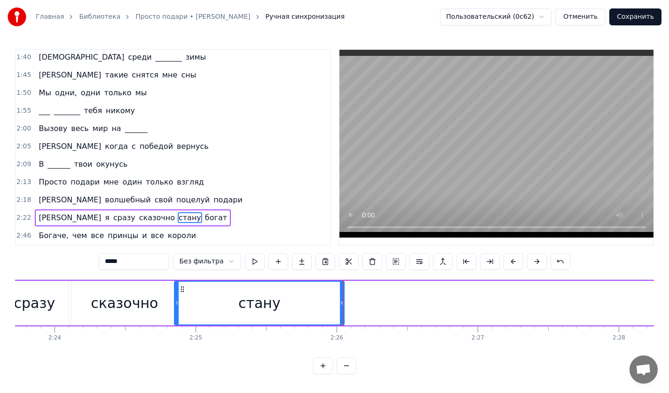
scroll to position [0, 20052]
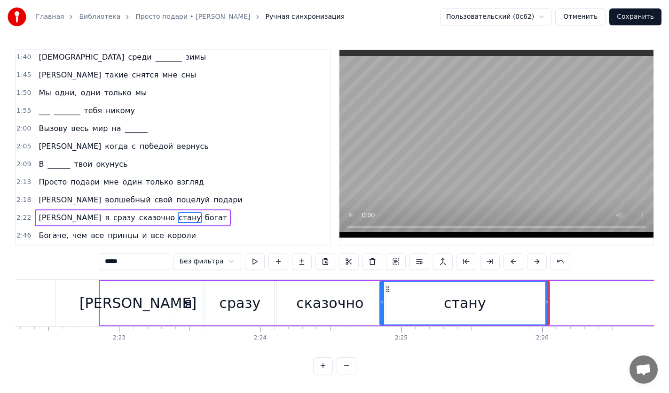
drag, startPoint x: 548, startPoint y: 305, endPoint x: 535, endPoint y: 305, distance: 12.7
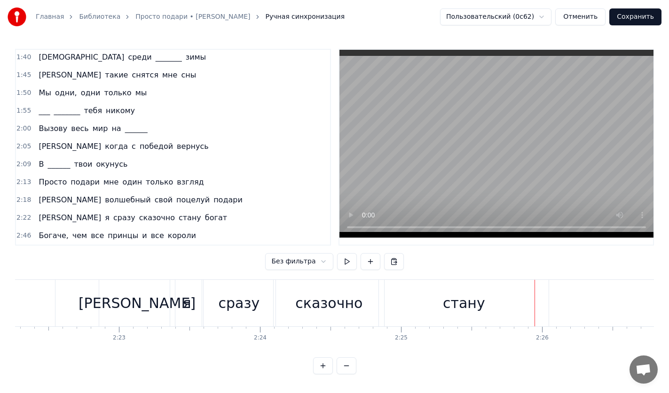
click at [531, 300] on div "стану" at bounding box center [464, 303] width 170 height 47
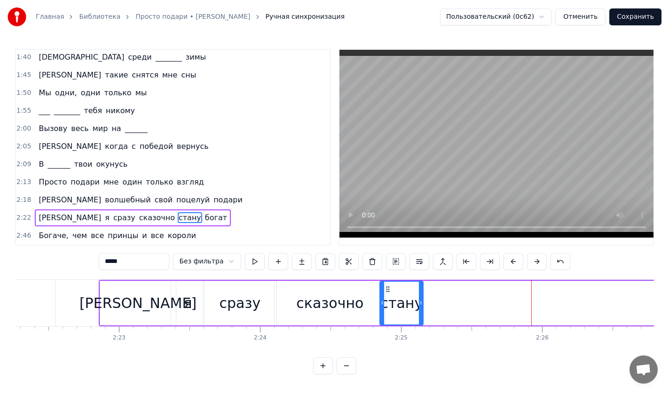
drag, startPoint x: 547, startPoint y: 295, endPoint x: 421, endPoint y: 297, distance: 126.4
click at [421, 299] on icon at bounding box center [421, 303] width 4 height 8
click at [352, 293] on div "сказочно" at bounding box center [329, 303] width 67 height 21
type input "********"
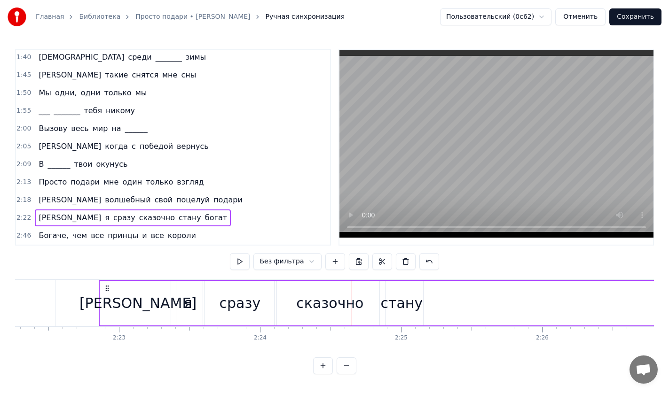
click at [407, 293] on div "стану" at bounding box center [401, 303] width 42 height 21
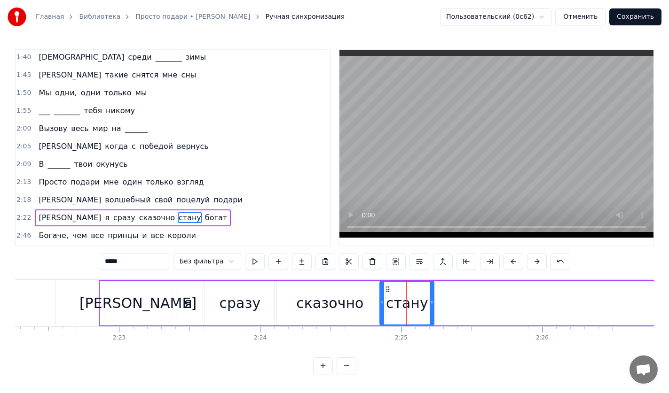
drag, startPoint x: 419, startPoint y: 294, endPoint x: 430, endPoint y: 294, distance: 11.3
click at [431, 294] on div at bounding box center [431, 303] width 4 height 43
click at [255, 258] on button at bounding box center [255, 261] width 20 height 17
drag, startPoint x: 433, startPoint y: 300, endPoint x: 448, endPoint y: 300, distance: 15.5
click at [448, 300] on icon at bounding box center [448, 303] width 4 height 8
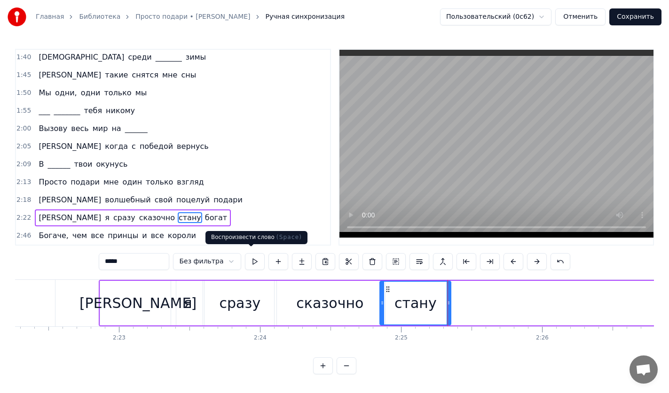
click at [251, 259] on button at bounding box center [255, 261] width 20 height 17
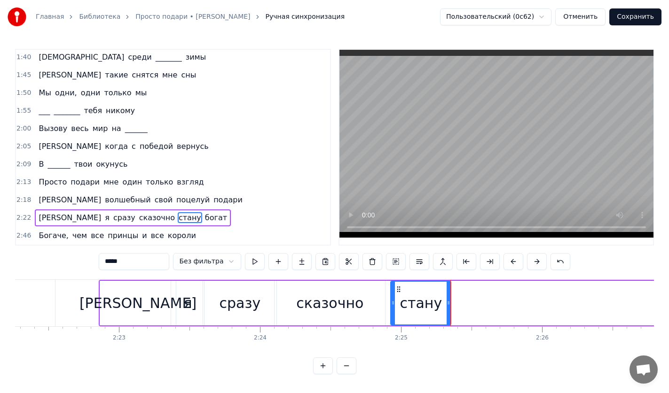
drag, startPoint x: 382, startPoint y: 297, endPoint x: 393, endPoint y: 298, distance: 10.9
click at [393, 299] on icon at bounding box center [393, 303] width 4 height 8
drag, startPoint x: 448, startPoint y: 304, endPoint x: 462, endPoint y: 304, distance: 14.1
click at [457, 304] on div at bounding box center [455, 303] width 4 height 43
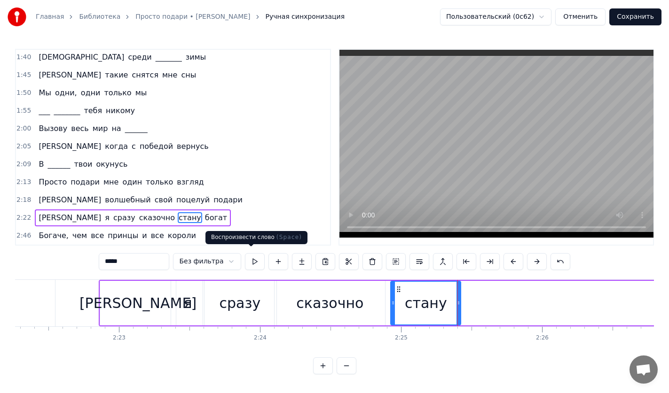
click at [254, 254] on button at bounding box center [255, 261] width 20 height 17
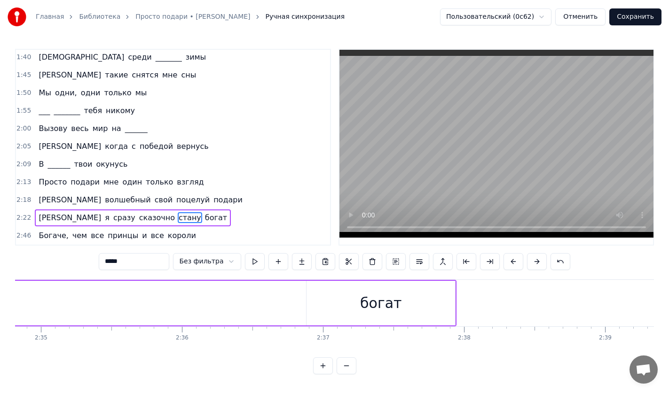
scroll to position [0, 21848]
click at [353, 299] on div "богат" at bounding box center [354, 303] width 41 height 21
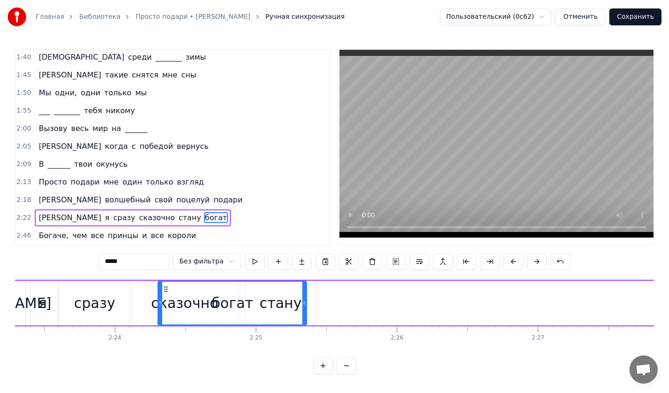
scroll to position [0, 20195]
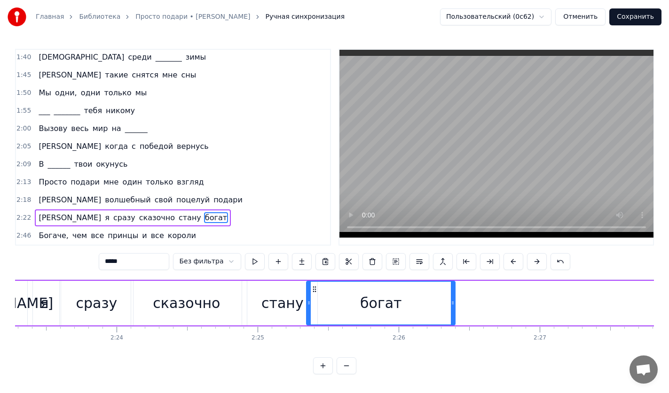
drag, startPoint x: 288, startPoint y: 283, endPoint x: 313, endPoint y: 300, distance: 31.1
click at [313, 300] on div "богат" at bounding box center [381, 303] width 148 height 43
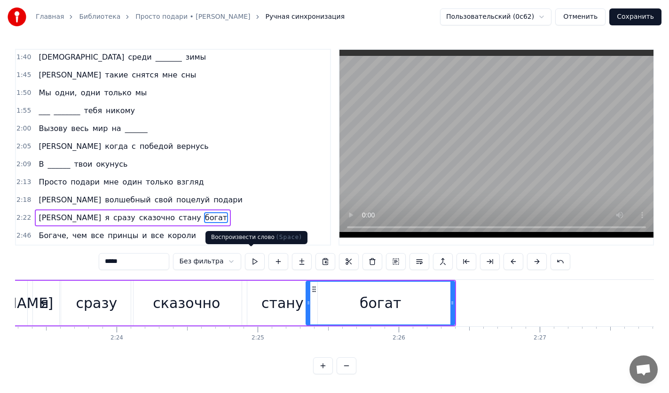
click at [251, 261] on button at bounding box center [255, 261] width 20 height 17
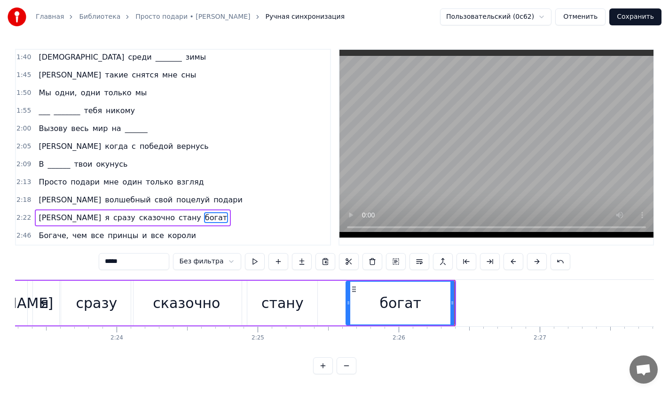
drag, startPoint x: 309, startPoint y: 302, endPoint x: 349, endPoint y: 301, distance: 40.4
click at [349, 301] on icon at bounding box center [348, 303] width 4 height 8
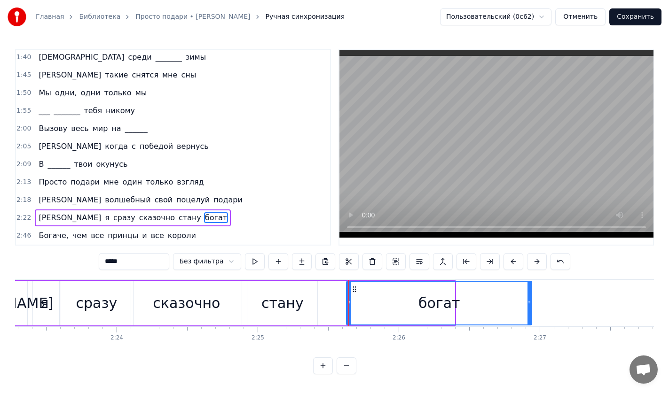
drag, startPoint x: 451, startPoint y: 298, endPoint x: 505, endPoint y: 295, distance: 54.6
click at [531, 295] on div at bounding box center [529, 303] width 4 height 43
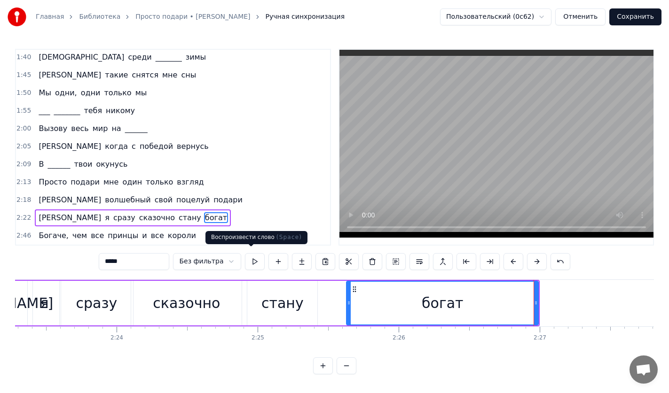
click at [248, 257] on button at bounding box center [255, 261] width 20 height 17
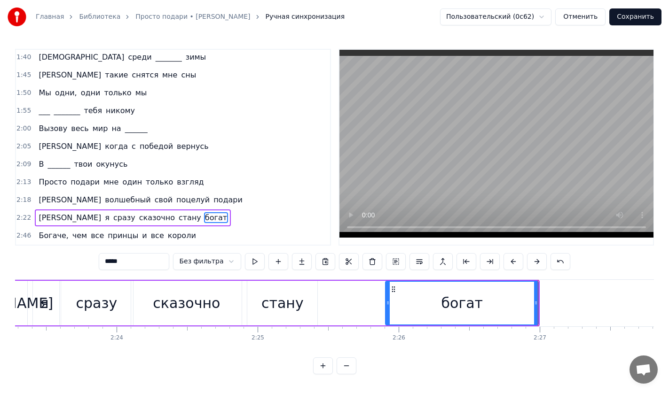
drag, startPoint x: 348, startPoint y: 304, endPoint x: 331, endPoint y: 286, distance: 24.6
click at [388, 303] on div at bounding box center [388, 303] width 4 height 43
click at [245, 260] on button at bounding box center [255, 261] width 20 height 17
click at [296, 294] on div "стану" at bounding box center [282, 303] width 42 height 21
type input "*****"
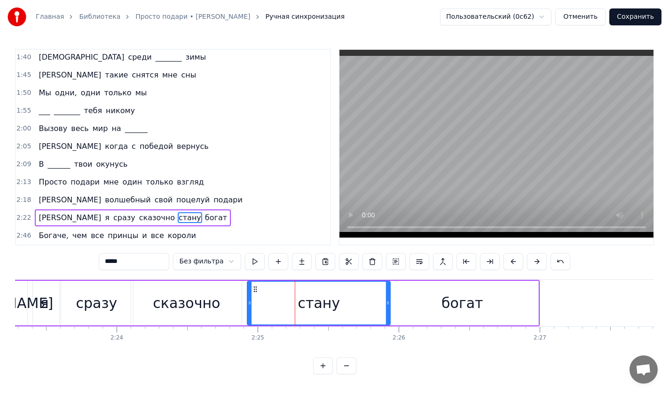
drag, startPoint x: 317, startPoint y: 299, endPoint x: 389, endPoint y: 298, distance: 72.8
click at [389, 299] on icon at bounding box center [388, 303] width 4 height 8
drag, startPoint x: 247, startPoint y: 301, endPoint x: 270, endPoint y: 300, distance: 23.0
click at [270, 300] on div "стану" at bounding box center [319, 303] width 144 height 45
drag, startPoint x: 250, startPoint y: 300, endPoint x: 278, endPoint y: 300, distance: 28.2
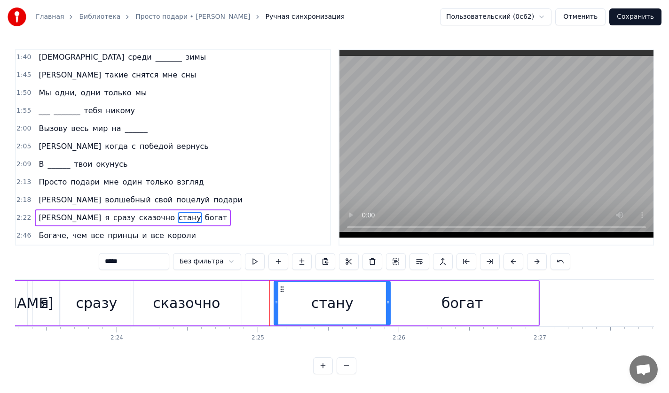
click at [277, 304] on circle at bounding box center [277, 304] width 0 height 0
click at [252, 258] on button at bounding box center [255, 261] width 20 height 17
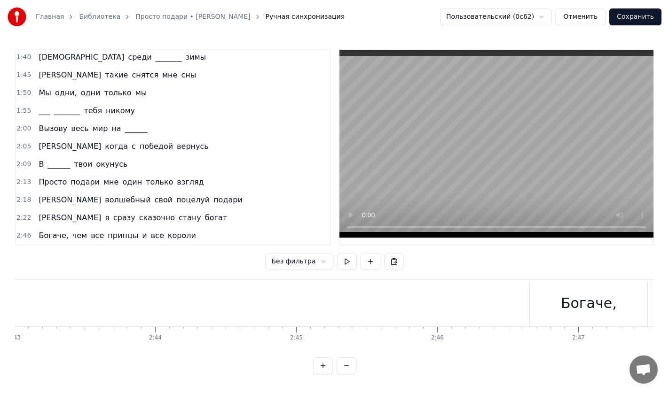
scroll to position [0, 23412]
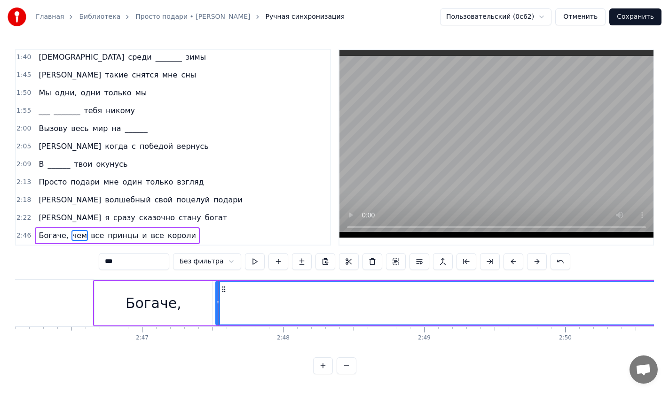
click at [148, 293] on div "Богаче," at bounding box center [153, 303] width 56 height 21
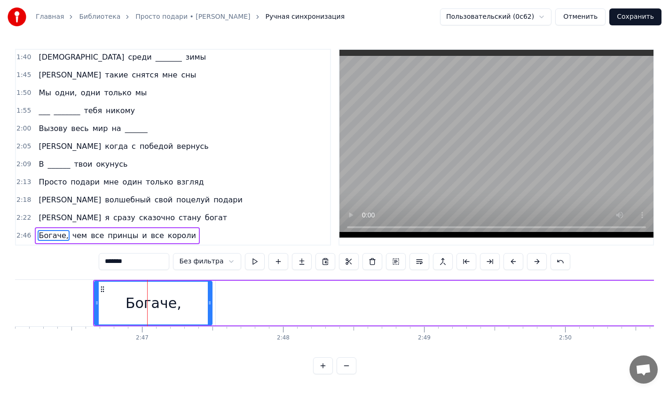
click at [512, 258] on button at bounding box center [513, 261] width 20 height 17
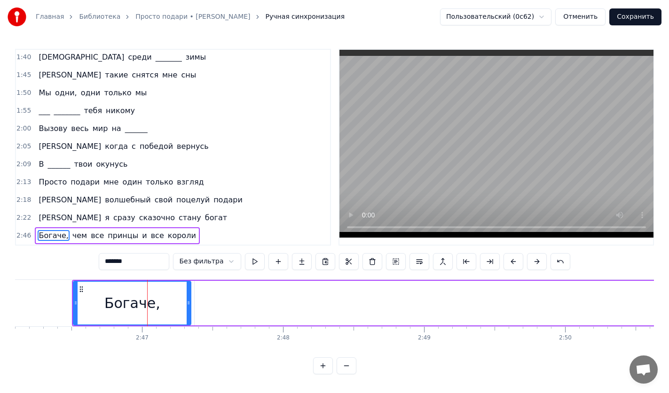
click at [512, 258] on button at bounding box center [513, 261] width 20 height 17
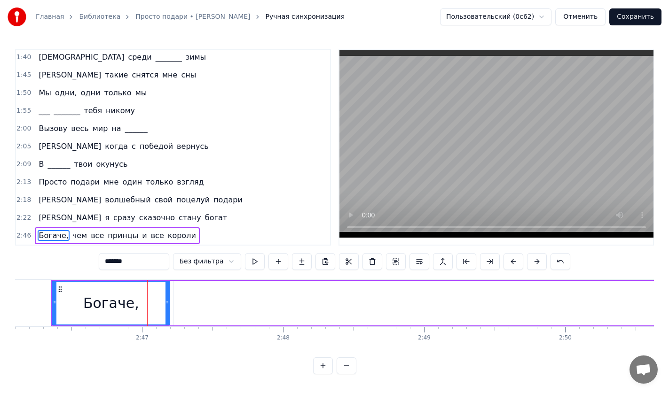
click at [512, 258] on button at bounding box center [513, 261] width 20 height 17
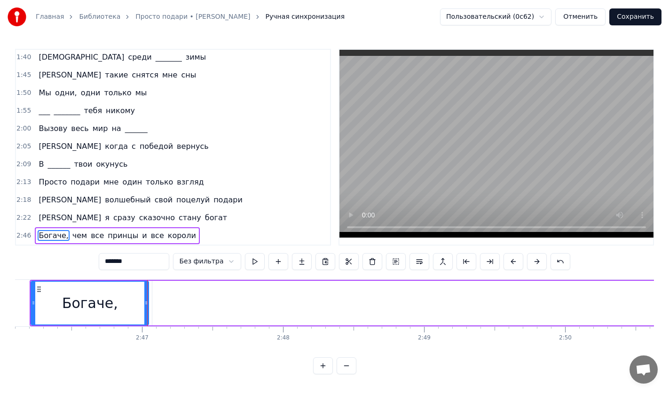
click at [512, 258] on button at bounding box center [513, 261] width 20 height 17
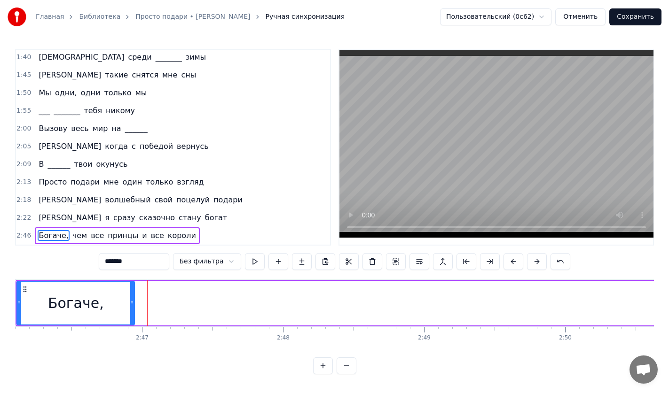
click at [512, 258] on button at bounding box center [513, 261] width 20 height 17
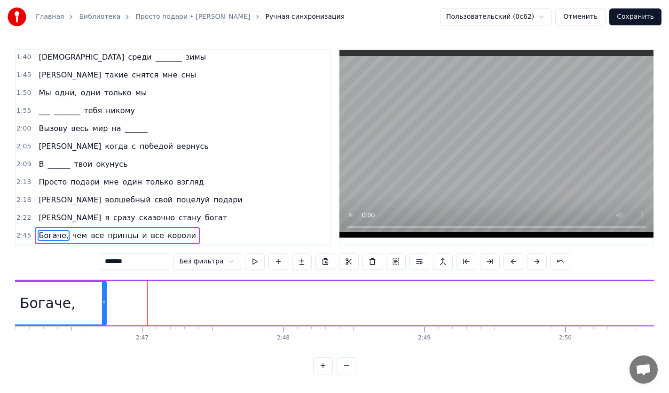
click at [512, 258] on button at bounding box center [513, 261] width 20 height 17
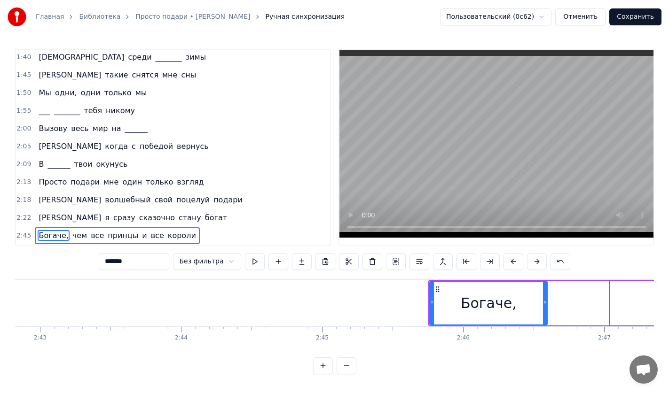
scroll to position [0, 22899]
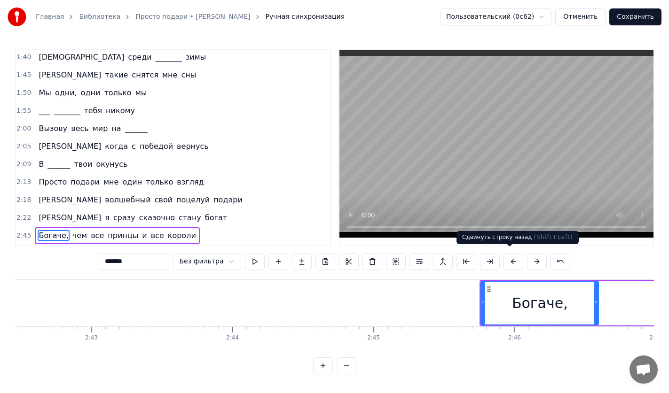
click at [512, 260] on button at bounding box center [513, 261] width 20 height 17
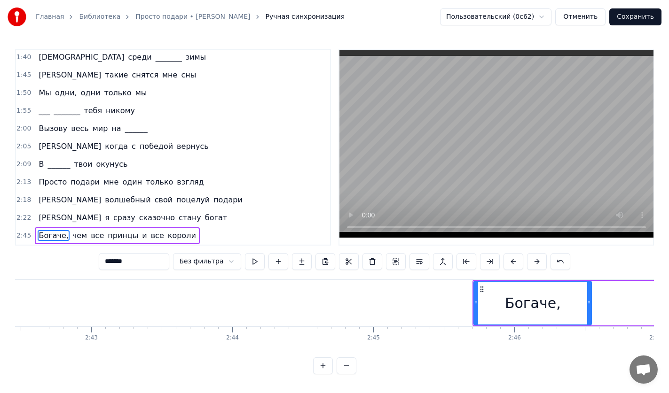
click at [512, 260] on button at bounding box center [513, 261] width 20 height 17
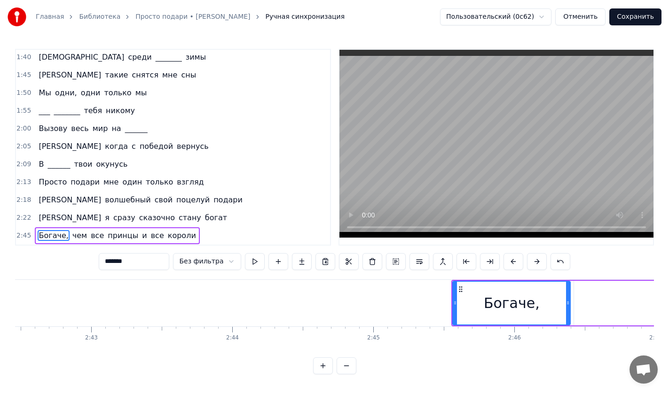
click at [512, 260] on button at bounding box center [513, 261] width 20 height 17
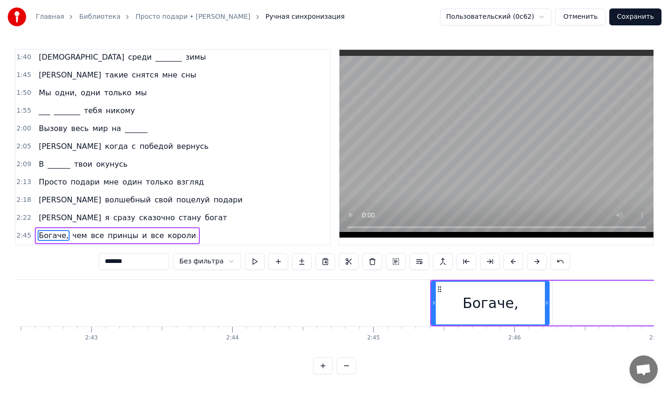
click at [512, 260] on button at bounding box center [513, 261] width 20 height 17
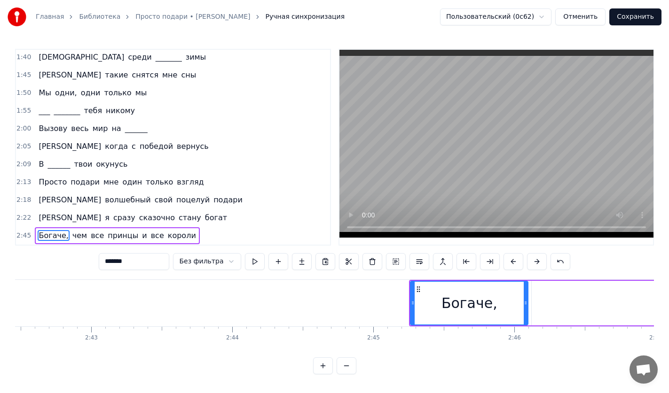
click at [512, 260] on button at bounding box center [513, 261] width 20 height 17
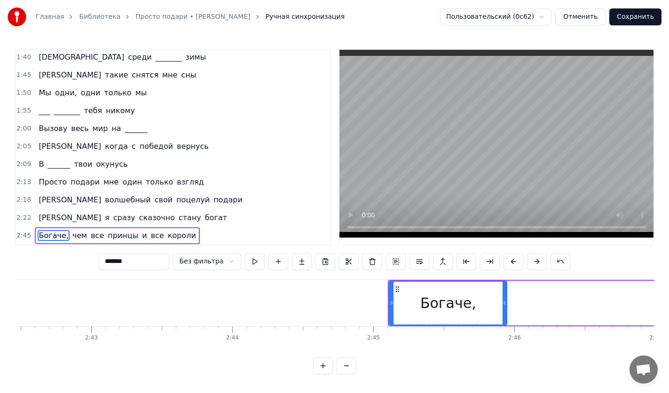
click at [512, 260] on button at bounding box center [513, 261] width 20 height 17
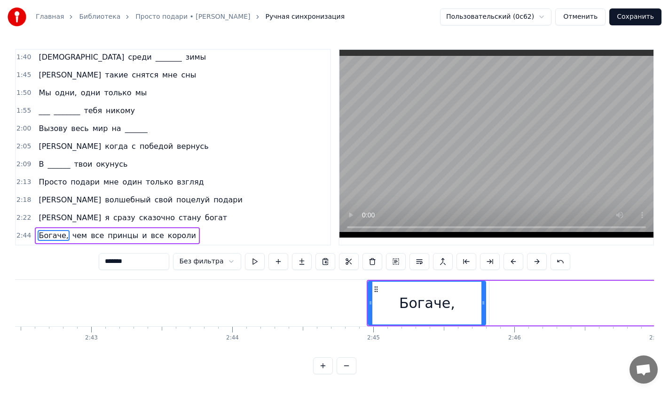
click at [512, 260] on button at bounding box center [513, 261] width 20 height 17
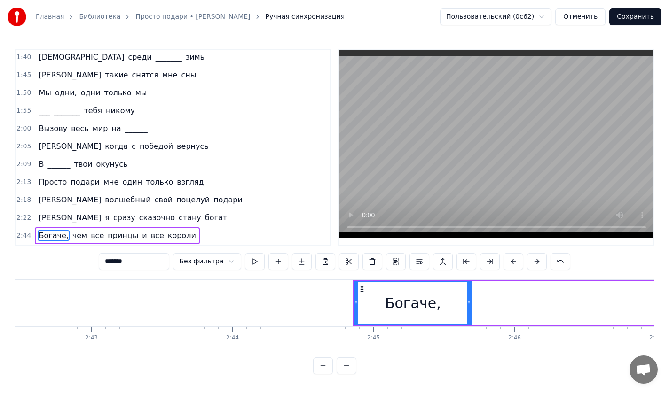
click at [512, 260] on button at bounding box center [513, 261] width 20 height 17
click at [512, 259] on button at bounding box center [513, 261] width 20 height 17
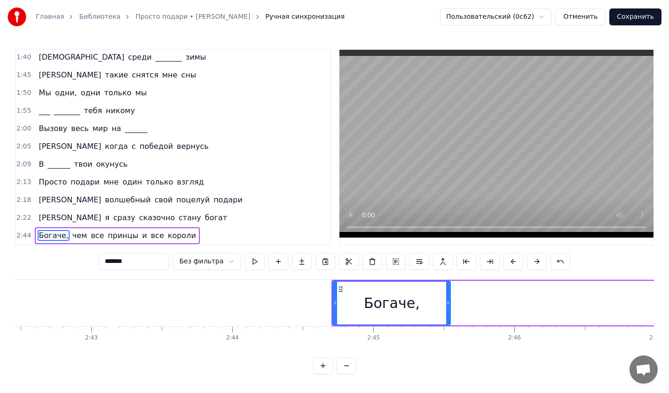
click at [512, 259] on button at bounding box center [513, 261] width 20 height 17
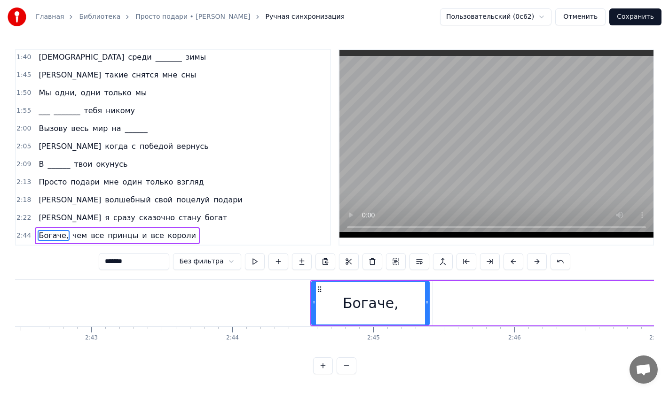
click at [512, 259] on button at bounding box center [513, 261] width 20 height 17
click at [511, 259] on button at bounding box center [513, 261] width 20 height 17
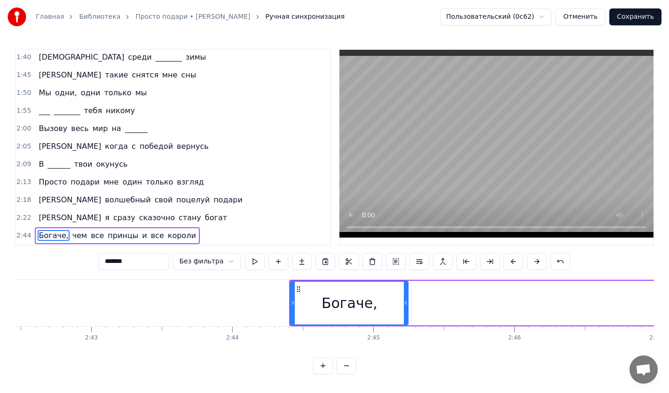
click at [511, 259] on button at bounding box center [513, 261] width 20 height 17
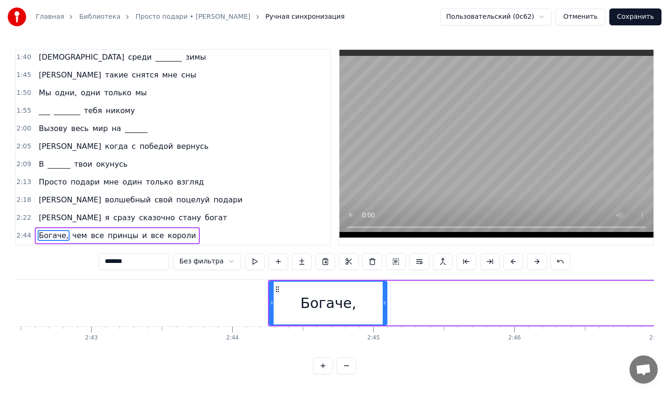
click at [511, 259] on button at bounding box center [513, 261] width 20 height 17
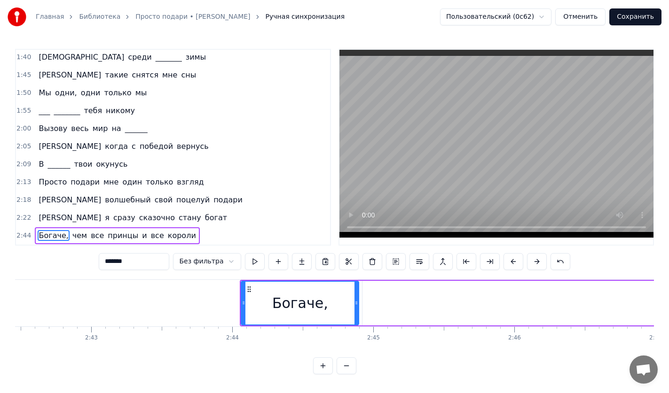
click at [511, 259] on button at bounding box center [513, 261] width 20 height 17
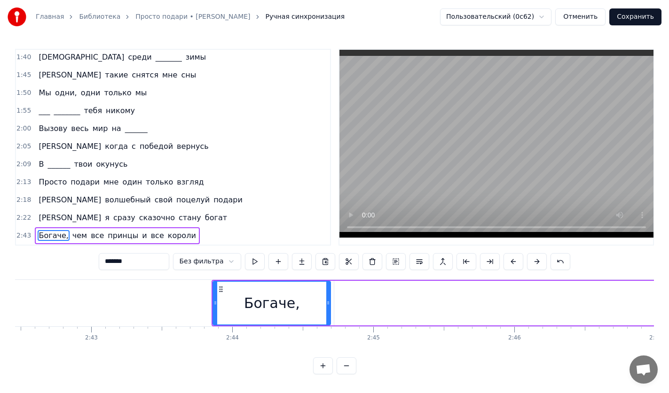
click at [511, 259] on button at bounding box center [513, 261] width 20 height 17
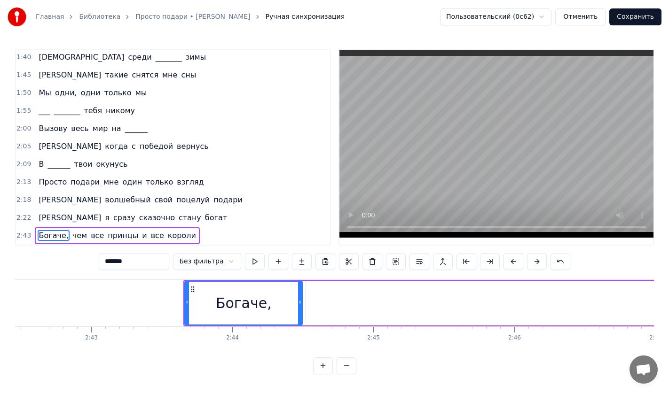
click at [511, 259] on button at bounding box center [513, 261] width 20 height 17
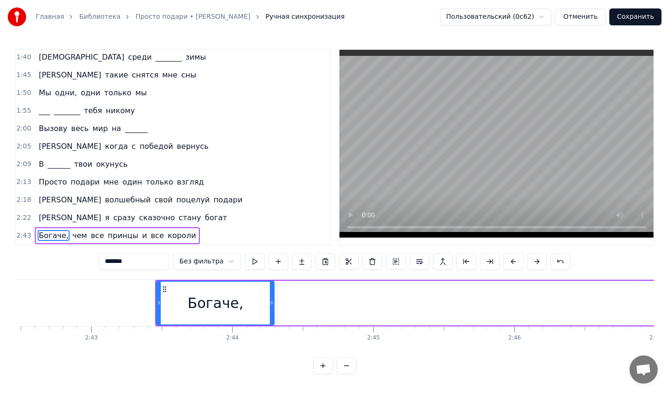
click at [511, 259] on button at bounding box center [513, 261] width 20 height 17
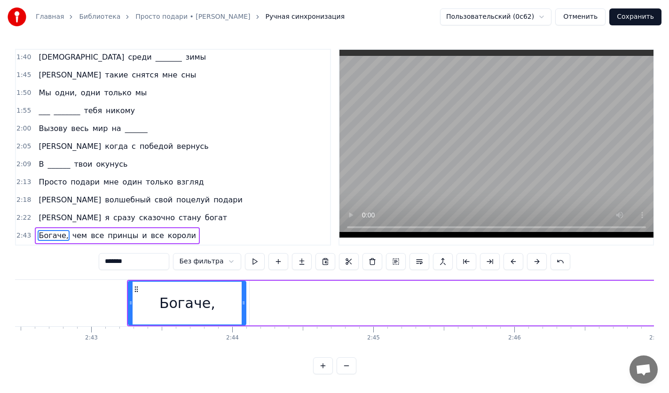
click at [511, 259] on button at bounding box center [513, 261] width 20 height 17
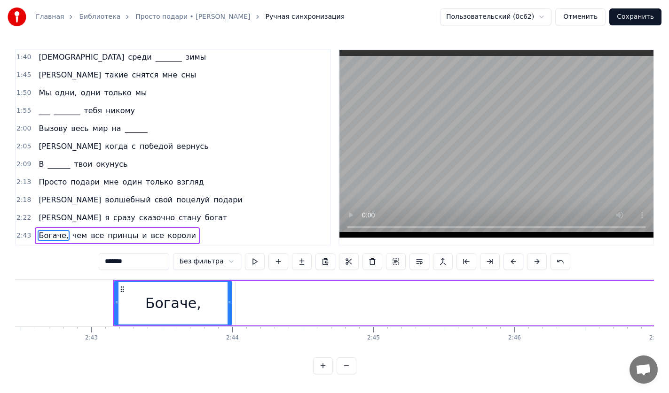
click at [511, 259] on button at bounding box center [513, 261] width 20 height 17
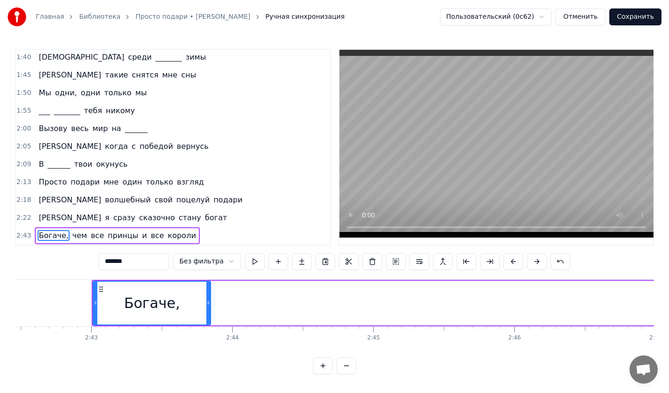
click at [511, 259] on button at bounding box center [513, 261] width 20 height 17
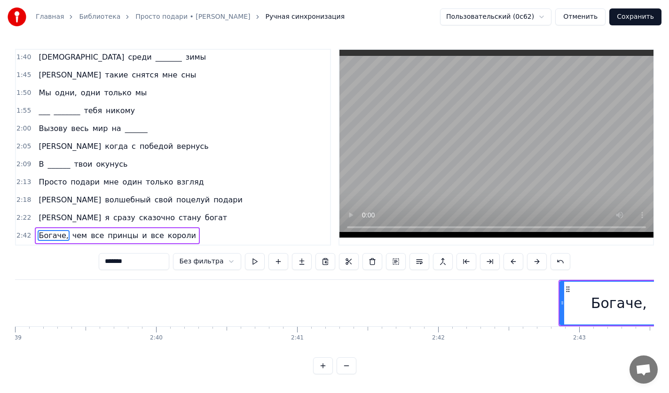
scroll to position [0, 22334]
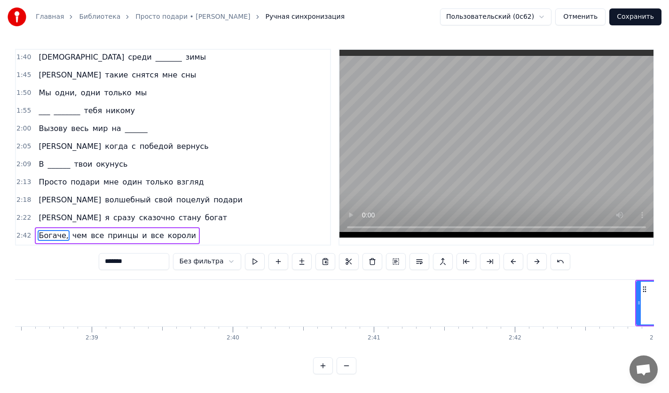
click at [510, 256] on button at bounding box center [513, 261] width 20 height 17
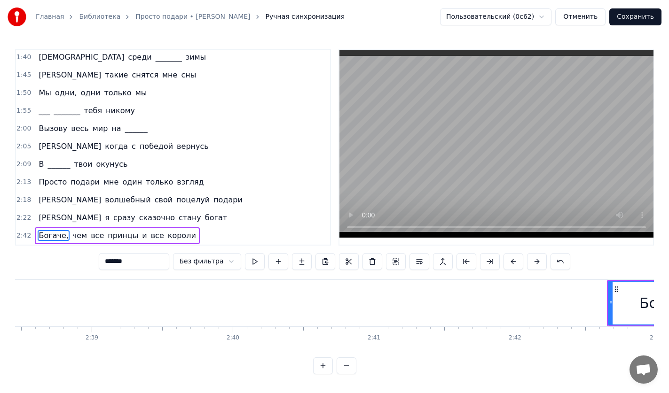
click at [510, 256] on button at bounding box center [513, 261] width 20 height 17
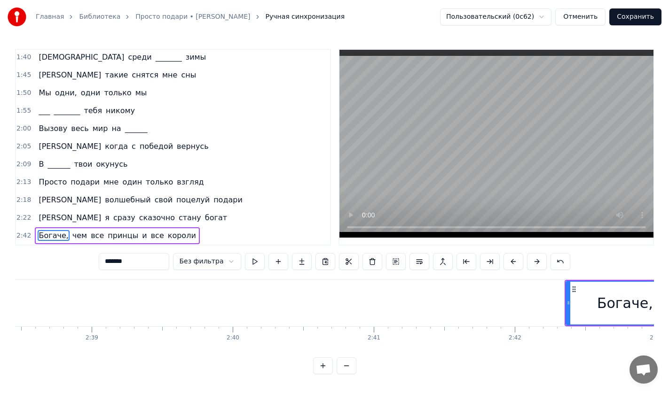
click at [510, 256] on button at bounding box center [513, 261] width 20 height 17
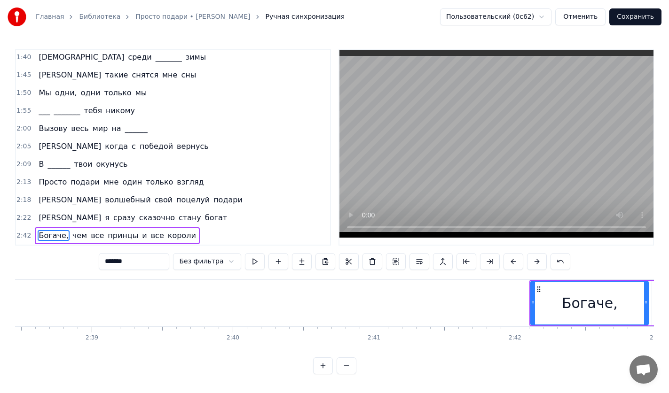
click at [510, 256] on button at bounding box center [513, 261] width 20 height 17
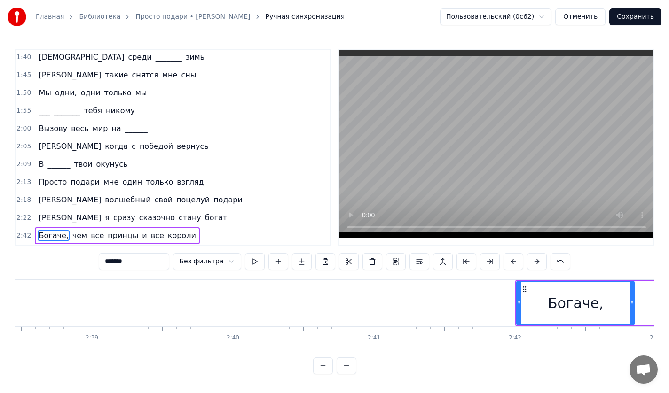
click at [510, 256] on button at bounding box center [513, 261] width 20 height 17
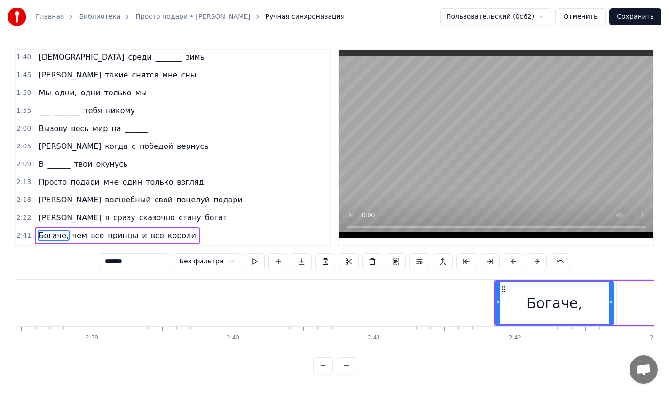
click at [510, 256] on button at bounding box center [513, 261] width 20 height 17
click at [511, 256] on button at bounding box center [513, 261] width 20 height 17
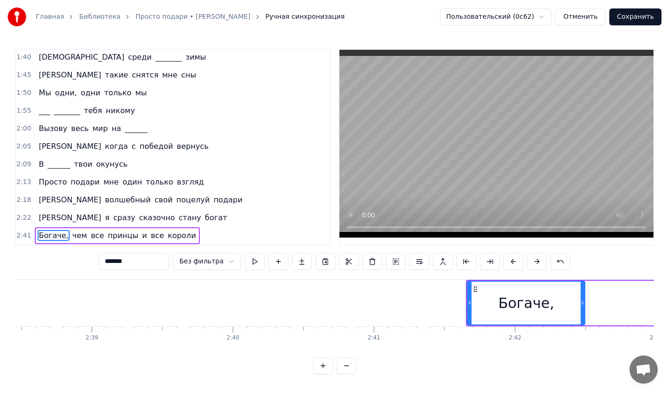
click at [511, 256] on button at bounding box center [513, 261] width 20 height 17
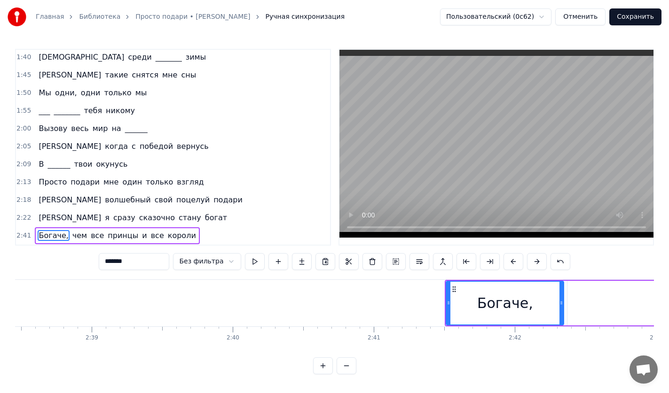
click at [511, 256] on button at bounding box center [513, 261] width 20 height 17
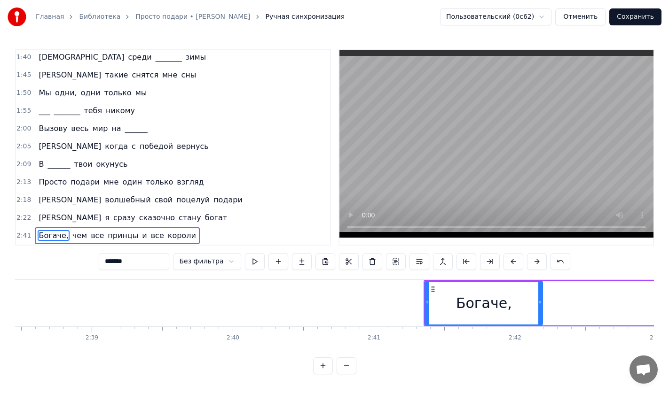
click at [511, 256] on button at bounding box center [513, 261] width 20 height 17
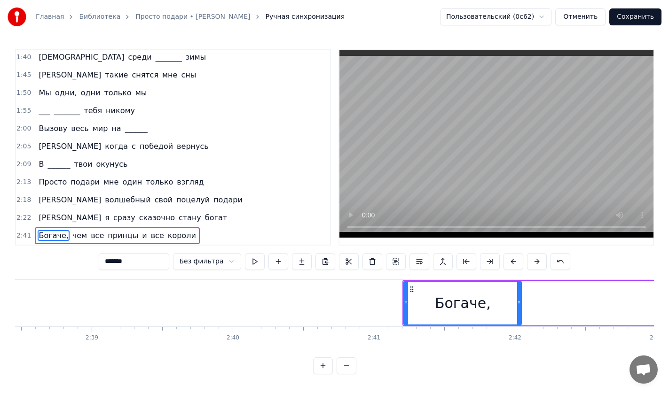
click at [511, 256] on button at bounding box center [513, 261] width 20 height 17
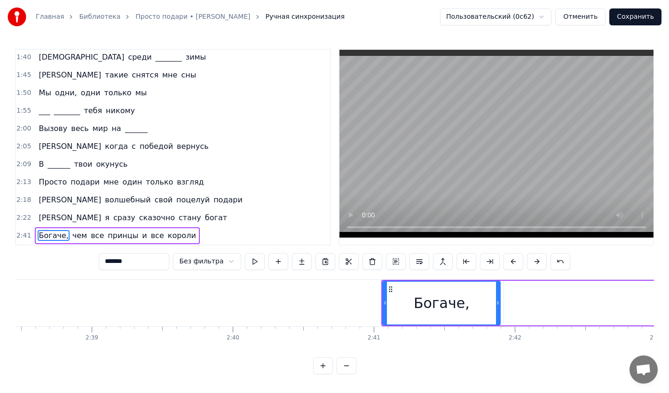
click at [511, 256] on button at bounding box center [513, 261] width 20 height 17
click at [512, 256] on button at bounding box center [513, 261] width 20 height 17
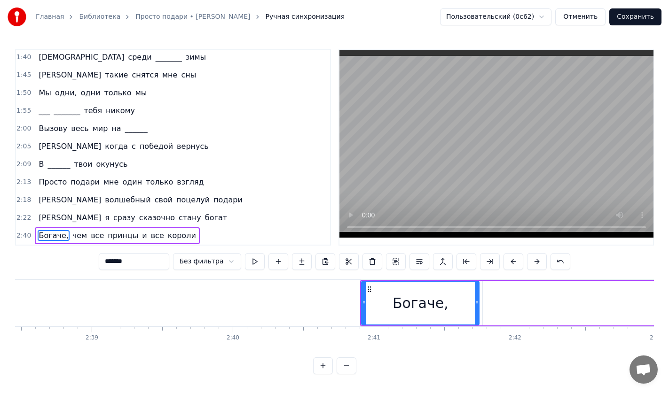
click at [513, 256] on button at bounding box center [513, 261] width 20 height 17
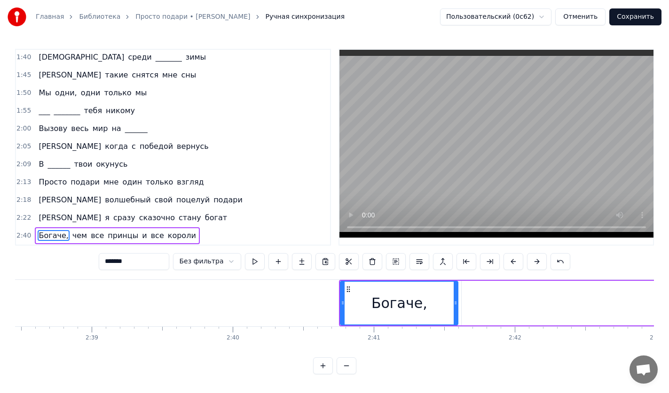
click at [513, 256] on button at bounding box center [513, 261] width 20 height 17
click at [514, 256] on button at bounding box center [513, 261] width 20 height 17
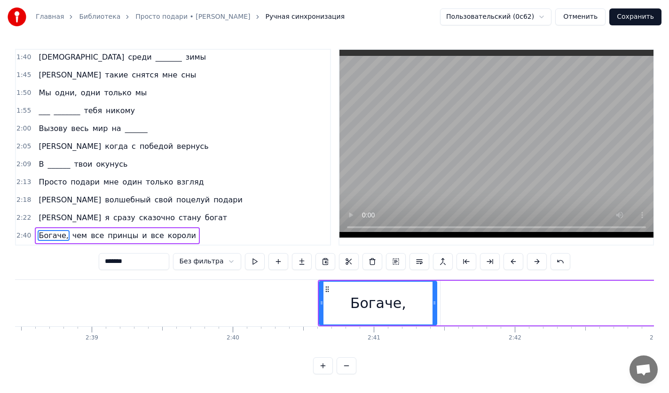
click at [515, 256] on button at bounding box center [513, 261] width 20 height 17
click at [517, 255] on button at bounding box center [513, 261] width 20 height 17
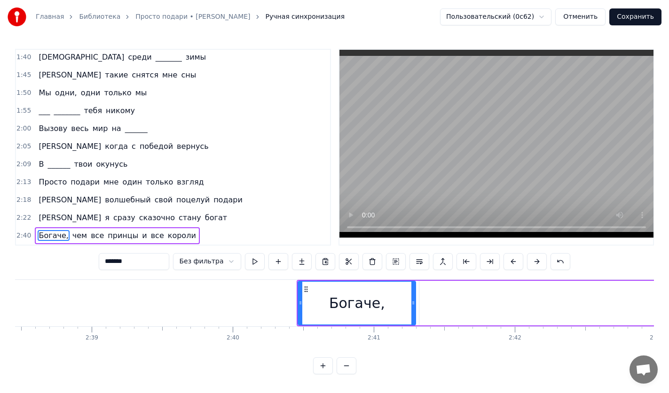
click at [517, 255] on button at bounding box center [513, 261] width 20 height 17
click at [518, 255] on button at bounding box center [513, 261] width 20 height 17
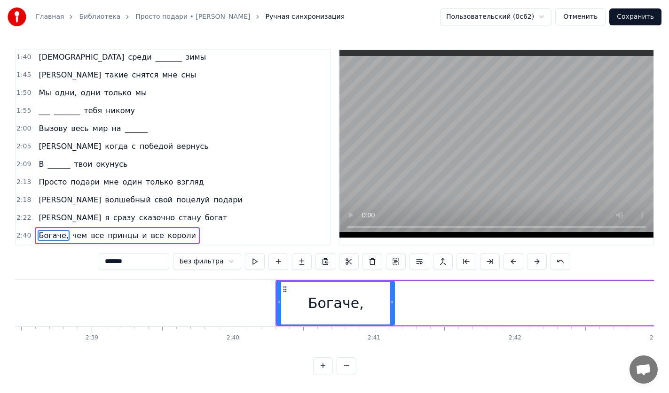
click at [518, 255] on button at bounding box center [513, 261] width 20 height 17
click at [527, 254] on button at bounding box center [537, 261] width 20 height 17
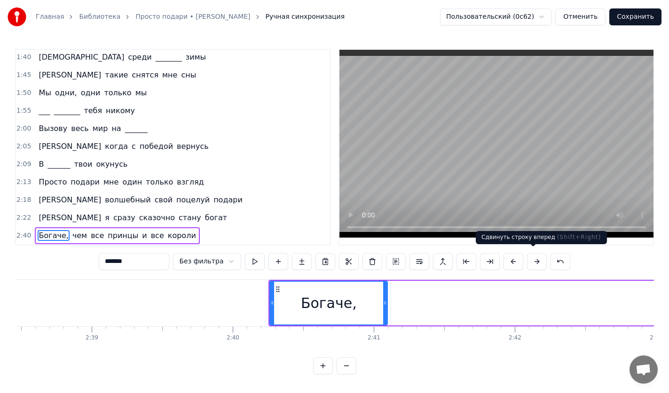
click at [527, 254] on button at bounding box center [537, 261] width 20 height 17
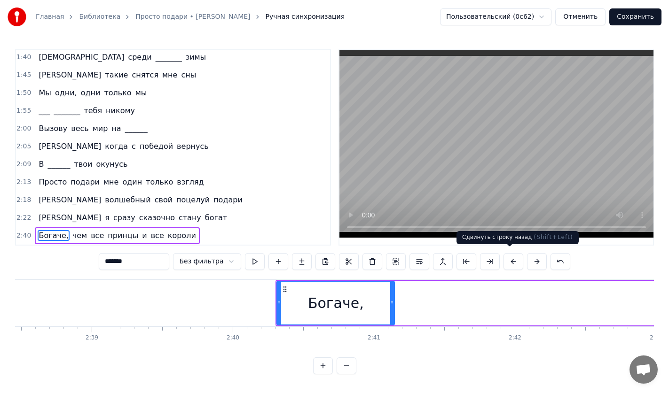
click at [515, 256] on button at bounding box center [513, 261] width 20 height 17
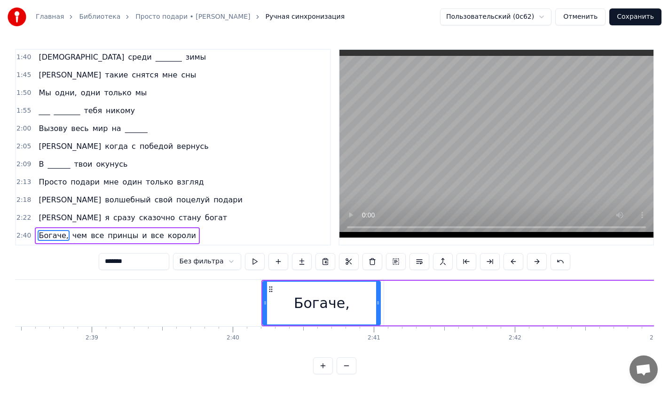
click at [515, 256] on button at bounding box center [513, 261] width 20 height 17
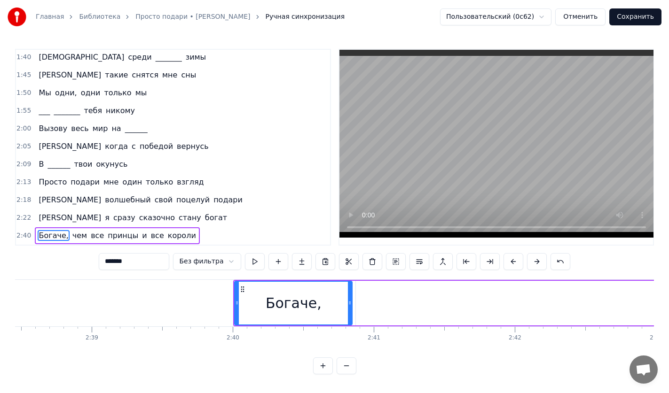
click at [515, 257] on button at bounding box center [513, 261] width 20 height 17
click at [515, 259] on button at bounding box center [513, 261] width 20 height 17
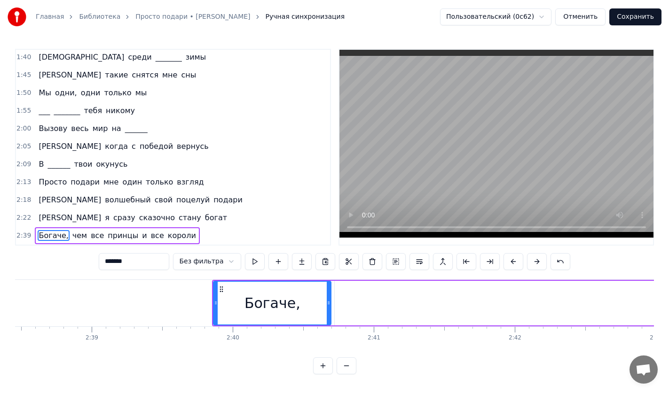
click at [512, 259] on button at bounding box center [513, 261] width 20 height 17
click at [511, 259] on button at bounding box center [513, 261] width 20 height 17
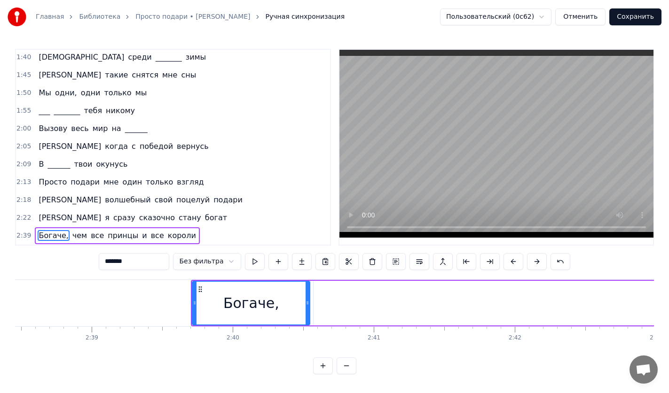
click at [511, 259] on button at bounding box center [513, 261] width 20 height 17
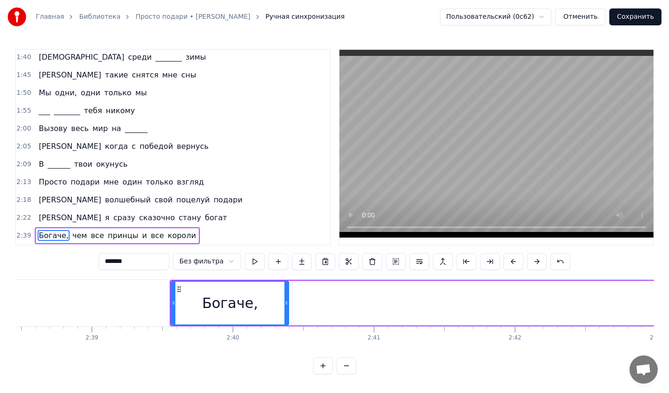
click at [511, 259] on button at bounding box center [513, 261] width 20 height 17
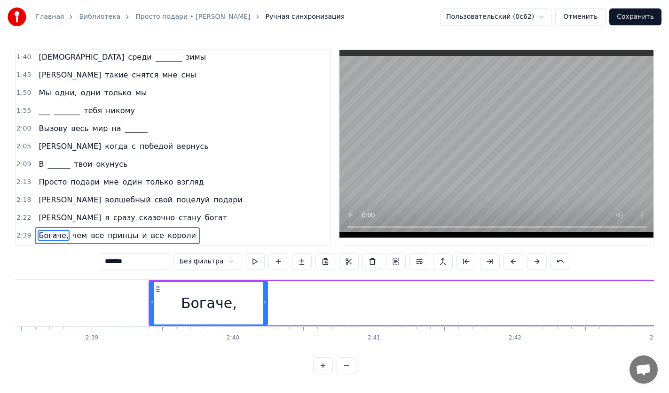
click at [511, 259] on button at bounding box center [513, 261] width 20 height 17
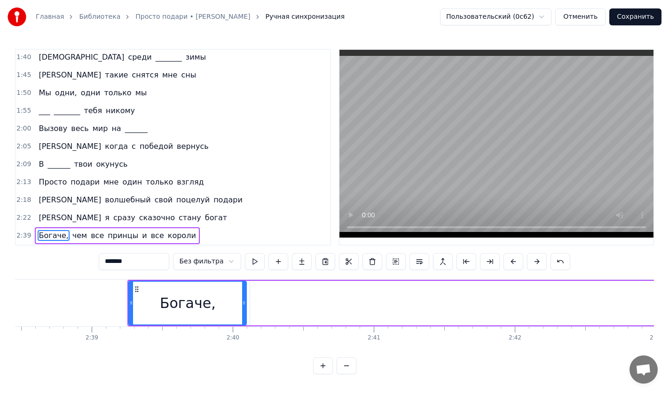
click at [511, 259] on button at bounding box center [513, 261] width 20 height 17
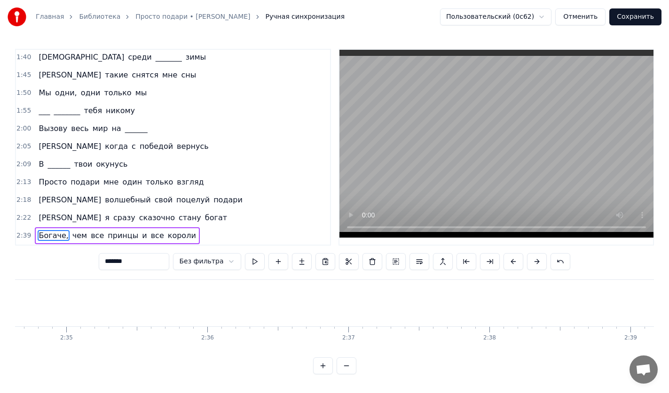
scroll to position [0, 21847]
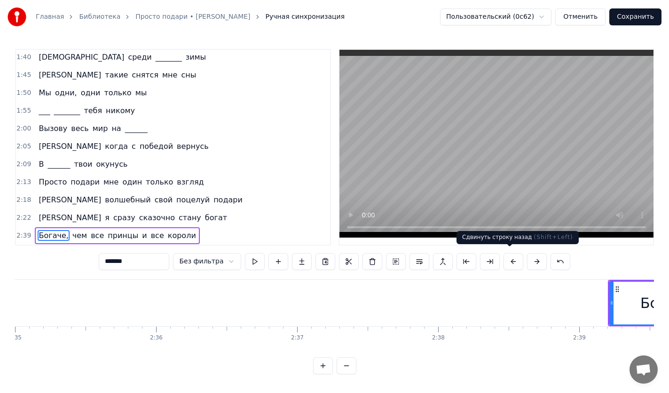
click at [509, 259] on button at bounding box center [513, 261] width 20 height 17
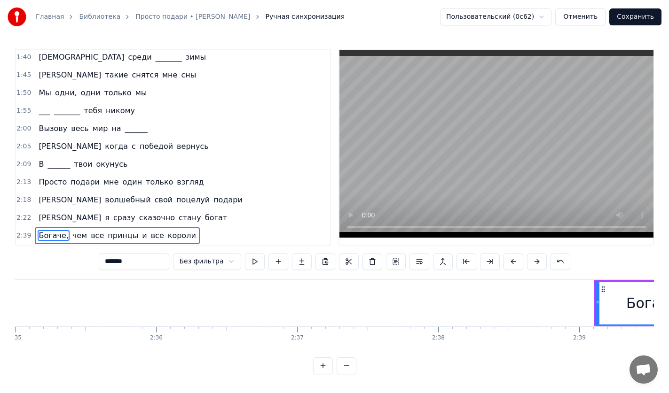
click at [509, 259] on button at bounding box center [513, 261] width 20 height 17
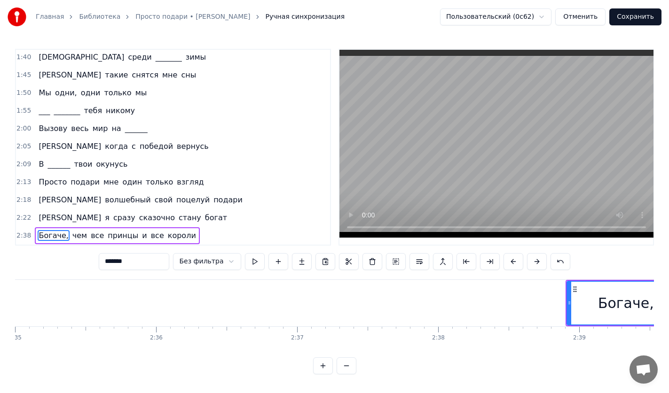
click at [509, 259] on button at bounding box center [513, 261] width 20 height 17
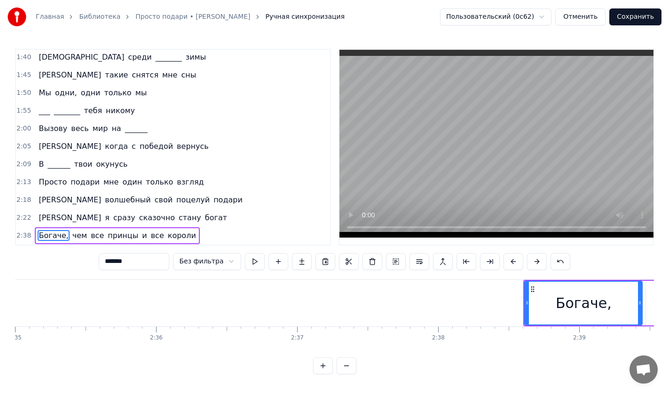
click at [509, 259] on button at bounding box center [513, 261] width 20 height 17
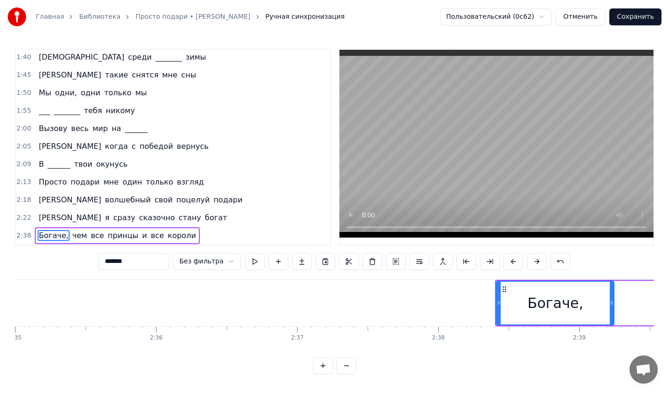
click at [509, 259] on button at bounding box center [513, 261] width 20 height 17
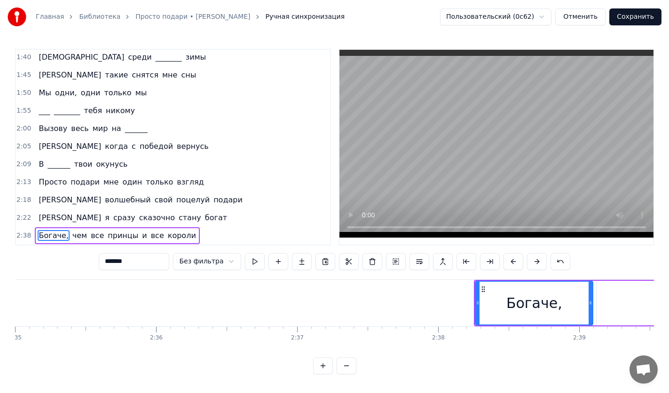
click at [509, 259] on button at bounding box center [513, 261] width 20 height 17
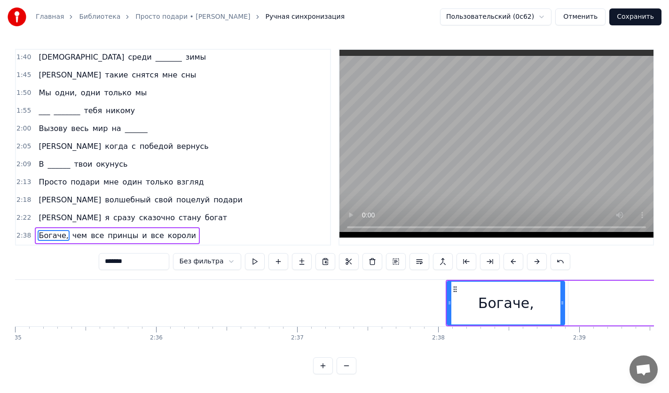
click at [509, 259] on button at bounding box center [513, 261] width 20 height 17
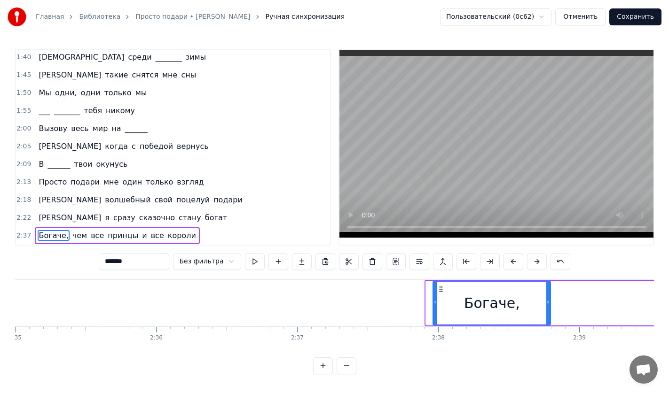
click at [509, 259] on button at bounding box center [513, 261] width 20 height 17
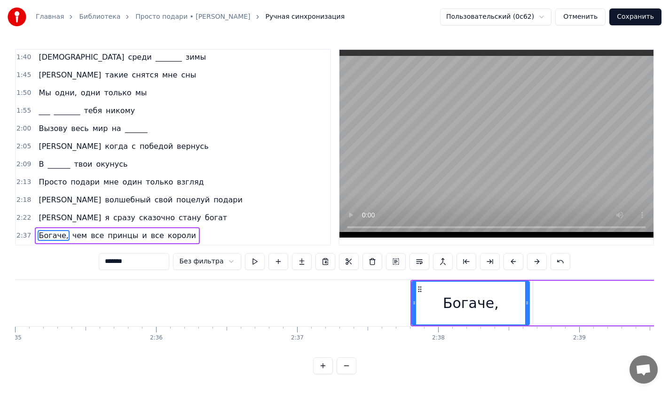
click at [509, 259] on button at bounding box center [513, 261] width 20 height 17
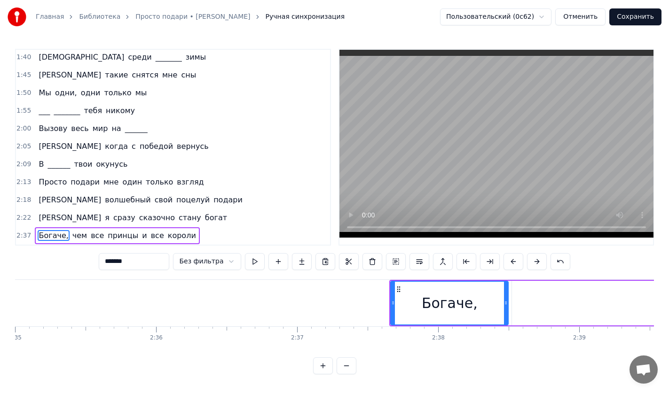
click at [509, 259] on button at bounding box center [513, 261] width 20 height 17
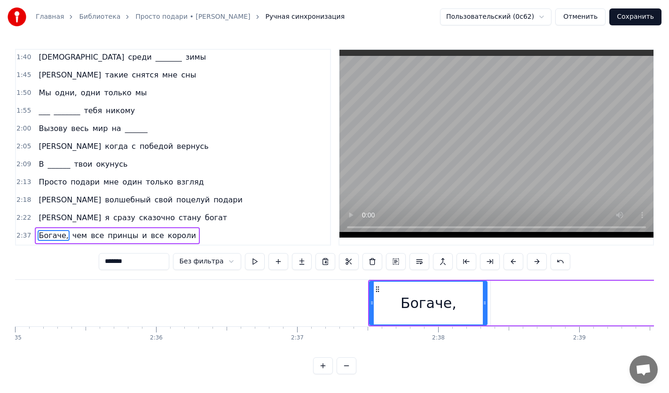
click at [509, 259] on button at bounding box center [513, 261] width 20 height 17
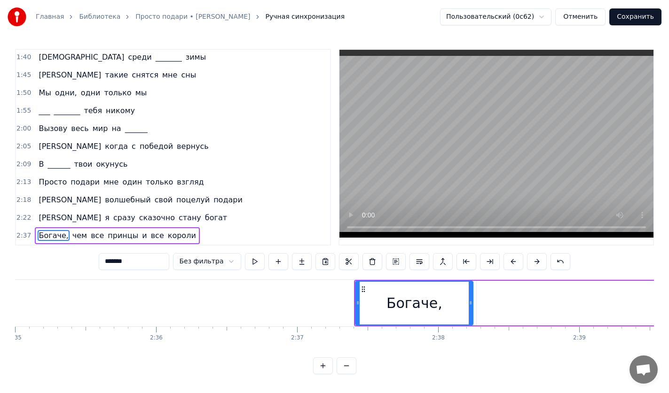
click at [509, 259] on button at bounding box center [513, 261] width 20 height 17
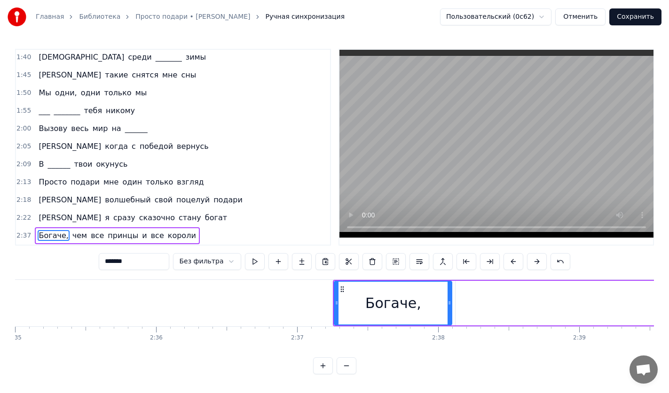
click at [509, 259] on button at bounding box center [513, 261] width 20 height 17
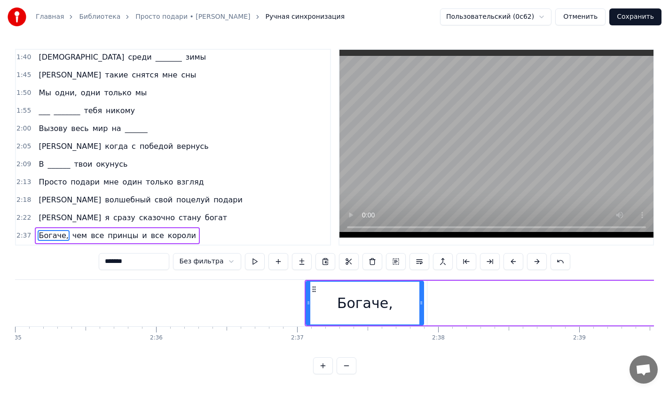
click at [509, 259] on button at bounding box center [513, 261] width 20 height 17
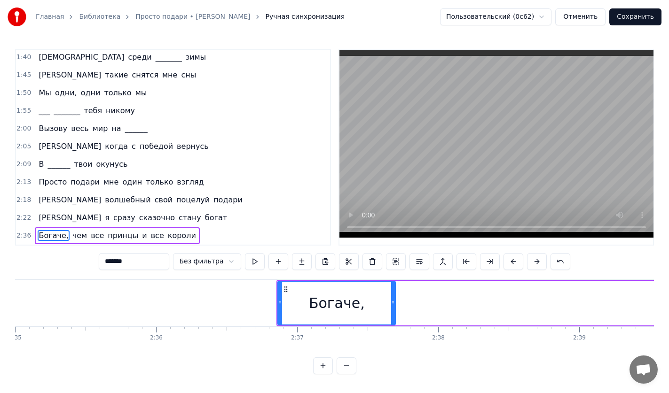
click at [509, 259] on button at bounding box center [513, 261] width 20 height 17
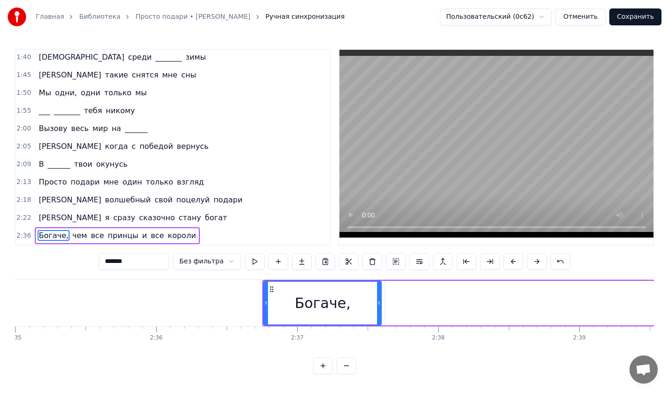
click at [509, 259] on button at bounding box center [513, 261] width 20 height 17
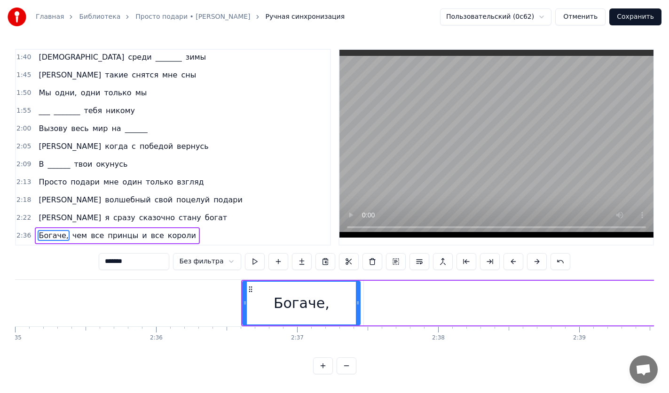
click at [509, 259] on button at bounding box center [513, 261] width 20 height 17
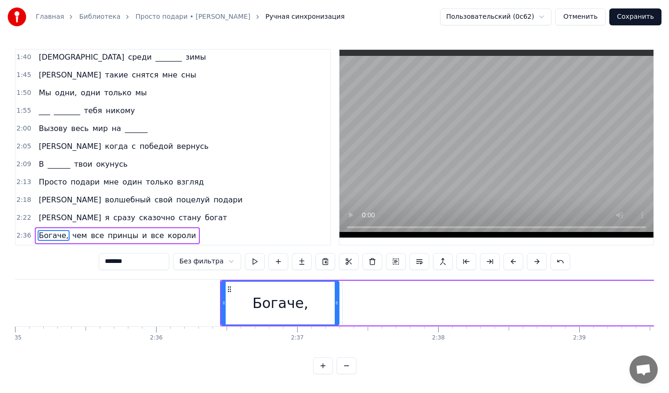
click at [509, 259] on button at bounding box center [513, 261] width 20 height 17
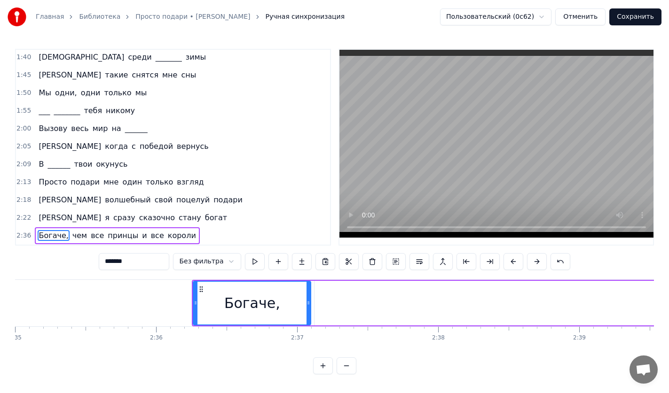
click at [509, 259] on button at bounding box center [513, 261] width 20 height 17
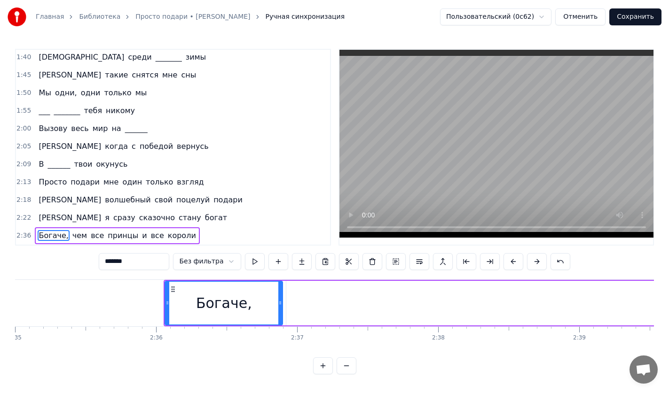
click at [509, 259] on button at bounding box center [513, 261] width 20 height 17
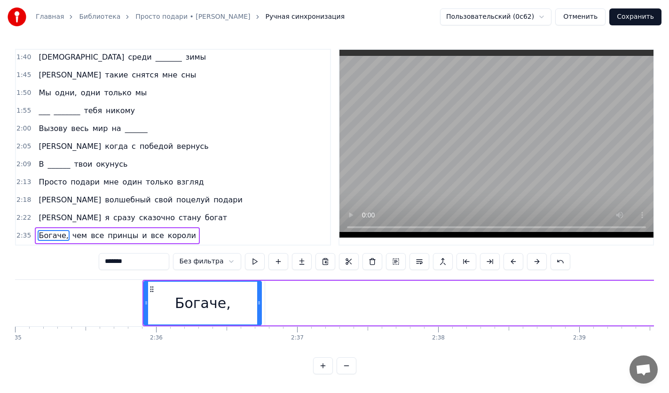
click at [509, 259] on button at bounding box center [513, 261] width 20 height 17
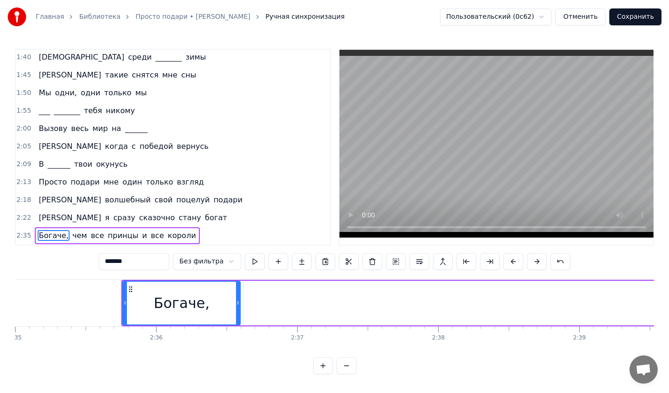
click at [509, 259] on button at bounding box center [513, 261] width 20 height 17
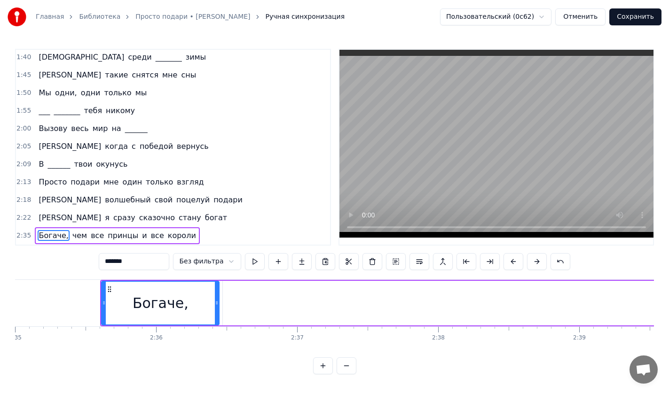
click at [509, 259] on button at bounding box center [513, 261] width 20 height 17
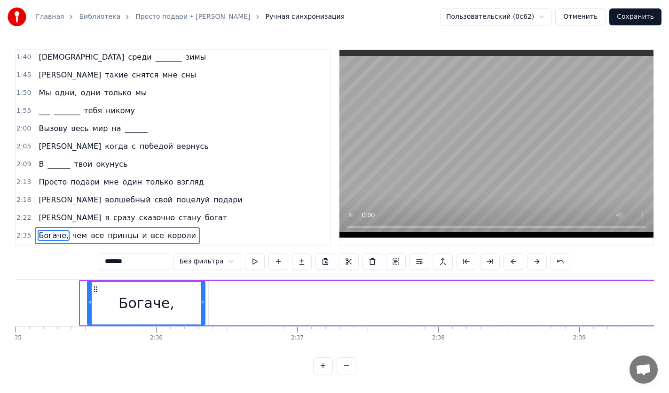
click at [509, 259] on button at bounding box center [513, 261] width 20 height 17
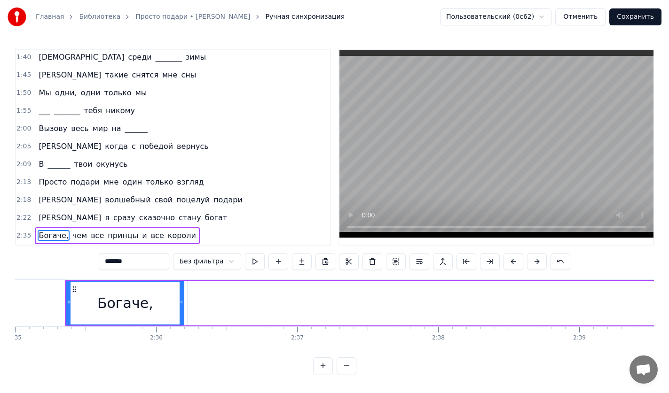
click at [509, 259] on button at bounding box center [513, 261] width 20 height 17
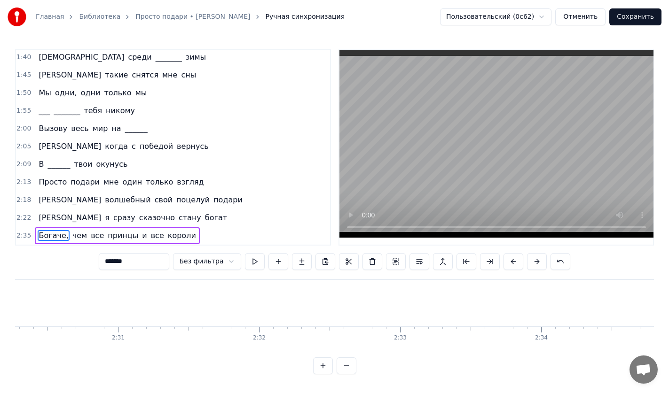
scroll to position [0, 21258]
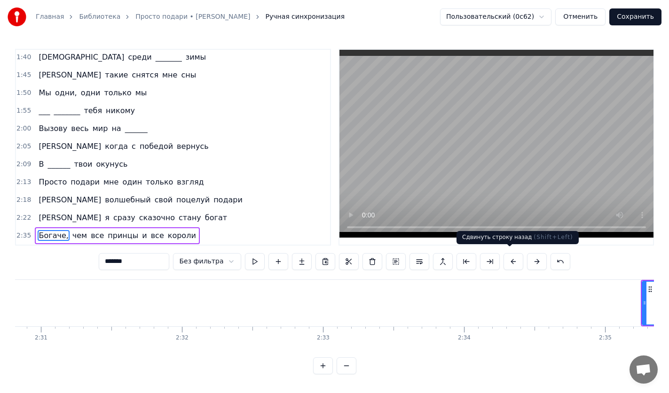
click at [506, 260] on button at bounding box center [513, 261] width 20 height 17
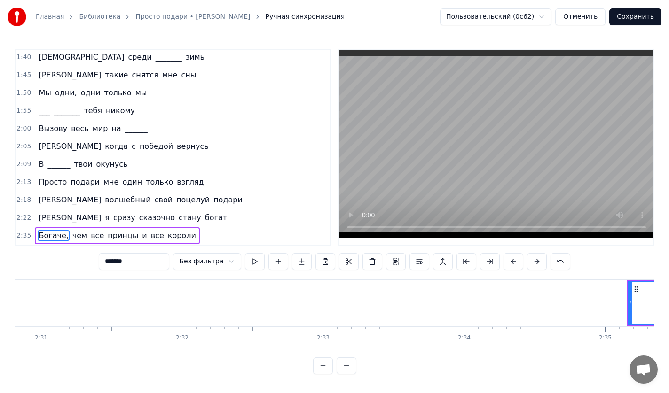
click at [506, 260] on button at bounding box center [513, 261] width 20 height 17
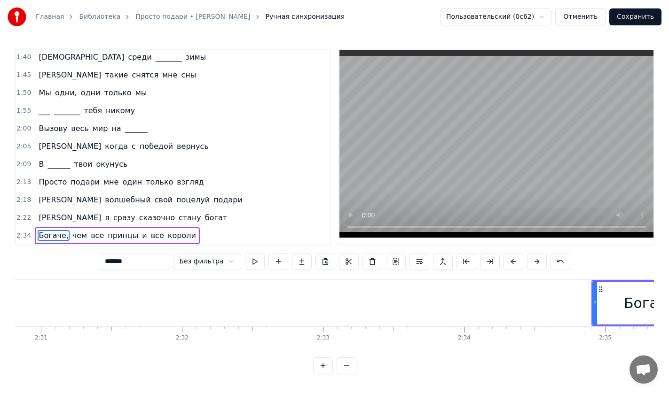
click at [506, 260] on button at bounding box center [513, 261] width 20 height 17
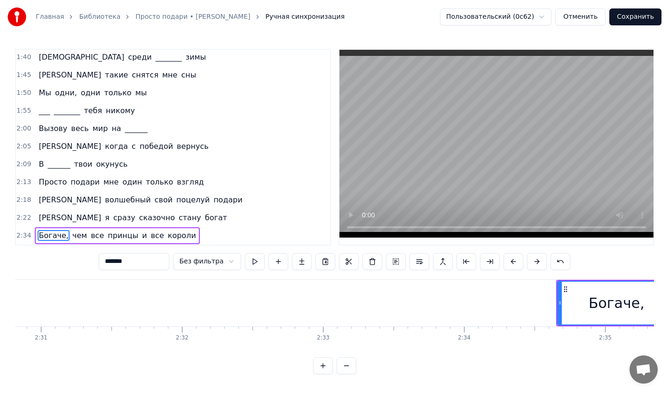
click at [506, 260] on button at bounding box center [513, 261] width 20 height 17
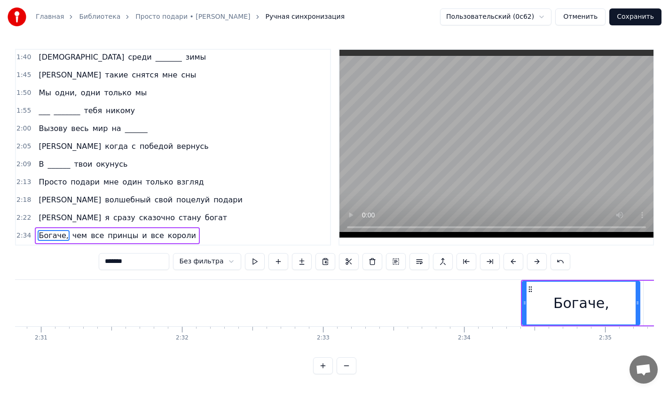
click at [506, 260] on button at bounding box center [513, 261] width 20 height 17
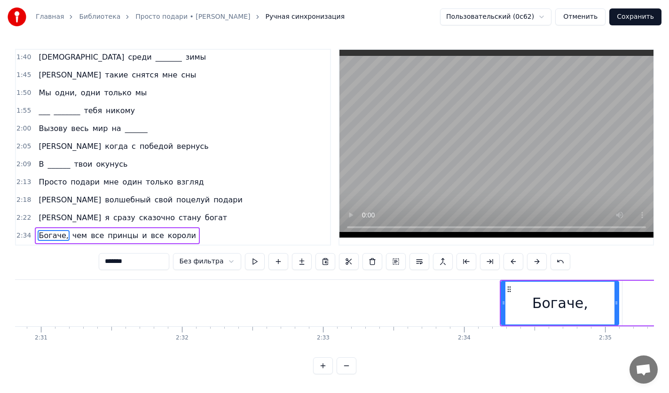
click at [506, 260] on button at bounding box center [513, 261] width 20 height 17
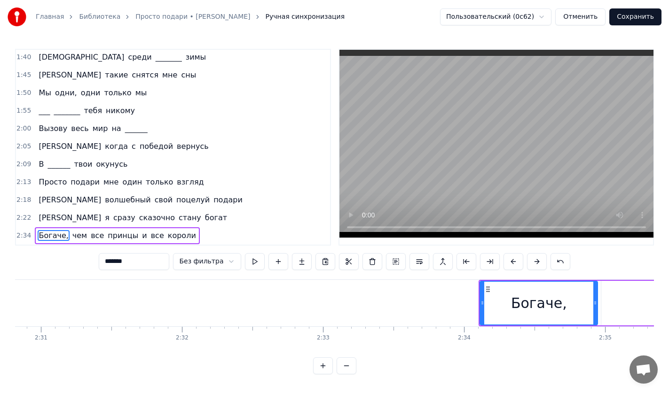
click at [506, 260] on button at bounding box center [513, 261] width 20 height 17
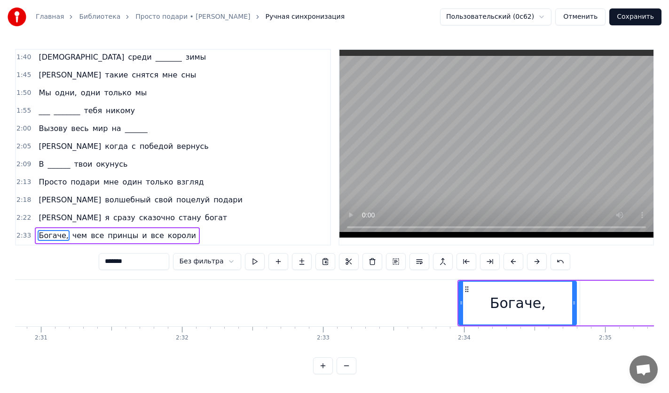
click at [506, 260] on button at bounding box center [513, 261] width 20 height 17
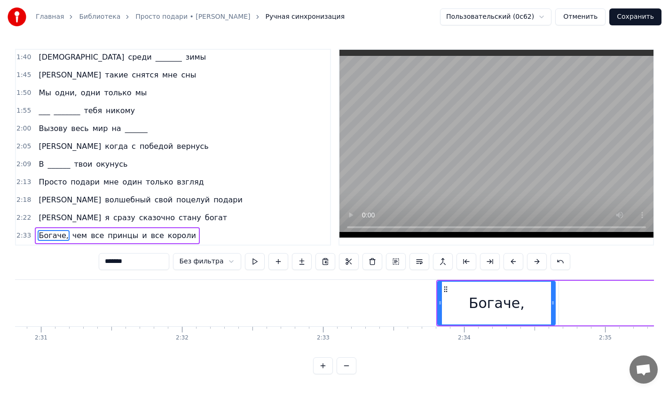
click at [506, 260] on button at bounding box center [513, 261] width 20 height 17
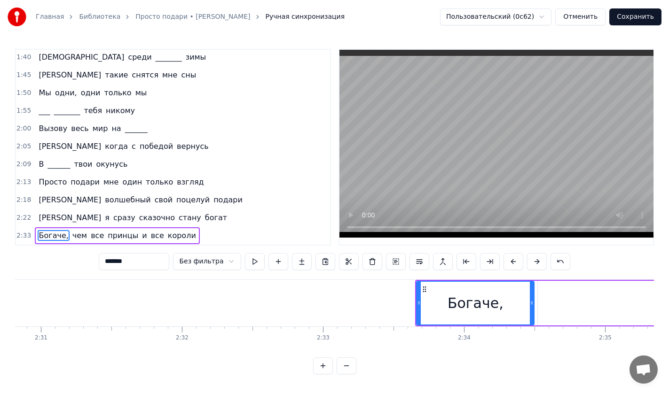
click at [506, 260] on button at bounding box center [513, 261] width 20 height 17
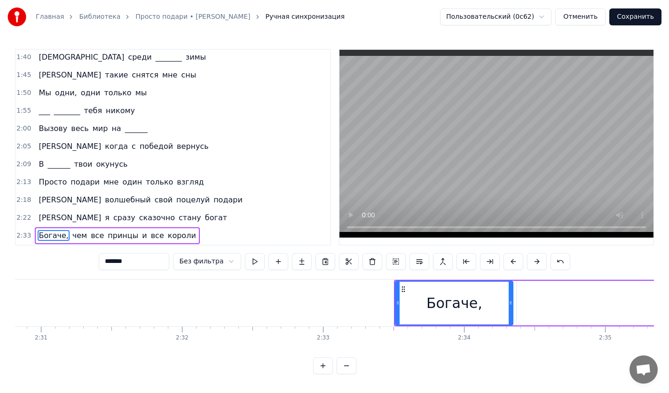
click at [506, 260] on button at bounding box center [513, 261] width 20 height 17
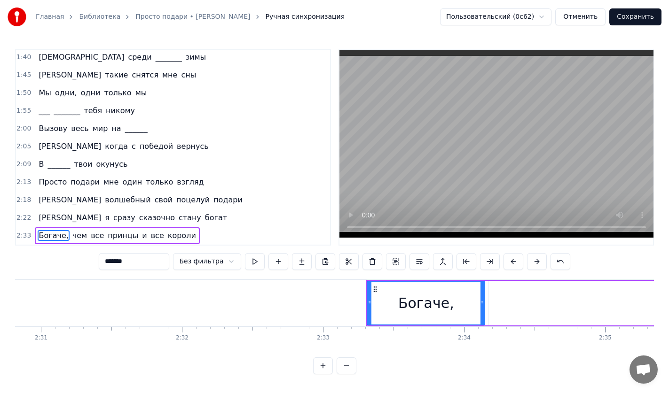
click at [506, 260] on button at bounding box center [513, 261] width 20 height 17
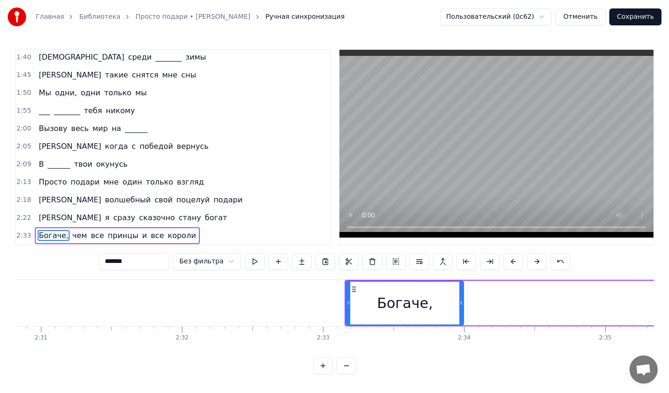
click at [506, 260] on button at bounding box center [513, 261] width 20 height 17
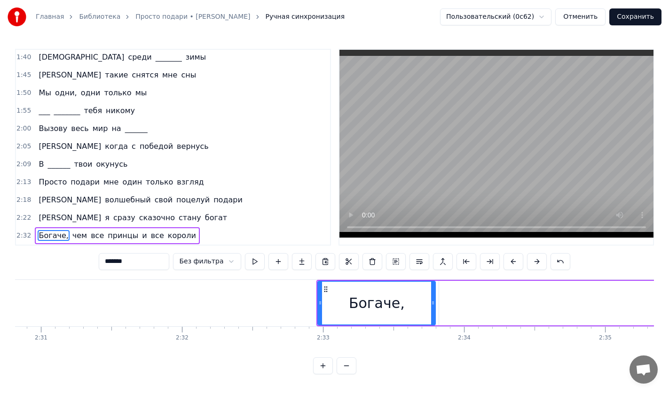
click at [506, 260] on button at bounding box center [513, 261] width 20 height 17
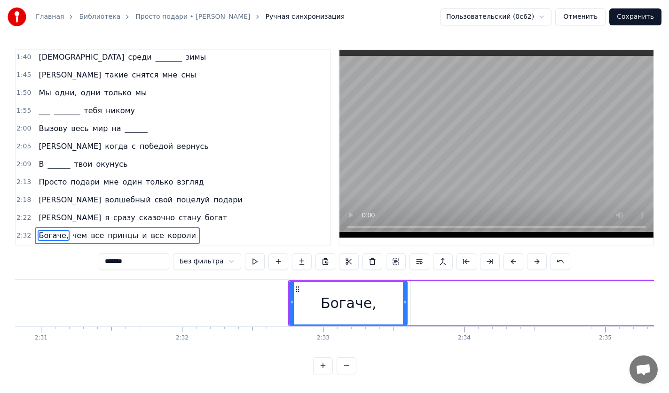
click at [506, 260] on button at bounding box center [513, 261] width 20 height 17
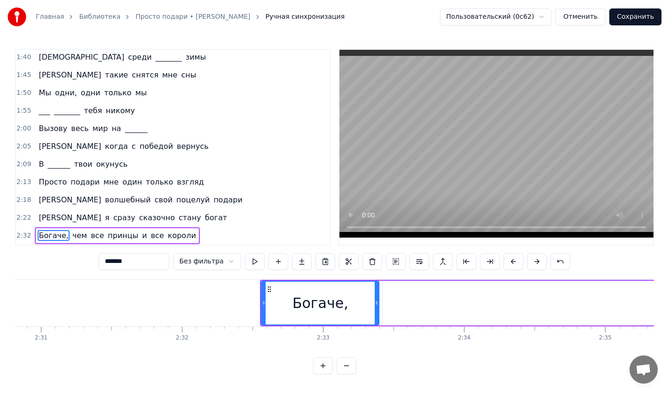
click at [506, 260] on button at bounding box center [513, 261] width 20 height 17
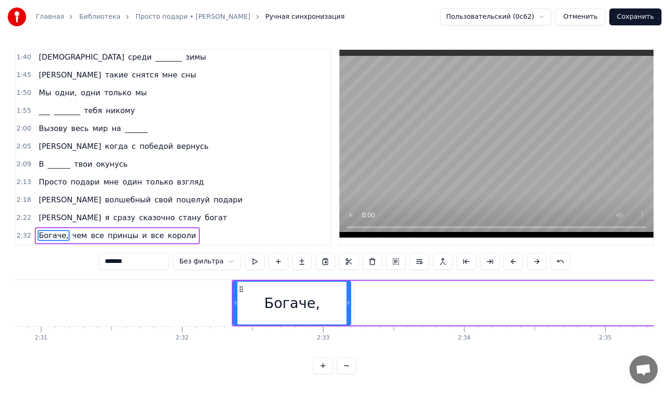
click at [506, 260] on button at bounding box center [513, 261] width 20 height 17
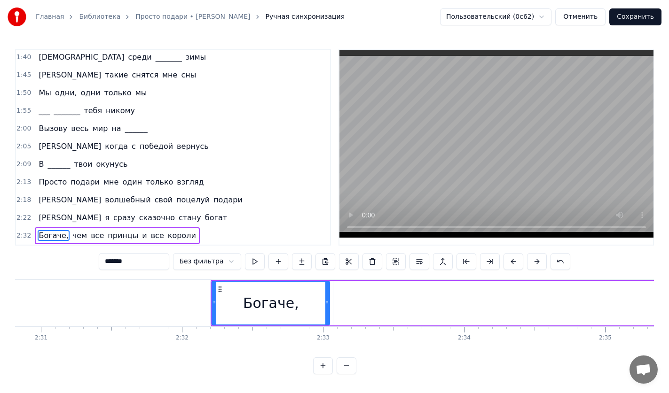
click at [506, 260] on button at bounding box center [513, 261] width 20 height 17
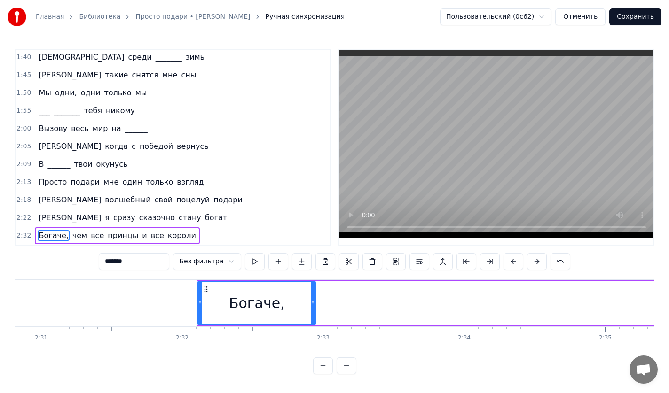
click at [506, 260] on button at bounding box center [513, 261] width 20 height 17
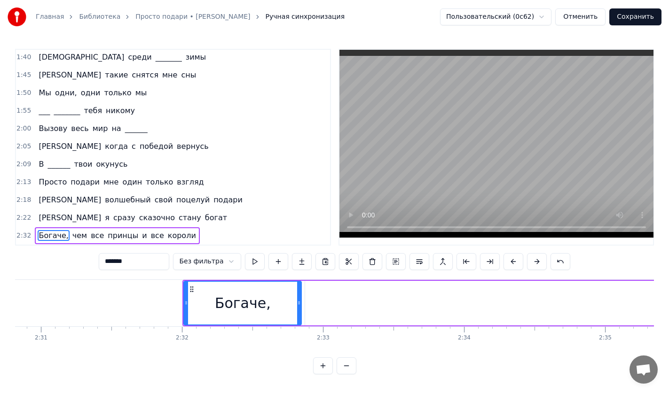
click at [506, 260] on button at bounding box center [513, 261] width 20 height 17
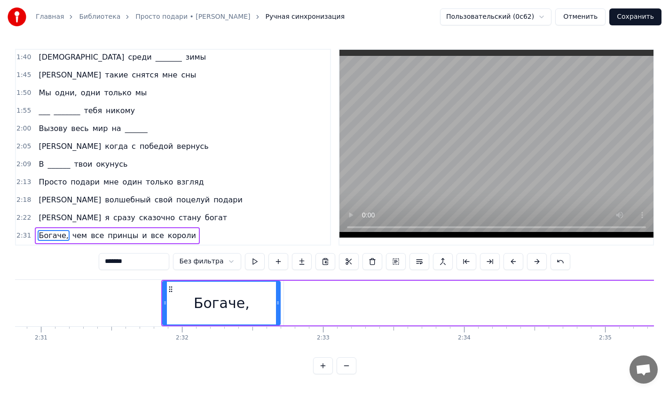
click at [506, 260] on button at bounding box center [513, 261] width 20 height 17
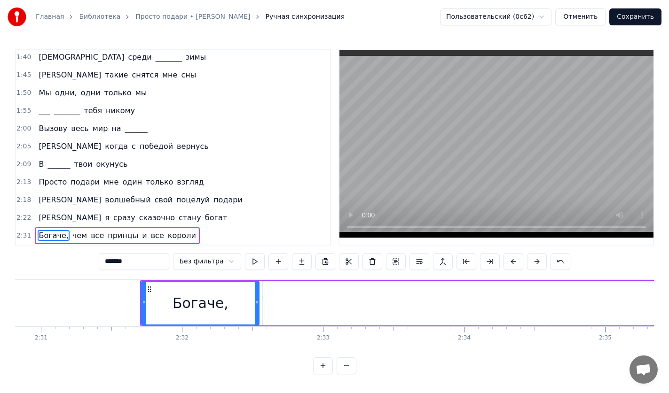
click at [506, 260] on button at bounding box center [513, 261] width 20 height 17
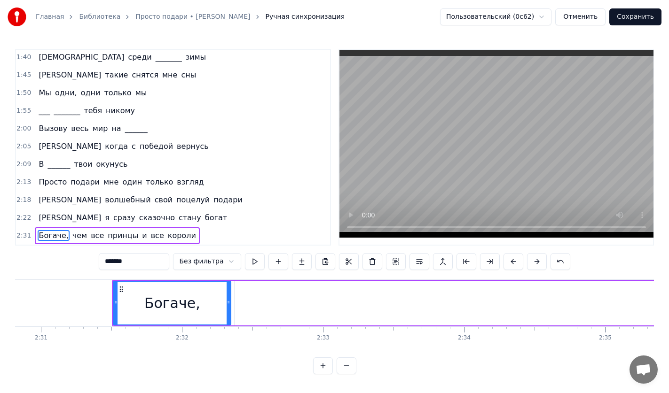
click at [506, 260] on button at bounding box center [513, 261] width 20 height 17
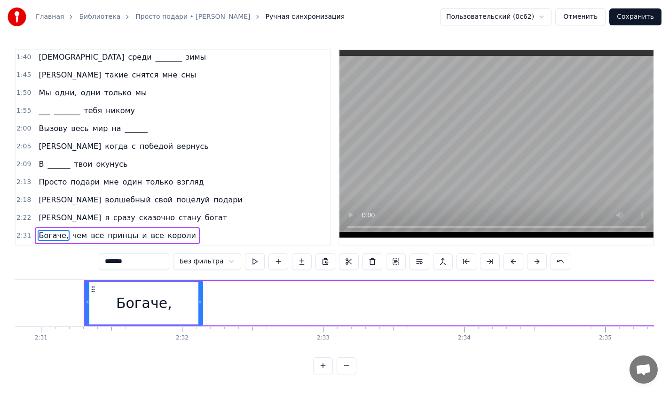
click at [506, 260] on button at bounding box center [513, 261] width 20 height 17
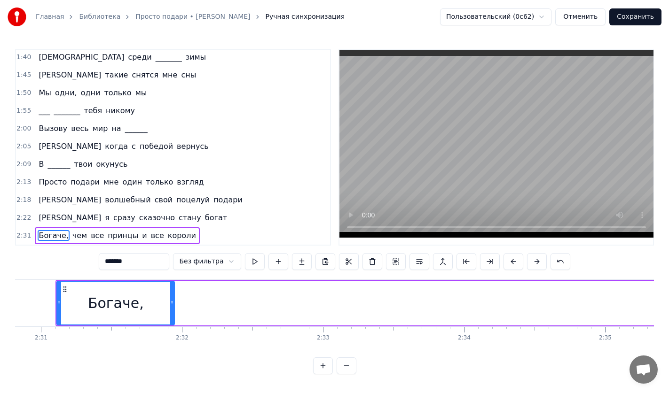
click at [506, 260] on button at bounding box center [513, 261] width 20 height 17
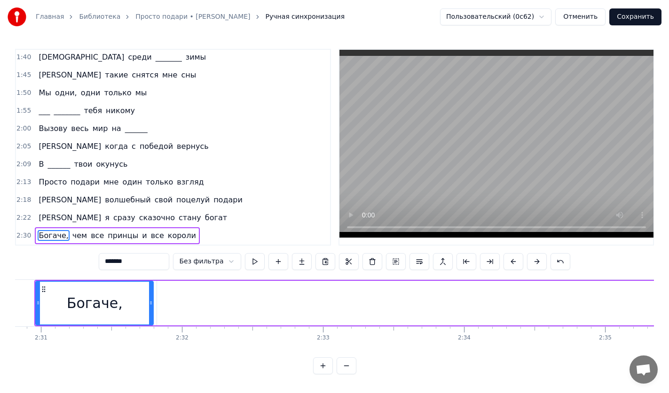
click at [506, 260] on button at bounding box center [513, 261] width 20 height 17
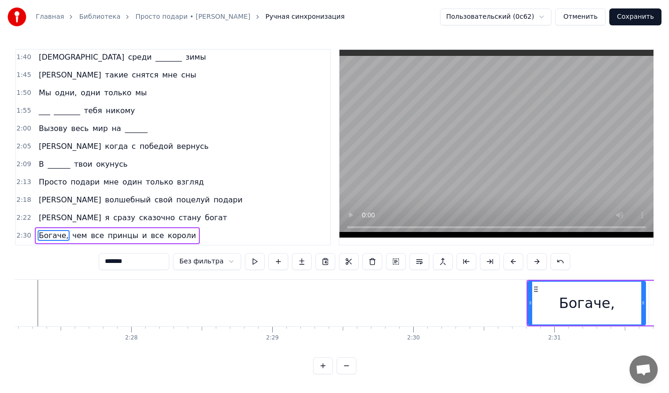
scroll to position [0, 20693]
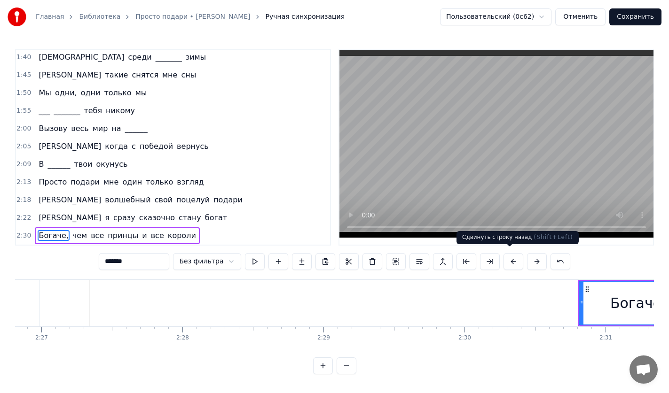
click at [505, 258] on button at bounding box center [513, 261] width 20 height 17
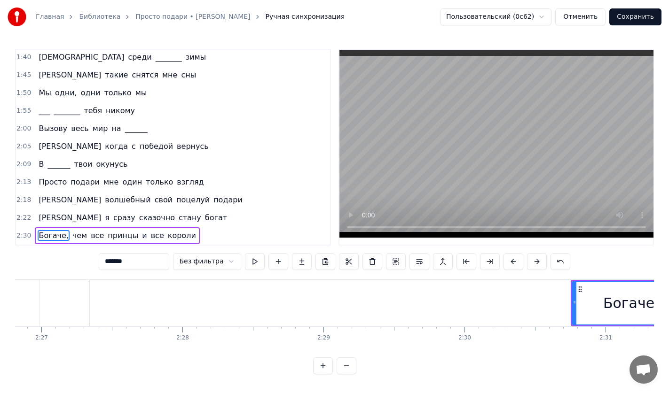
click at [505, 258] on button at bounding box center [513, 261] width 20 height 17
click at [506, 258] on button at bounding box center [513, 261] width 20 height 17
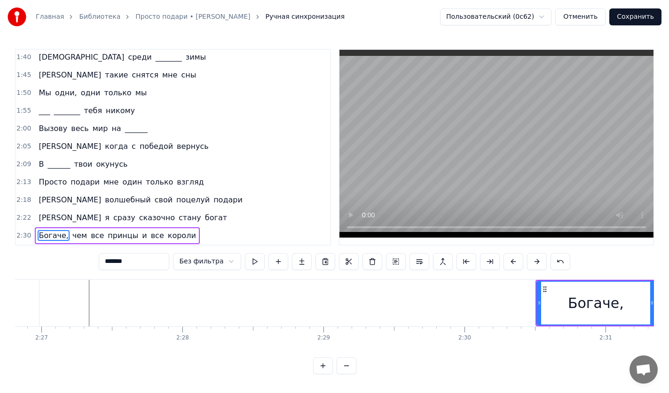
click at [506, 258] on button at bounding box center [513, 261] width 20 height 17
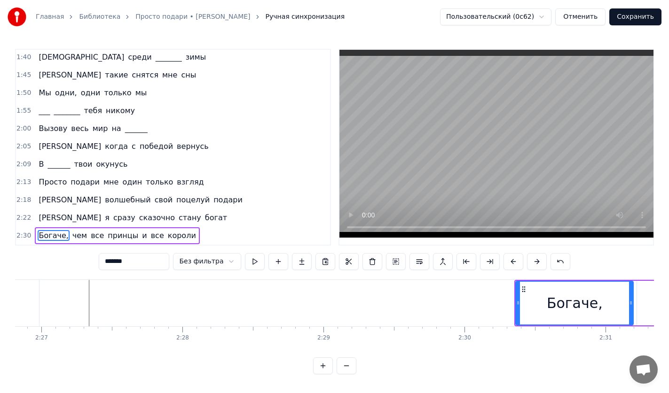
click at [506, 258] on button at bounding box center [513, 261] width 20 height 17
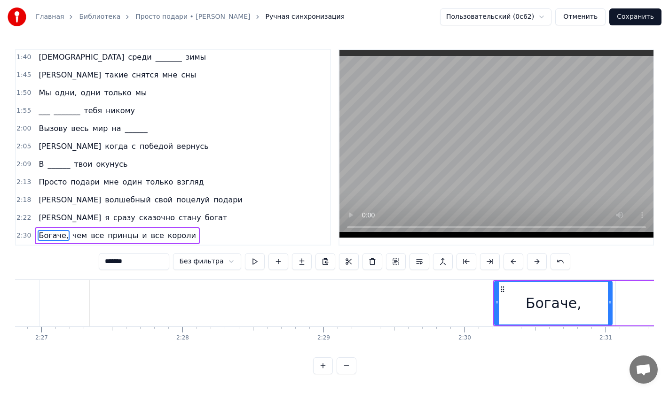
click at [506, 258] on button at bounding box center [513, 261] width 20 height 17
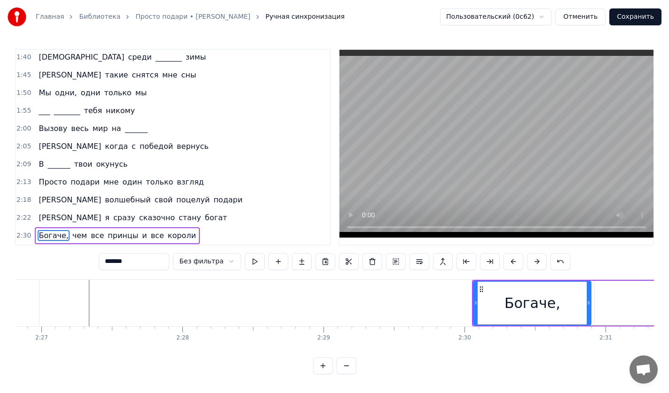
click at [506, 258] on button at bounding box center [513, 261] width 20 height 17
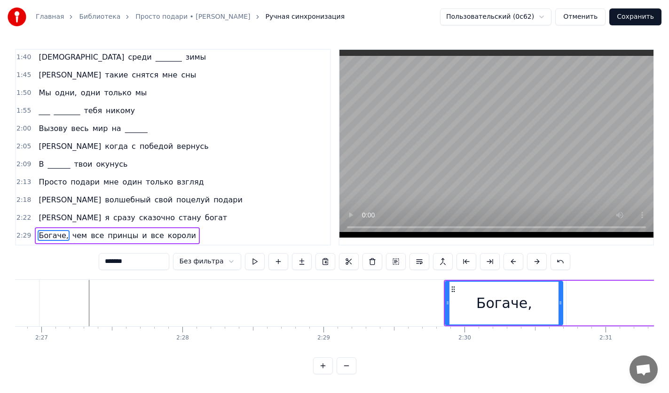
click at [506, 258] on button at bounding box center [513, 261] width 20 height 17
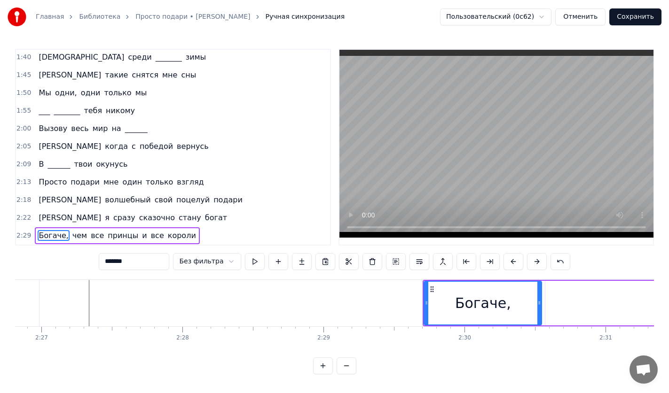
click
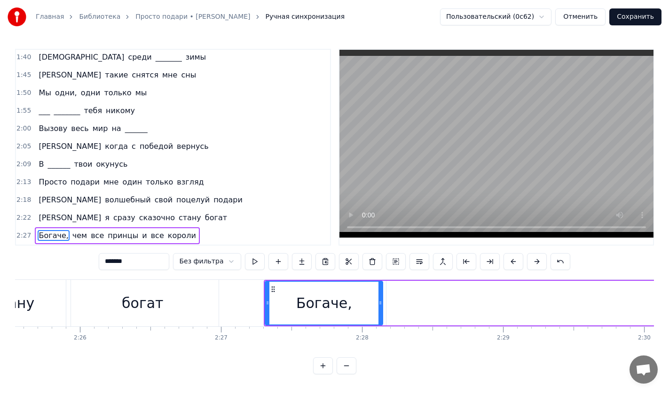
scroll to position [0, 20540]
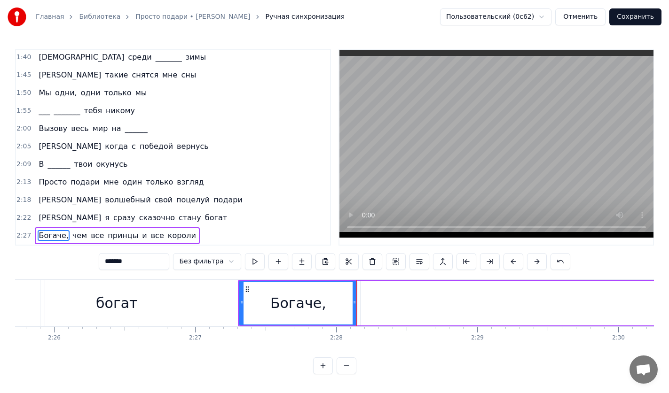
type input "***"
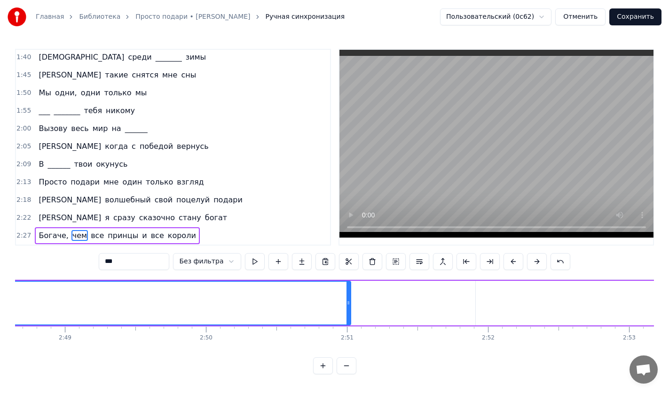
scroll to position [0, 23848]
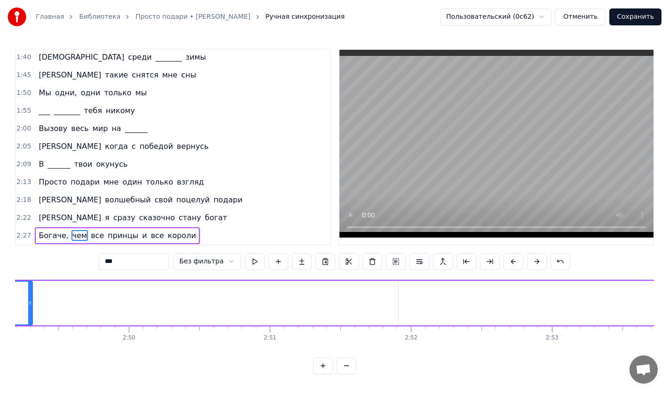
drag, startPoint x: 272, startPoint y: 302, endPoint x: 31, endPoint y: 298, distance: 241.0
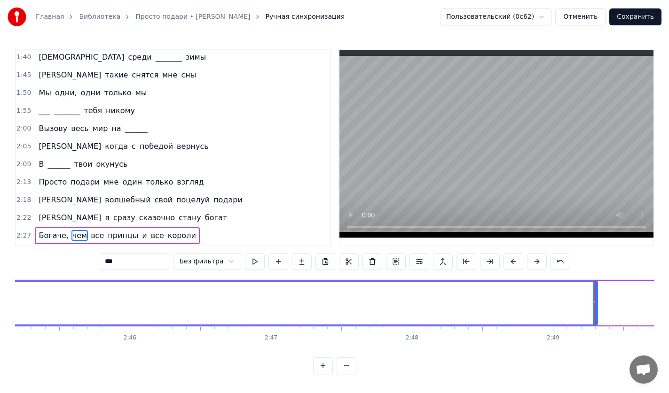
scroll to position [0, 23232]
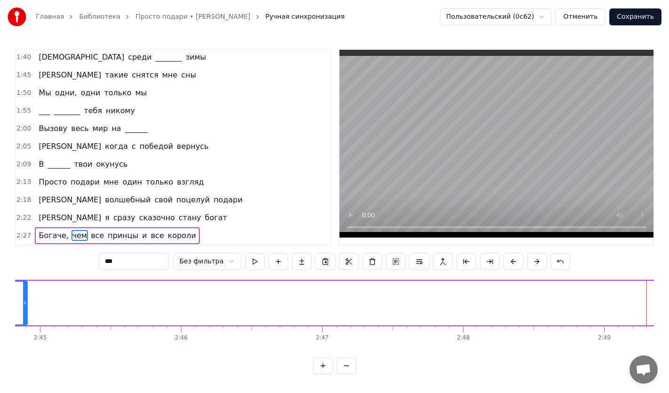
drag, startPoint x: 645, startPoint y: 298, endPoint x: 23, endPoint y: 309, distance: 621.2
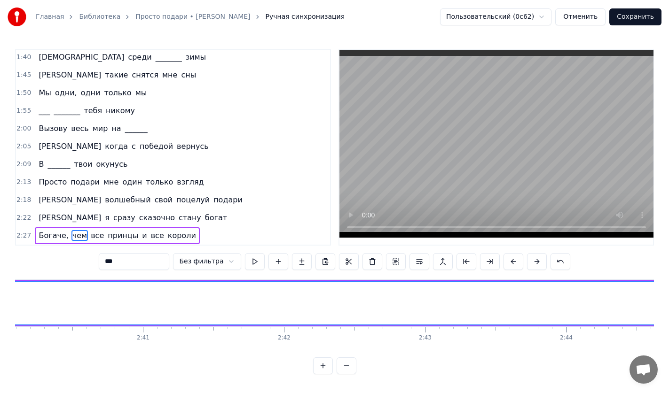
scroll to position [0, 22616]
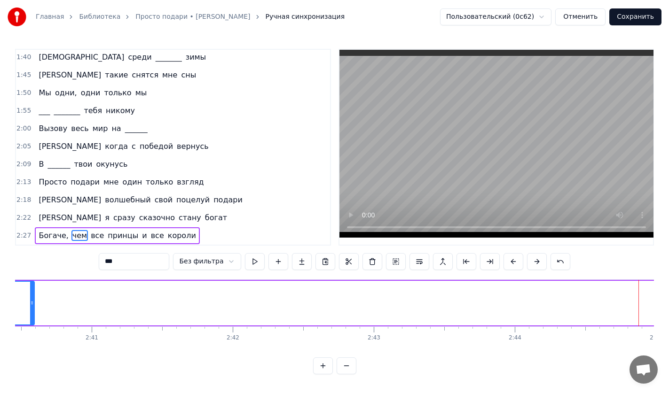
drag, startPoint x: 641, startPoint y: 301, endPoint x: 32, endPoint y: 314, distance: 608.6
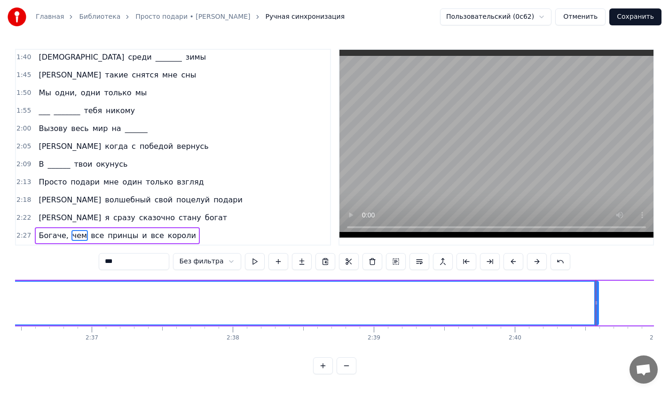
scroll to position [0, 22104]
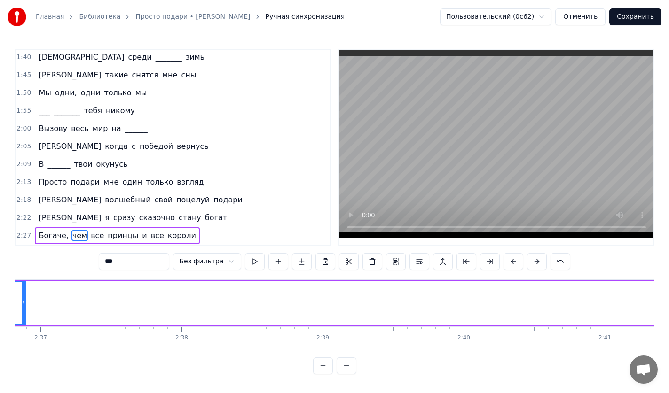
drag, startPoint x: 544, startPoint y: 300, endPoint x: 23, endPoint y: 310, distance: 521.1
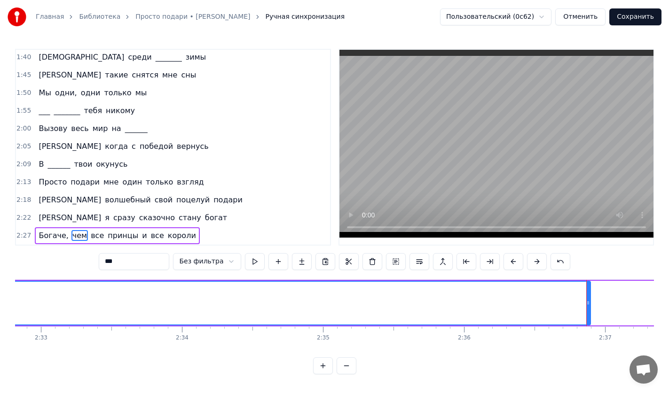
scroll to position [0, 21488]
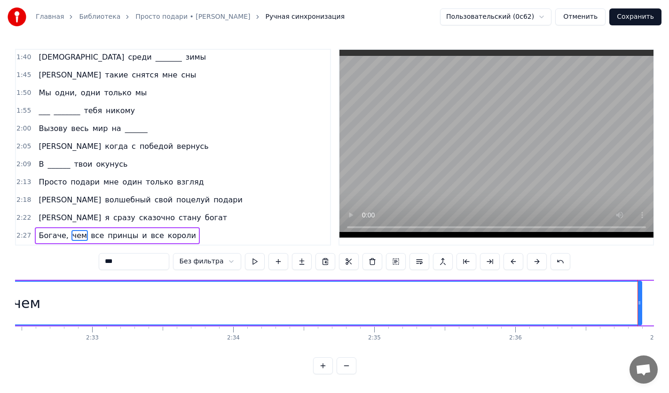
drag, startPoint x: 637, startPoint y: 297, endPoint x: 203, endPoint y: 301, distance: 433.2
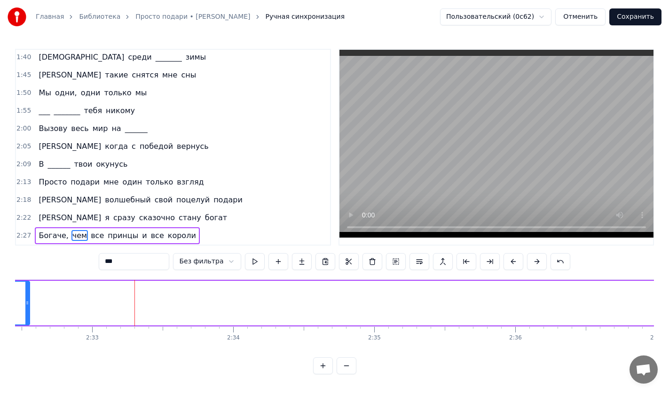
drag, startPoint x: 639, startPoint y: 296, endPoint x: 27, endPoint y: 306, distance: 611.8
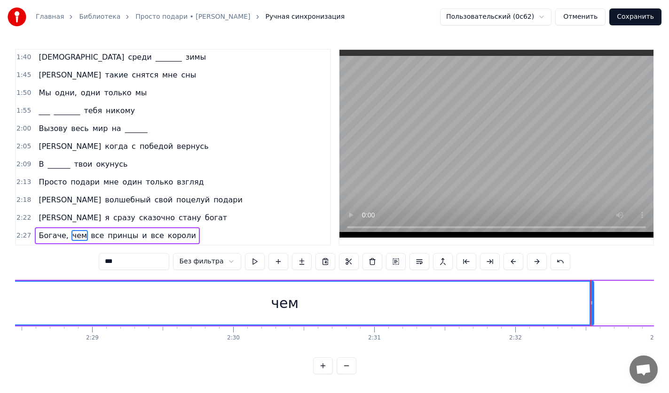
scroll to position [0, 20898]
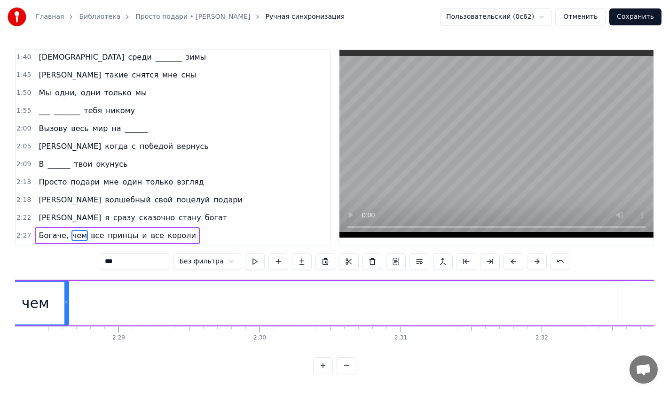
drag, startPoint x: 615, startPoint y: 298, endPoint x: 57, endPoint y: 311, distance: 558.3
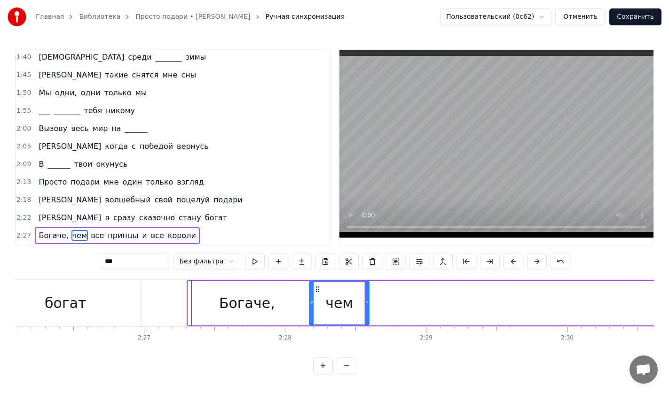
scroll to position [0, 20617]
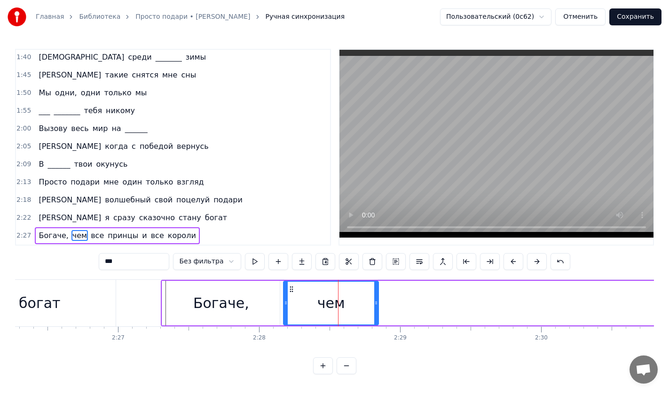
drag, startPoint x: 341, startPoint y: 306, endPoint x: 376, endPoint y: 302, distance: 35.5
drag, startPoint x: 375, startPoint y: 303, endPoint x: 381, endPoint y: 303, distance: 5.6
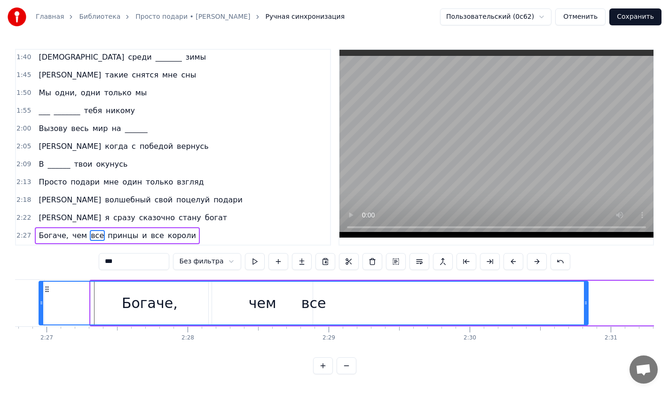
scroll to position [0, 20683]
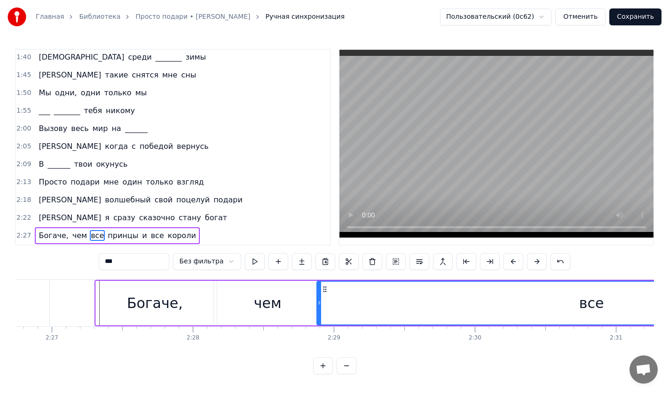
drag, startPoint x: 125, startPoint y: 286, endPoint x: 325, endPoint y: 304, distance: 200.6
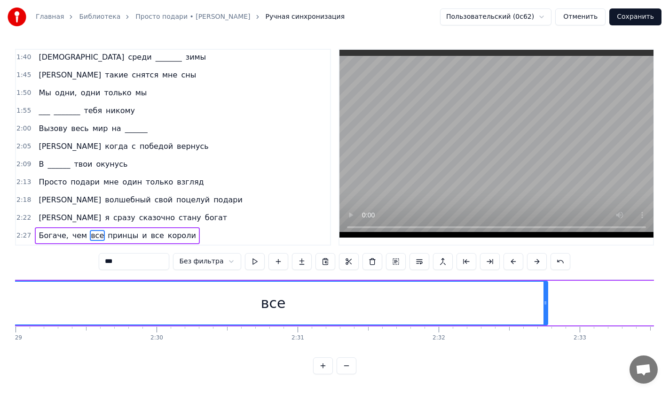
scroll to position [0, 21103]
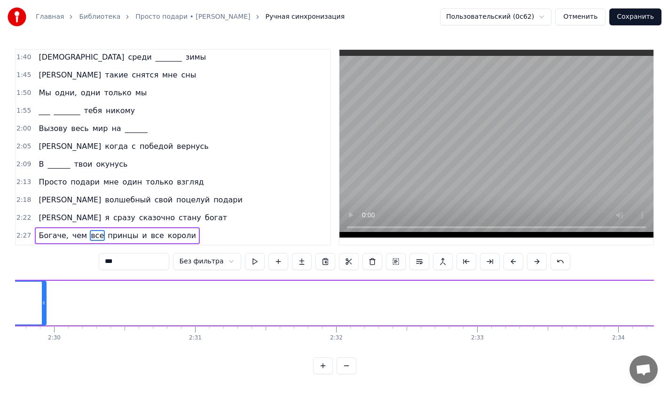
drag, startPoint x: 443, startPoint y: 305, endPoint x: 115, endPoint y: 309, distance: 328.0
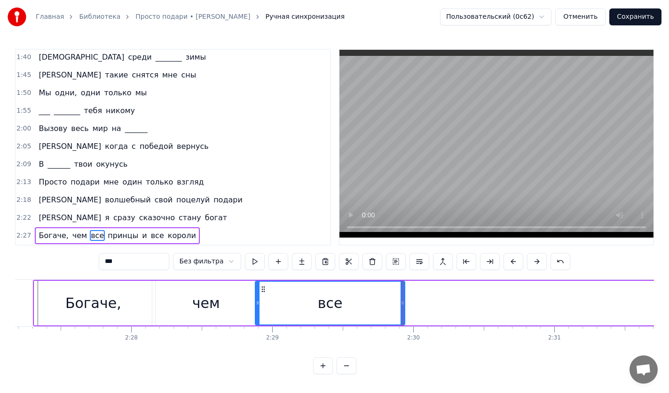
scroll to position [0, 20693]
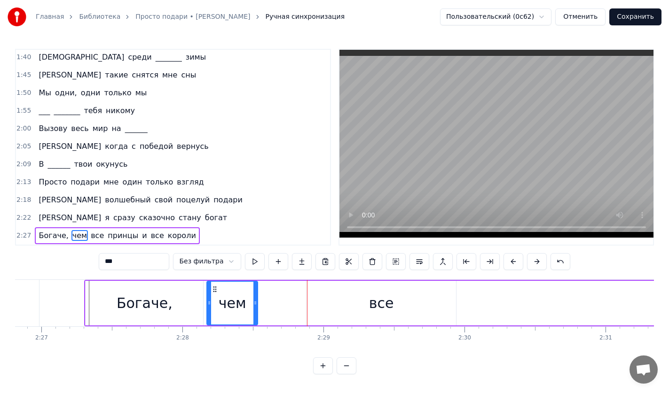
drag, startPoint x: 305, startPoint y: 298, endPoint x: 257, endPoint y: 296, distance: 48.9
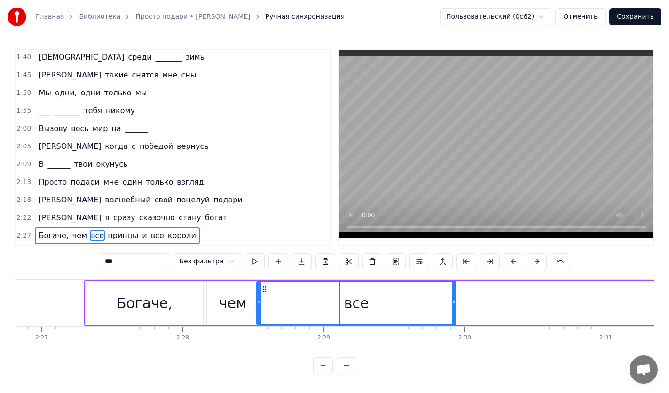
drag, startPoint x: 308, startPoint y: 297, endPoint x: 264, endPoint y: 296, distance: 43.7
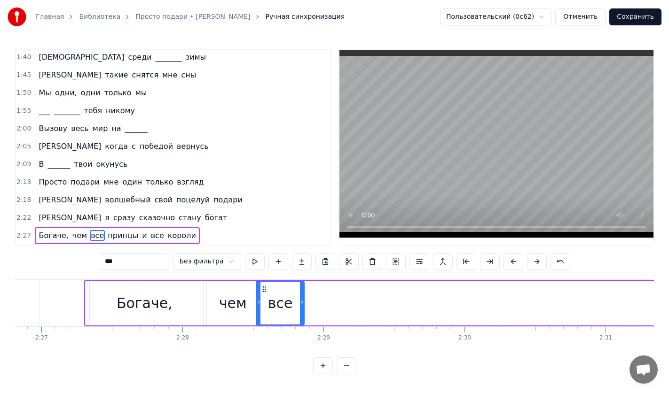
drag, startPoint x: 454, startPoint y: 296, endPoint x: 301, endPoint y: 300, distance: 153.2
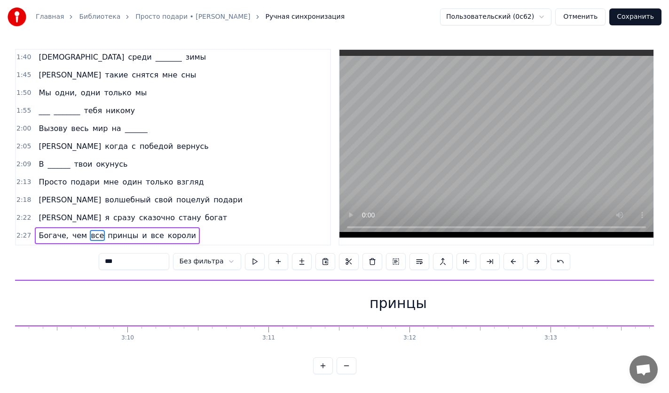
scroll to position [0, 26693]
type input "******"
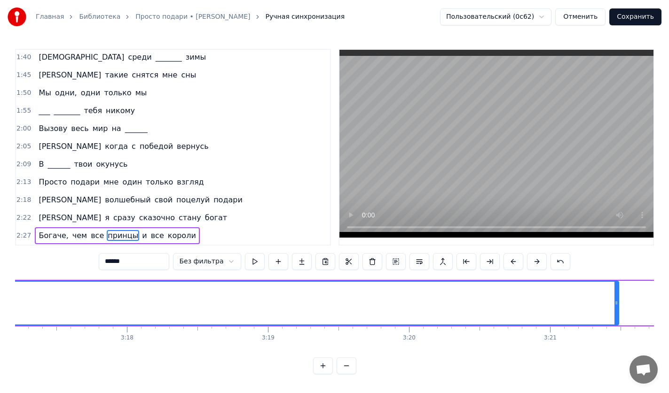
scroll to position [0, 27847]
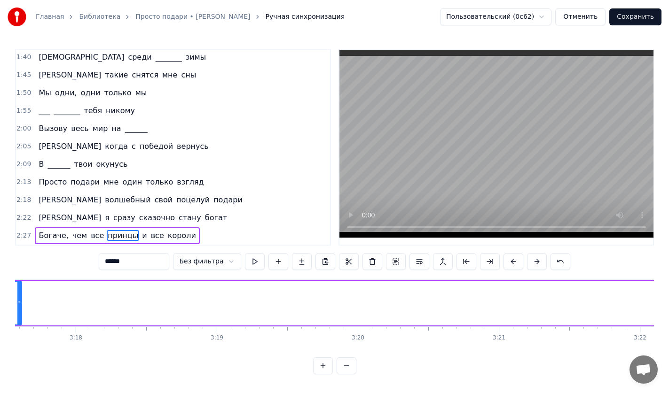
drag, startPoint x: 565, startPoint y: 298, endPoint x: 83, endPoint y: 309, distance: 482.2
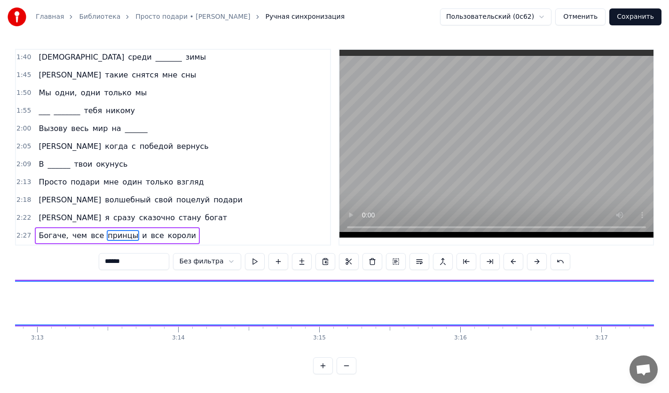
scroll to position [0, 27232]
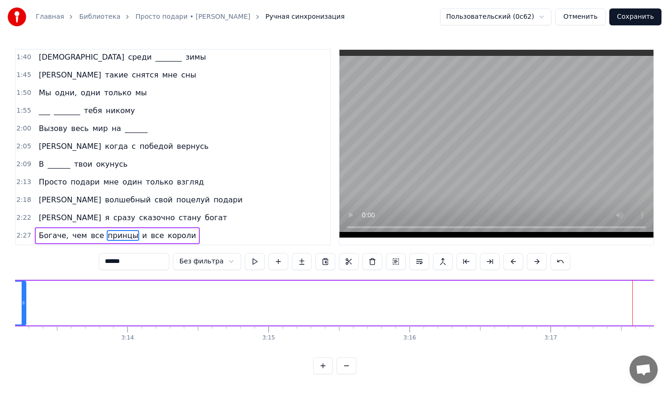
drag, startPoint x: 631, startPoint y: 301, endPoint x: 22, endPoint y: 299, distance: 609.4
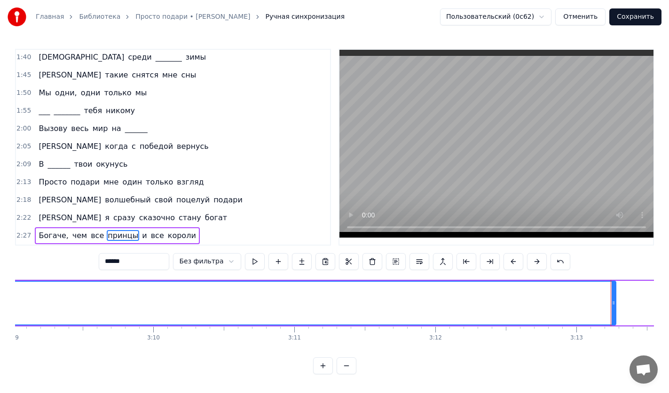
scroll to position [0, 26668]
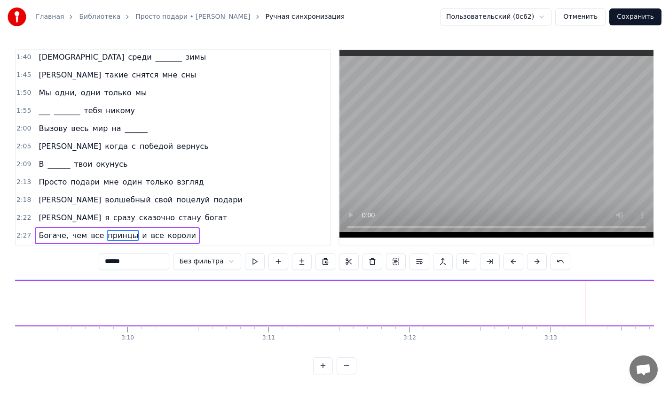
drag, startPoint x: 588, startPoint y: 306, endPoint x: 1, endPoint y: 312, distance: 587.3
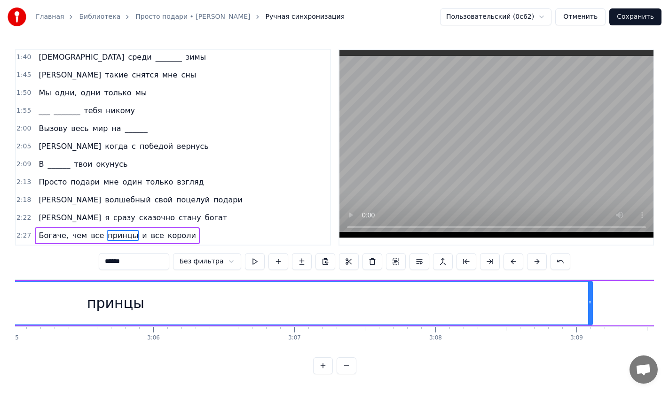
scroll to position [0, 26104]
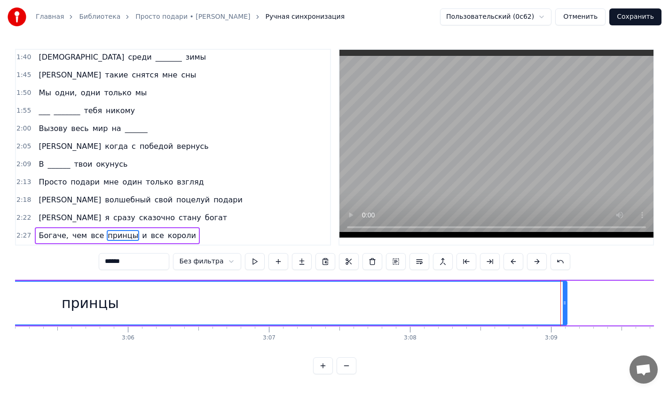
drag, startPoint x: 566, startPoint y: 302, endPoint x: 560, endPoint y: 301, distance: 6.1
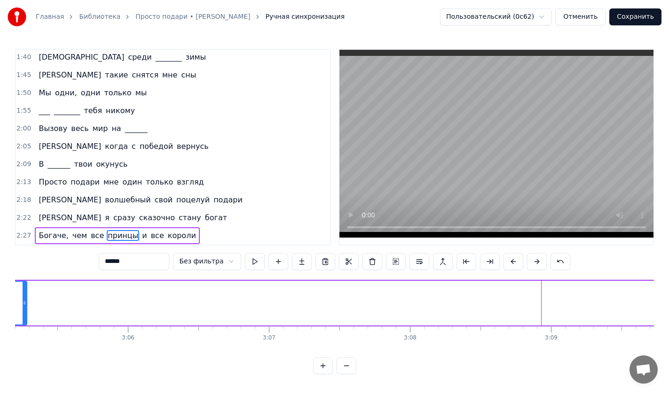
drag, startPoint x: 564, startPoint y: 302, endPoint x: 24, endPoint y: 305, distance: 539.8
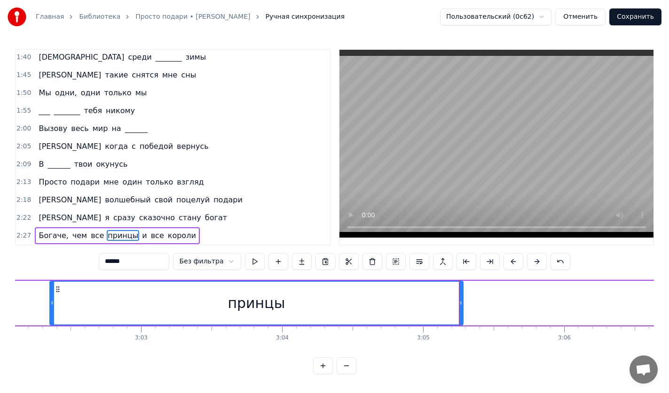
scroll to position [0, 25617]
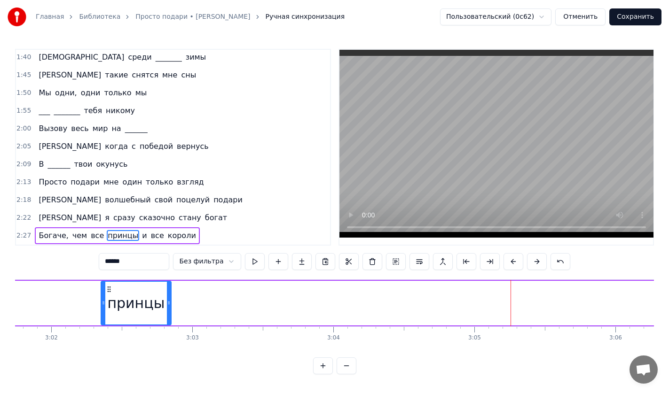
drag, startPoint x: 513, startPoint y: 302, endPoint x: 170, endPoint y: 292, distance: 343.1
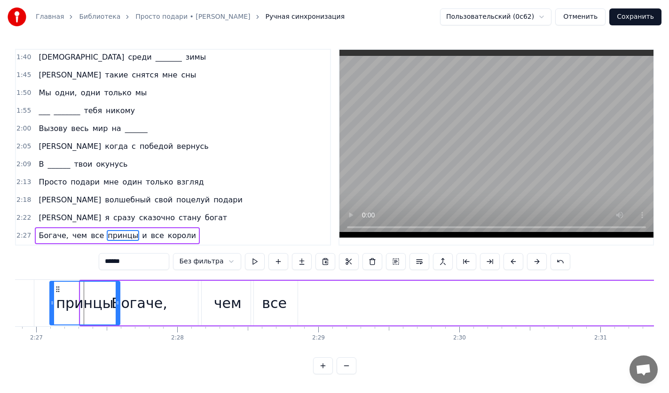
scroll to position [0, 20696]
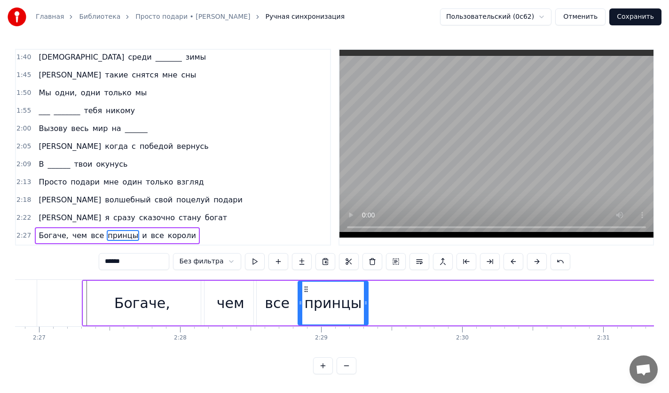
drag, startPoint x: 109, startPoint y: 286, endPoint x: 306, endPoint y: 288, distance: 196.9
drag, startPoint x: 371, startPoint y: 295, endPoint x: 377, endPoint y: 296, distance: 5.7
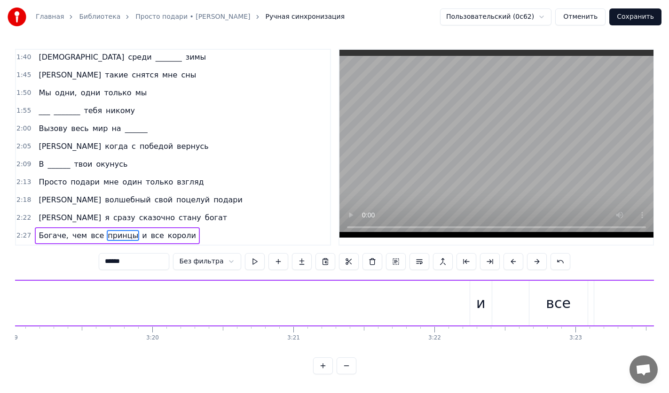
scroll to position [0, 28104]
type input "*"
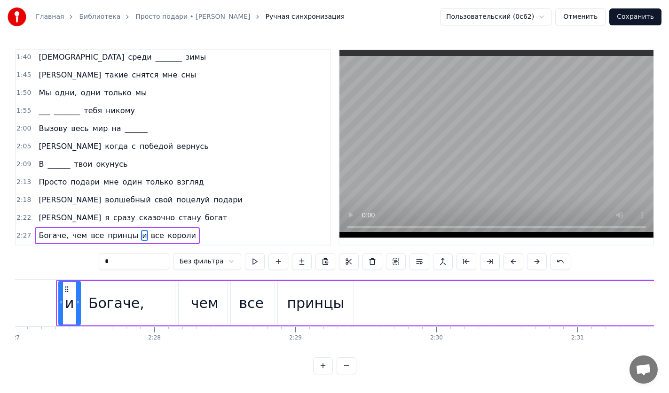
scroll to position [0, 20717]
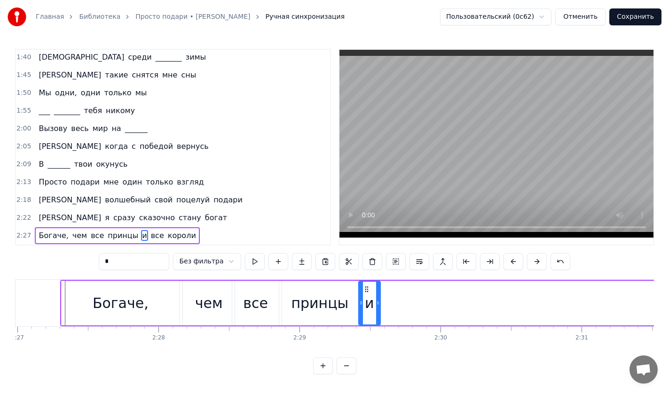
drag, startPoint x: 426, startPoint y: 287, endPoint x: 366, endPoint y: 308, distance: 63.3
drag, startPoint x: 372, startPoint y: 307, endPoint x: 390, endPoint y: 306, distance: 18.8
drag, startPoint x: 367, startPoint y: 284, endPoint x: 388, endPoint y: 284, distance: 20.2
type input "******"
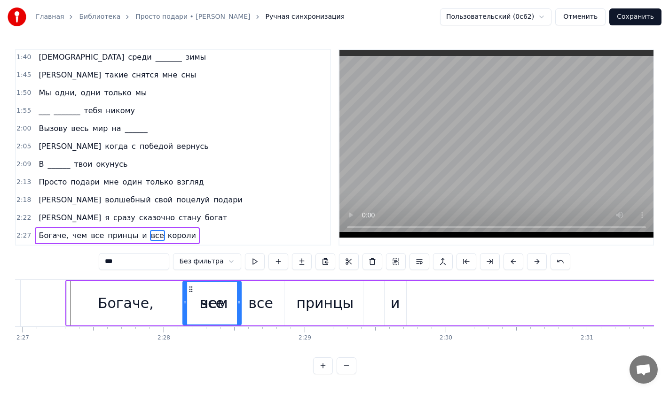
scroll to position [0, 20705]
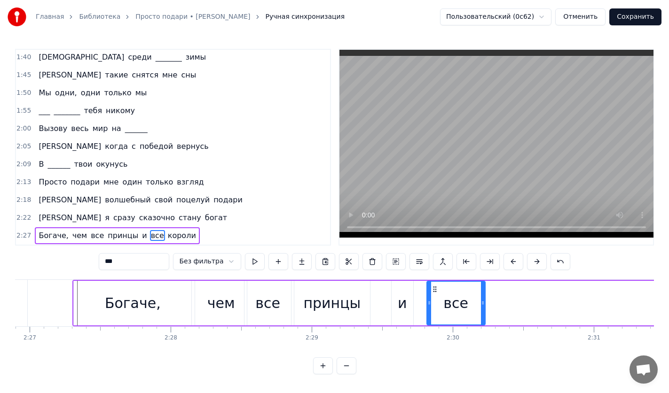
drag, startPoint x: 460, startPoint y: 286, endPoint x: 435, endPoint y: 294, distance: 26.6
drag, startPoint x: 406, startPoint y: 299, endPoint x: 420, endPoint y: 299, distance: 14.1
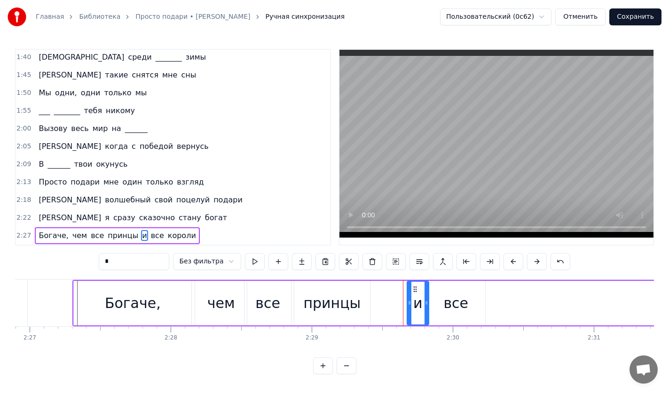
drag, startPoint x: 397, startPoint y: 284, endPoint x: 413, endPoint y: 284, distance: 15.5
type input "***"
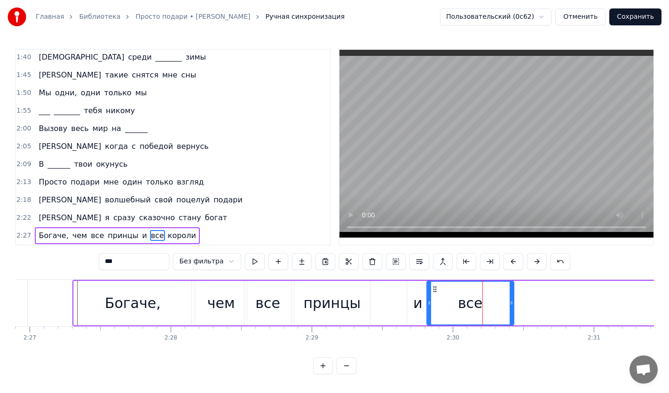
drag, startPoint x: 483, startPoint y: 297, endPoint x: 511, endPoint y: 296, distance: 27.7
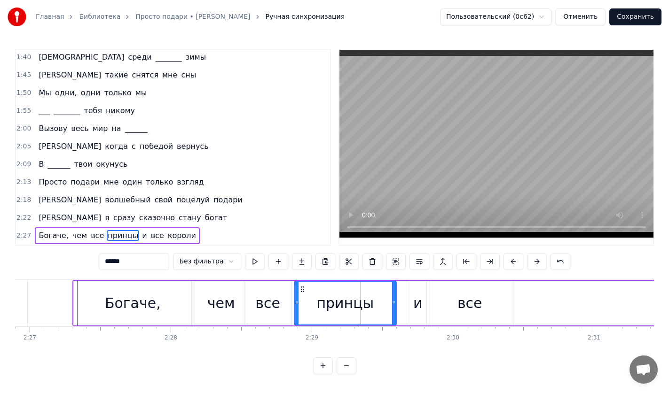
drag, startPoint x: 367, startPoint y: 300, endPoint x: 394, endPoint y: 300, distance: 26.3
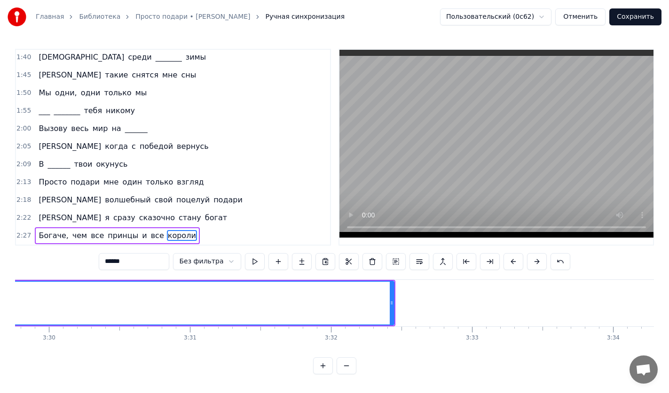
scroll to position [0, 29591]
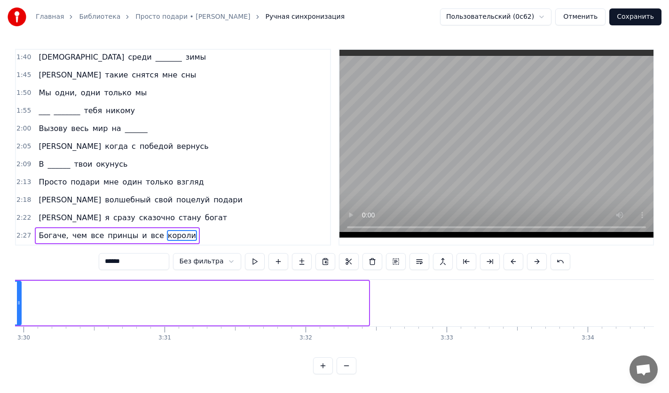
drag, startPoint x: 367, startPoint y: 299, endPoint x: 20, endPoint y: 298, distance: 347.2
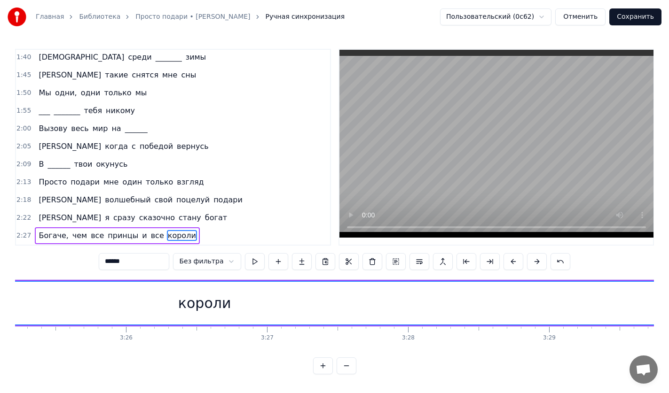
scroll to position [0, 29001]
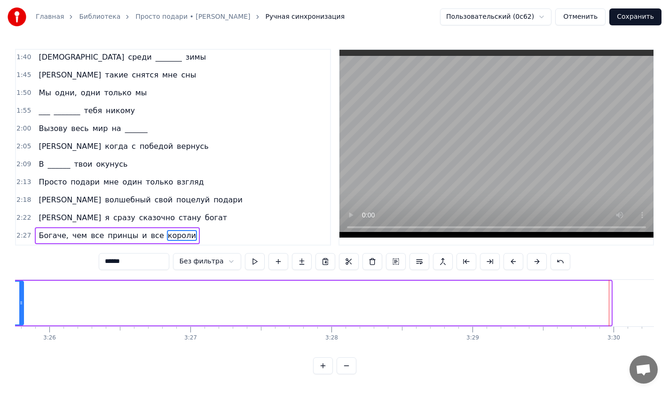
drag, startPoint x: 607, startPoint y: 304, endPoint x: 18, endPoint y: 316, distance: 589.3
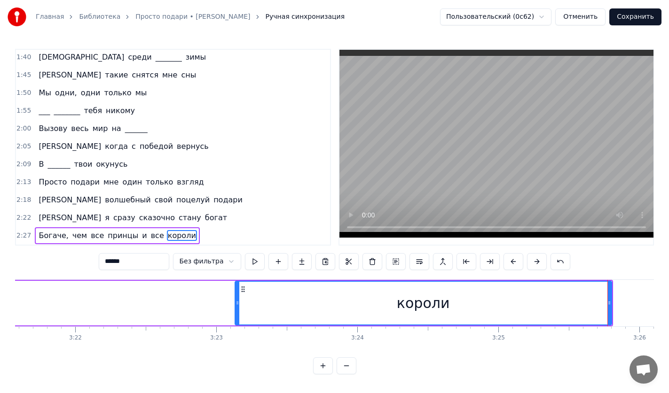
scroll to position [0, 28438]
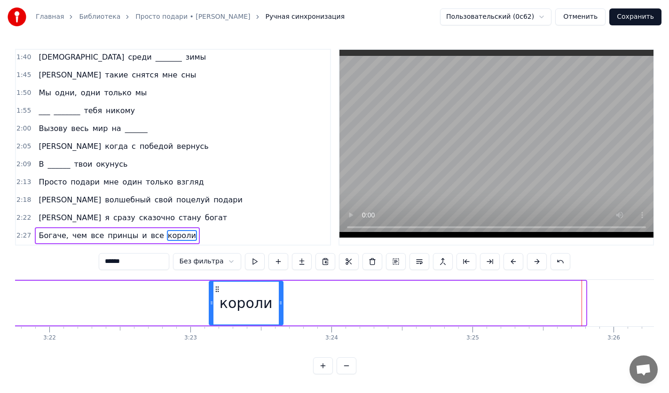
drag, startPoint x: 582, startPoint y: 302, endPoint x: 273, endPoint y: 307, distance: 308.7
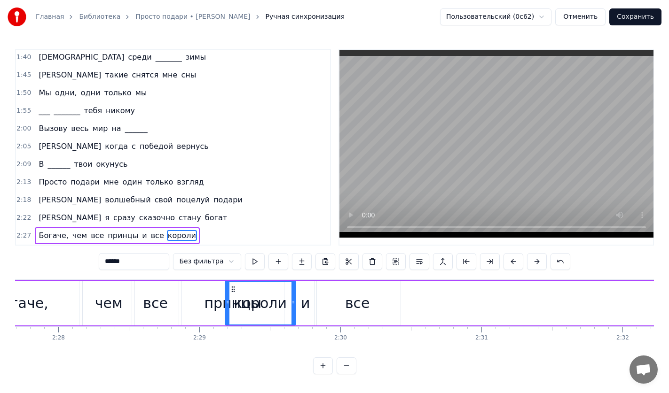
scroll to position [0, 20816]
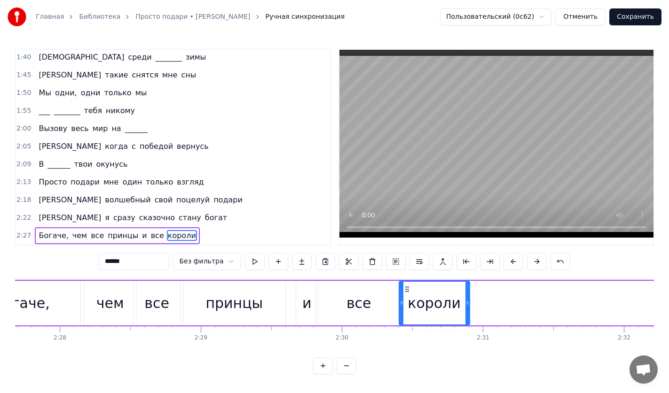
drag, startPoint x: 216, startPoint y: 285, endPoint x: 406, endPoint y: 309, distance: 191.3
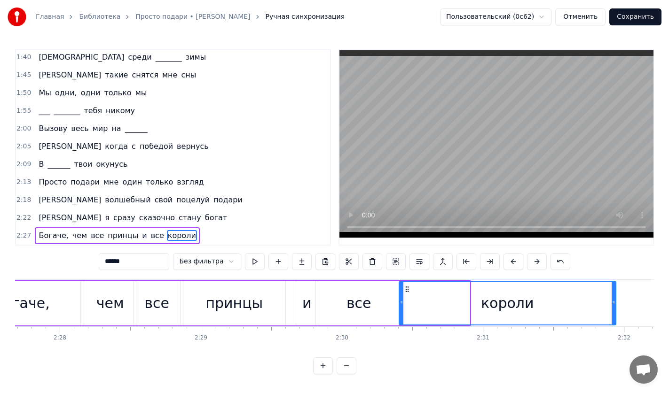
drag, startPoint x: 467, startPoint y: 304, endPoint x: 602, endPoint y: 301, distance: 134.9
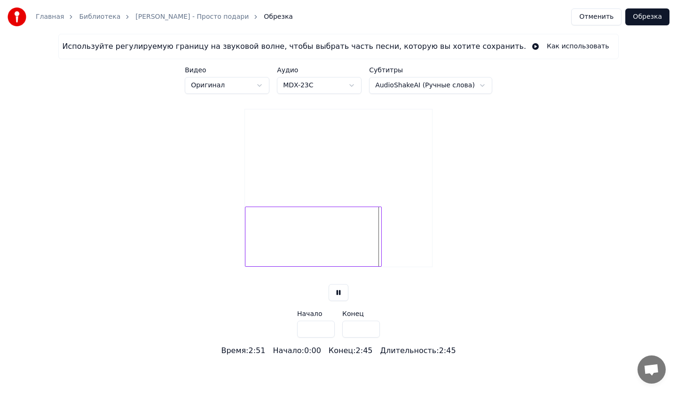
type input "*****"
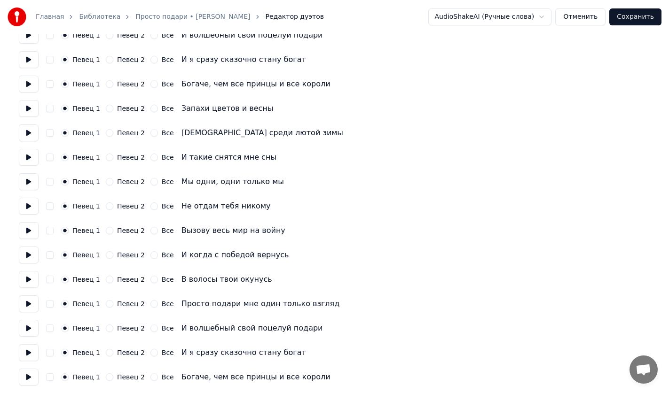
scroll to position [409, 0]
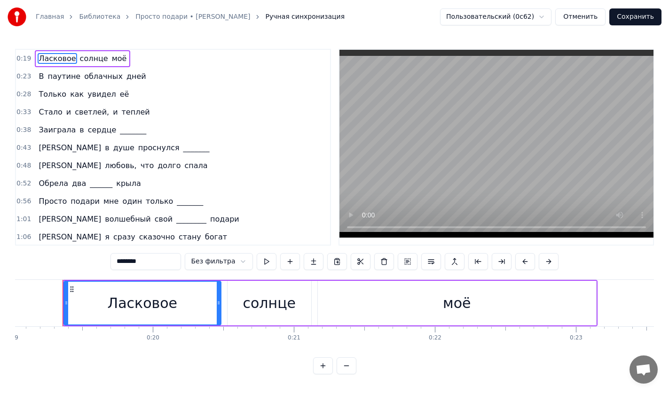
scroll to position [305, 0]
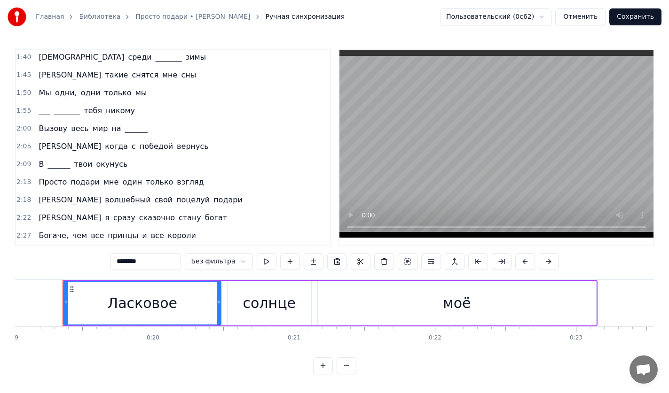
type input "********"
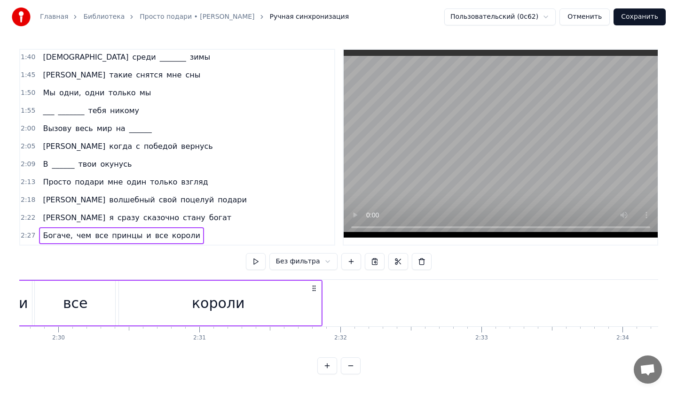
scroll to position [0, 21258]
